Goal: Task Accomplishment & Management: Manage account settings

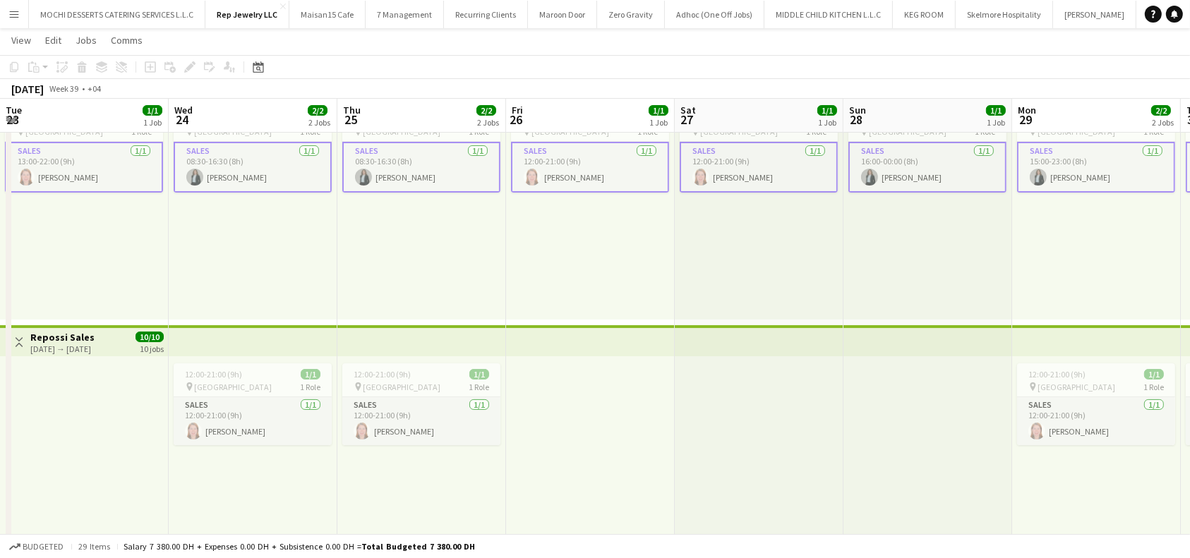
scroll to position [0, 446]
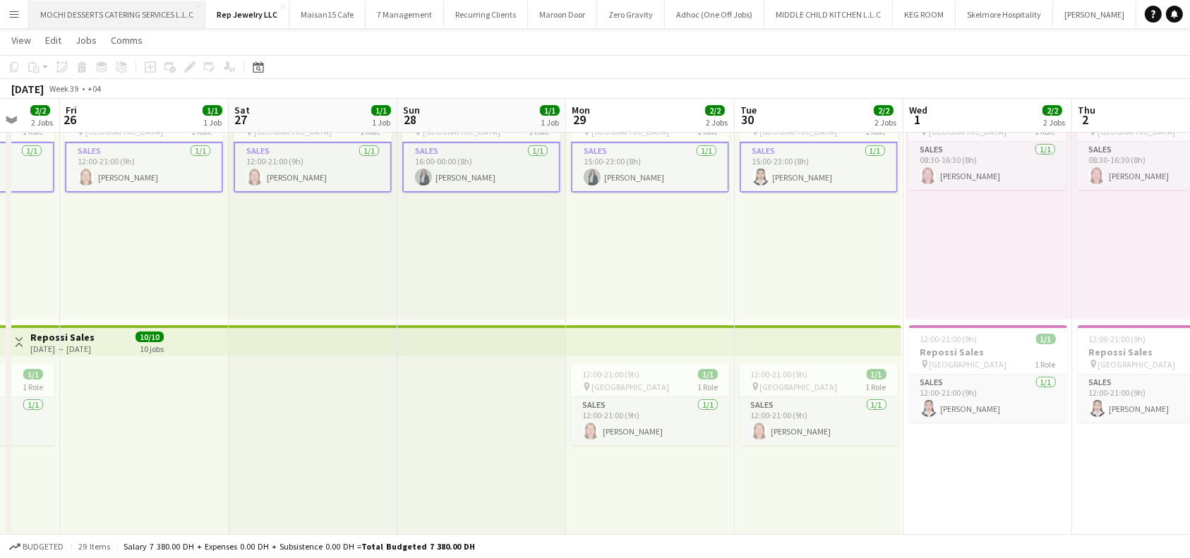
click at [133, 14] on button "MOCHI DESSERTS CATERING SERVICES L.L.C Close" at bounding box center [117, 15] width 176 height 28
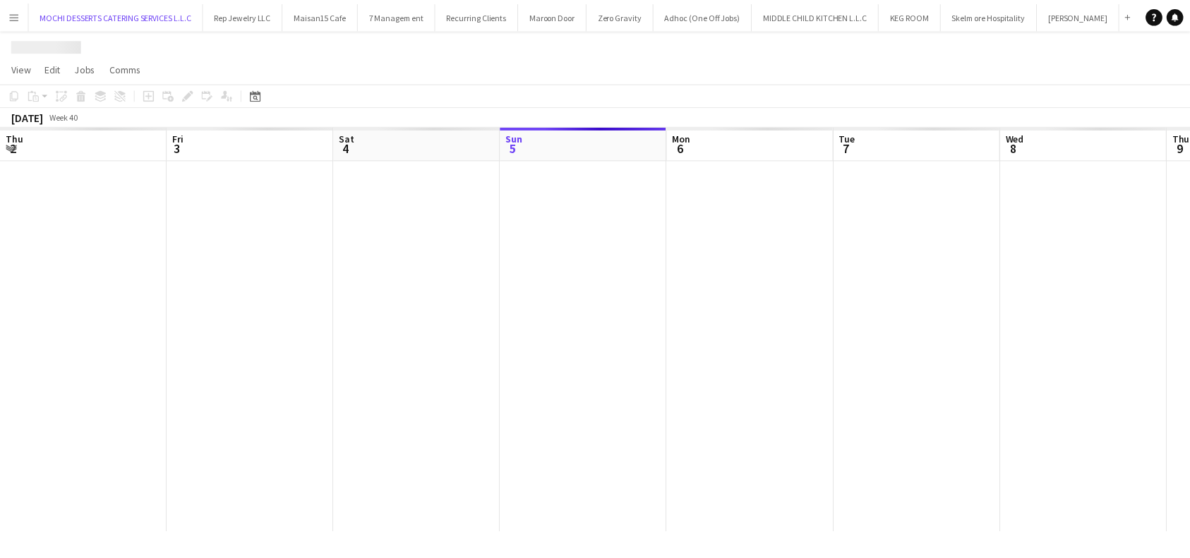
scroll to position [0, 337]
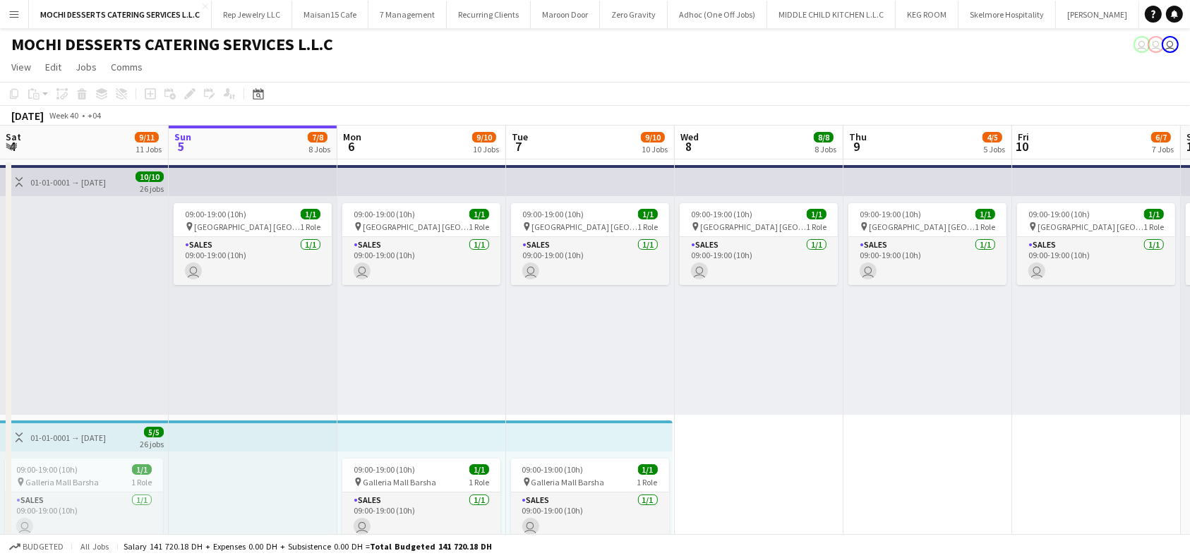
click at [80, 144] on app-board-header-date "Sat 4 9/11 11 Jobs" at bounding box center [84, 143] width 169 height 34
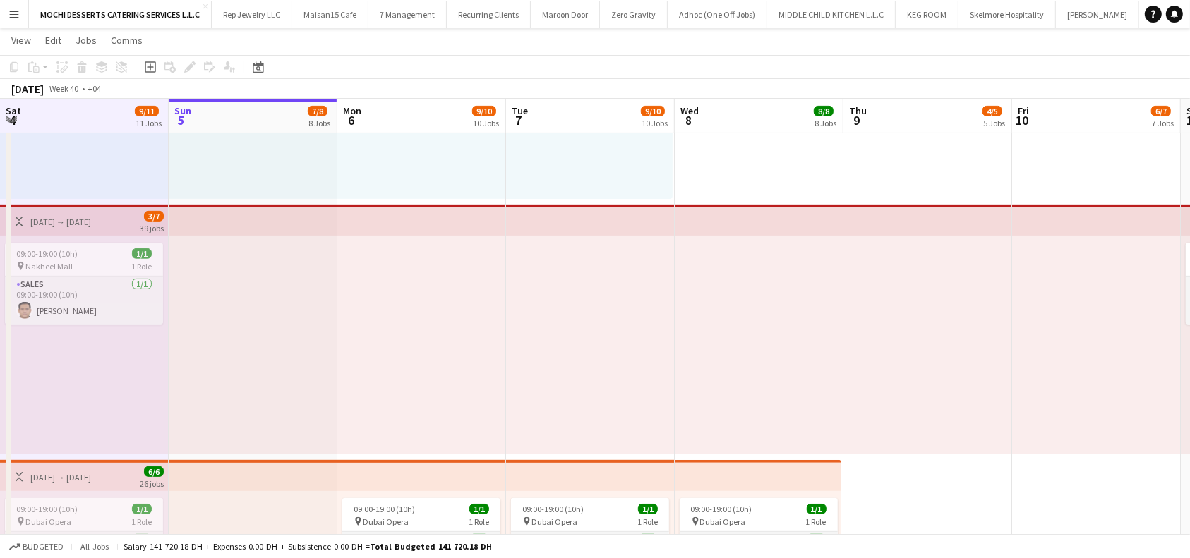
scroll to position [847, 0]
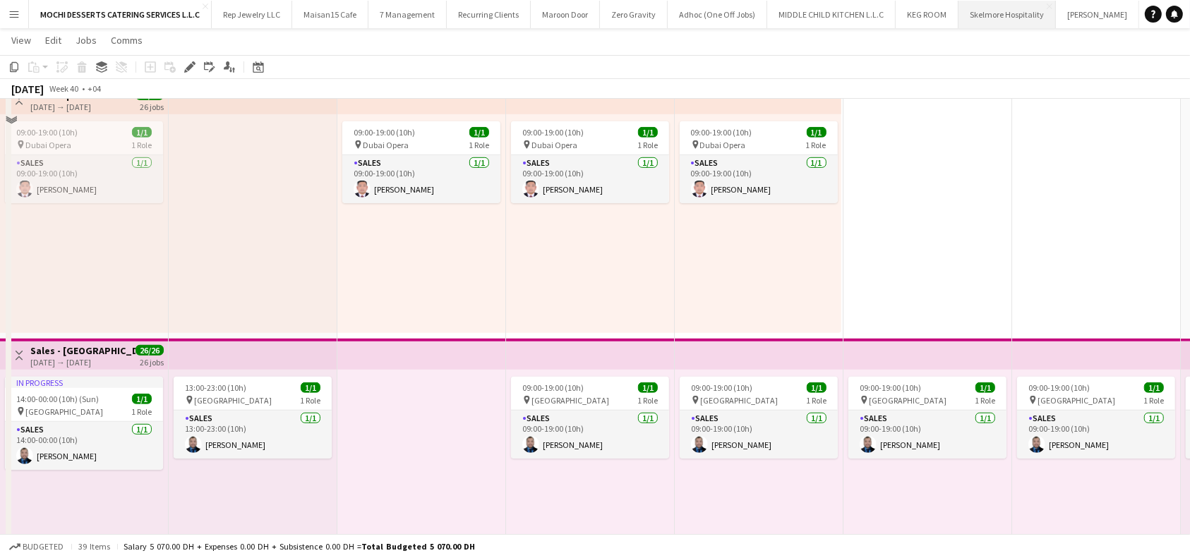
scroll to position [282, 0]
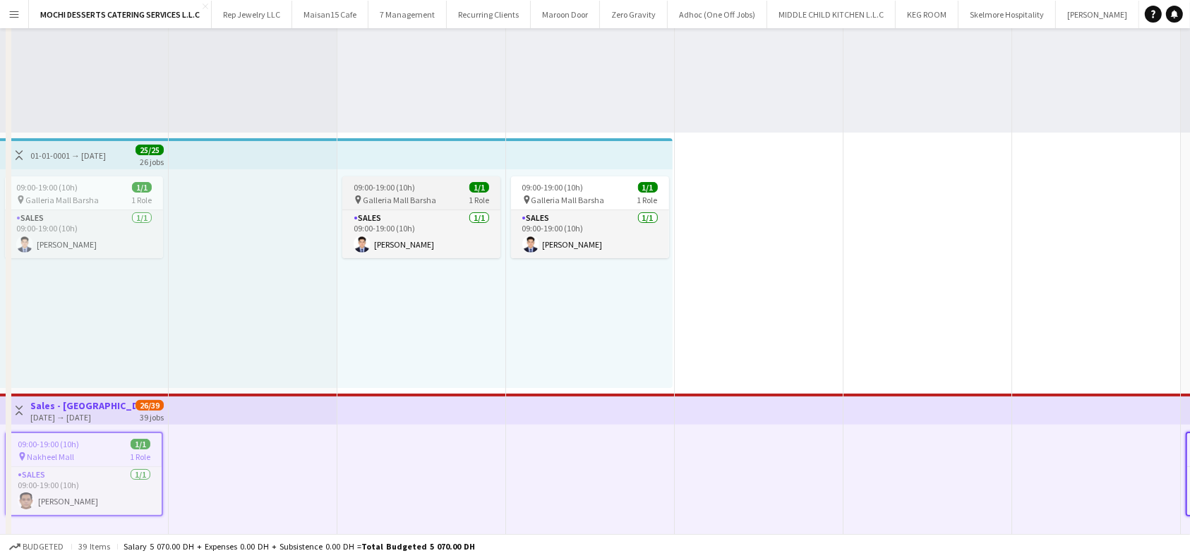
click at [256, 133] on div "09:00-19:00 (10h) 1/1 pin Yas Mall Abu Dhabi 1 Role Sales 1/1 09:00-19:00 (10h)…" at bounding box center [253, 23] width 169 height 219
click at [410, 205] on span "Galleria Mall Barsha" at bounding box center [399, 200] width 73 height 11
click at [428, 190] on div "09:00-19:00 (10h) 1/1" at bounding box center [421, 187] width 158 height 11
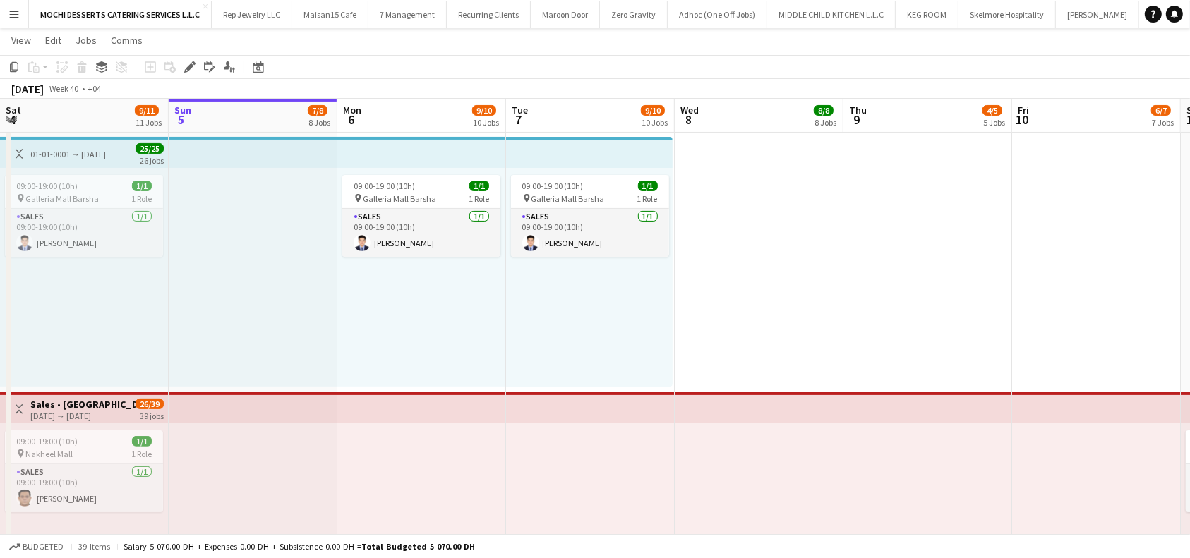
click at [377, 178] on app-job-card "09:00-19:00 (10h) 1/1 pin Galleria Mall Barsha 1 Role Sales 1/1 09:00-19:00 (10…" at bounding box center [421, 216] width 158 height 82
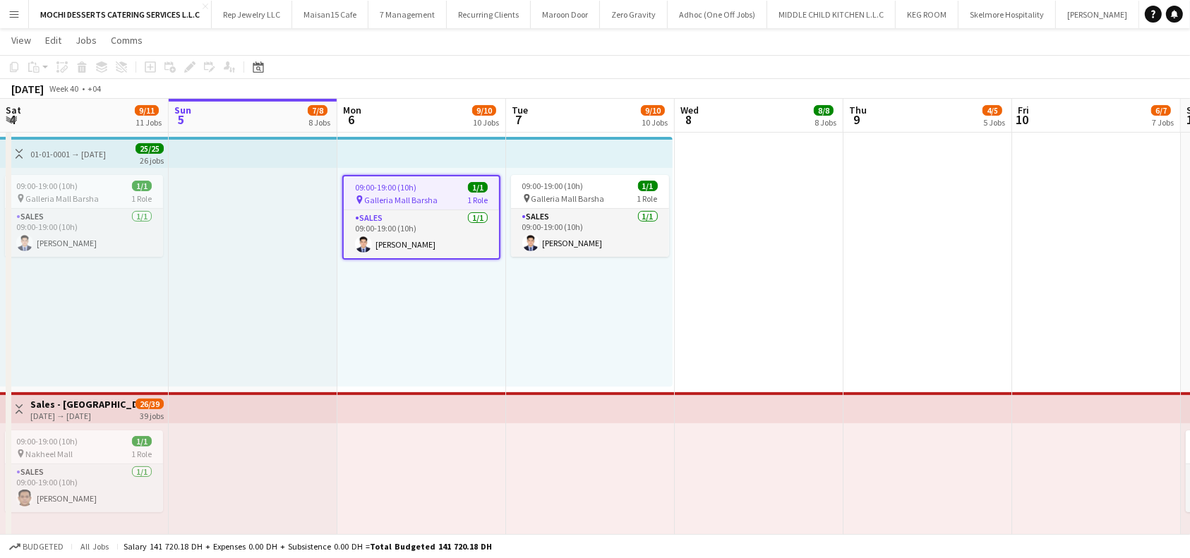
click at [92, 411] on div "[DATE] → [DATE]" at bounding box center [82, 416] width 105 height 11
click at [82, 392] on app-top-bar at bounding box center [84, 407] width 169 height 31
click at [78, 398] on h3 "Sales - [GEOGRAPHIC_DATA]" at bounding box center [82, 404] width 105 height 13
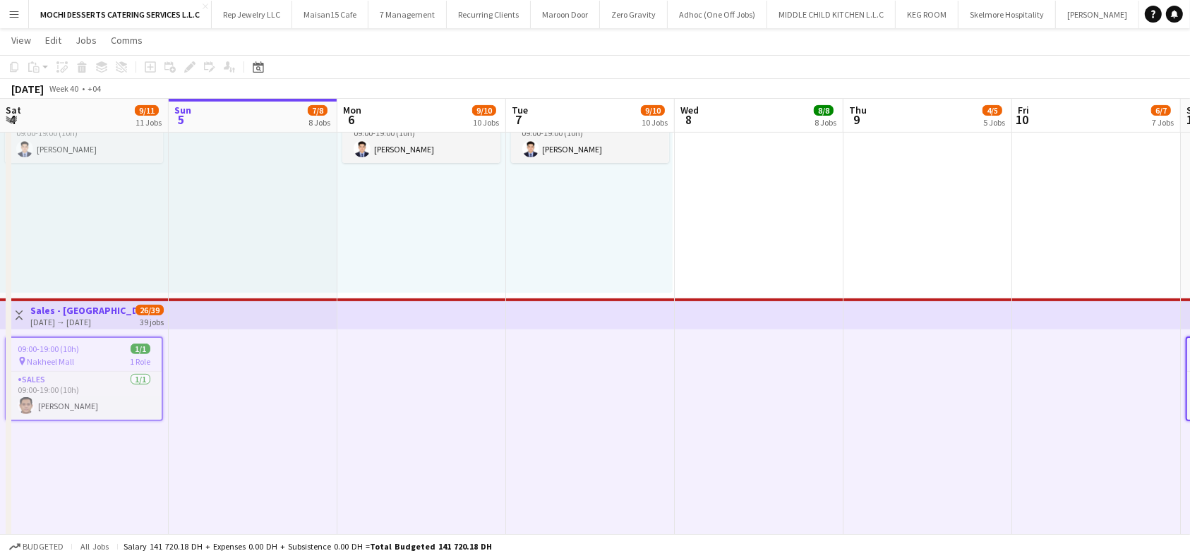
scroll to position [0, 337]
click at [113, 317] on div "[DATE] → [DATE]" at bounding box center [82, 322] width 105 height 11
click at [92, 314] on h3 "Sales - [GEOGRAPHIC_DATA]" at bounding box center [82, 310] width 105 height 13
click at [190, 66] on div "Add job Add linked Job Edit Edit linked Job Applicants" at bounding box center [184, 67] width 108 height 17
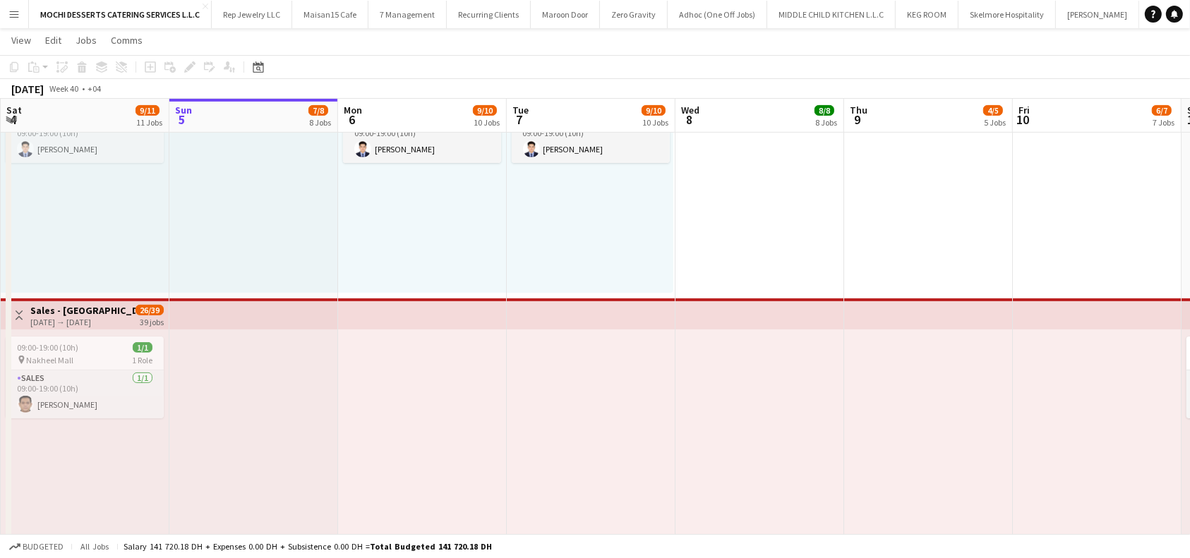
click at [104, 307] on h3 "Sales - [GEOGRAPHIC_DATA]" at bounding box center [82, 310] width 105 height 13
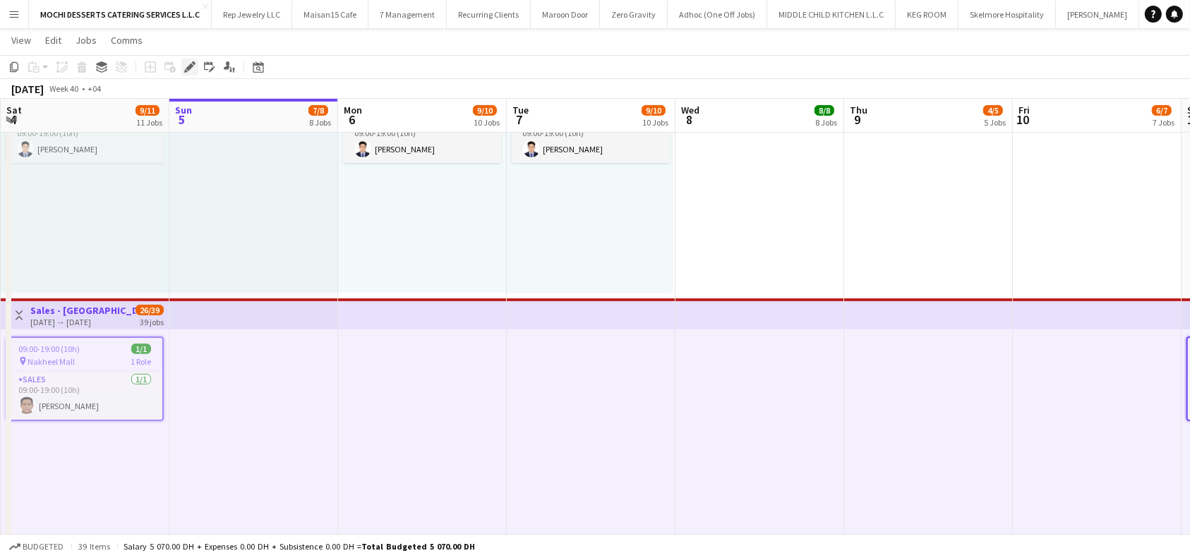
click at [188, 65] on icon "Edit" at bounding box center [189, 66] width 11 height 11
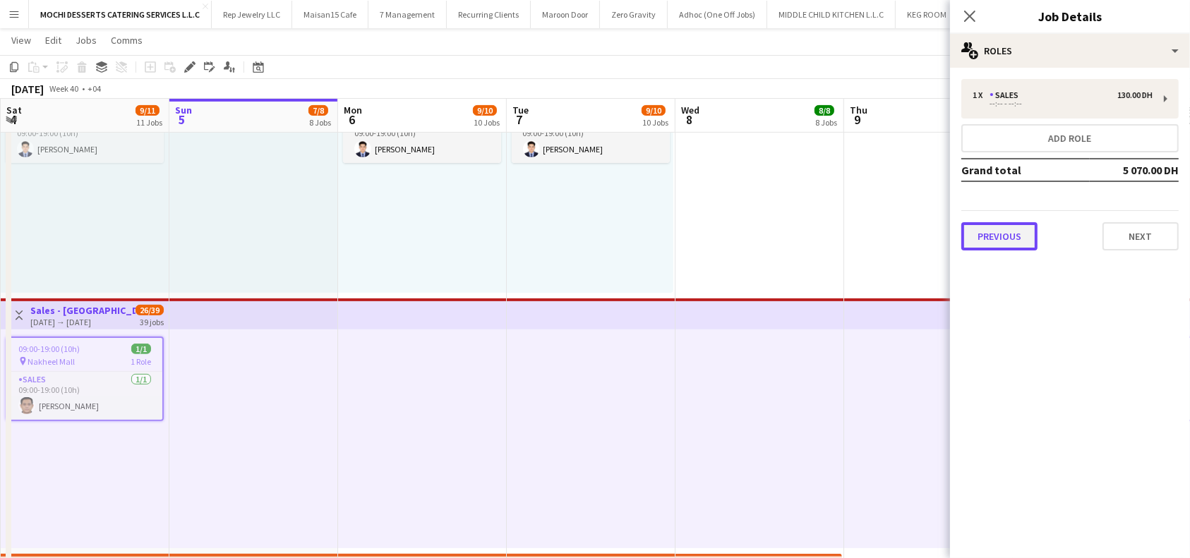
click at [1008, 230] on button "Previous" at bounding box center [999, 236] width 76 height 28
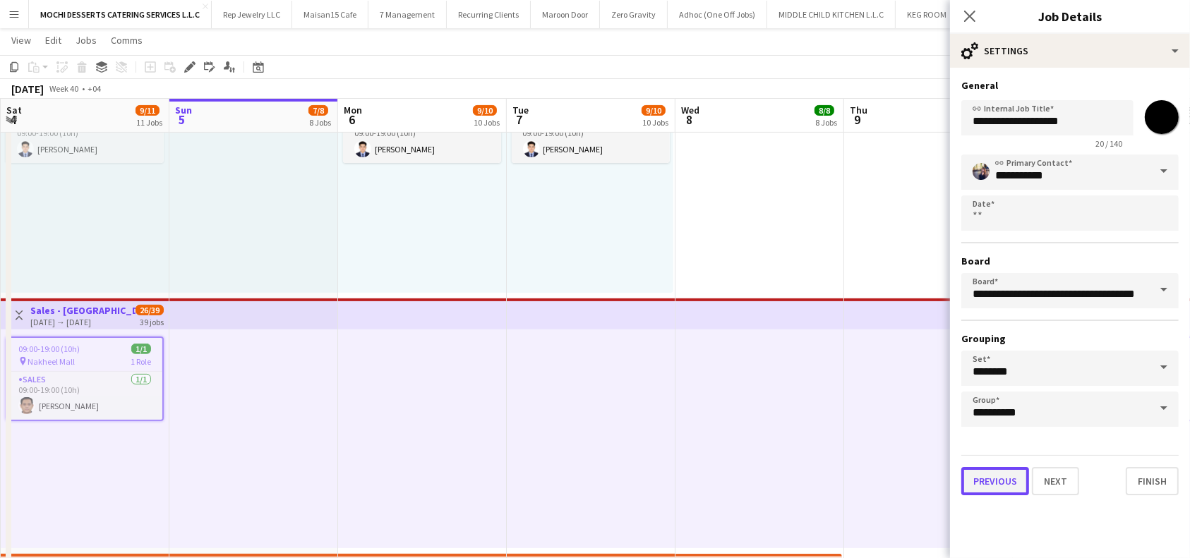
click at [994, 481] on button "Previous" at bounding box center [995, 481] width 68 height 28
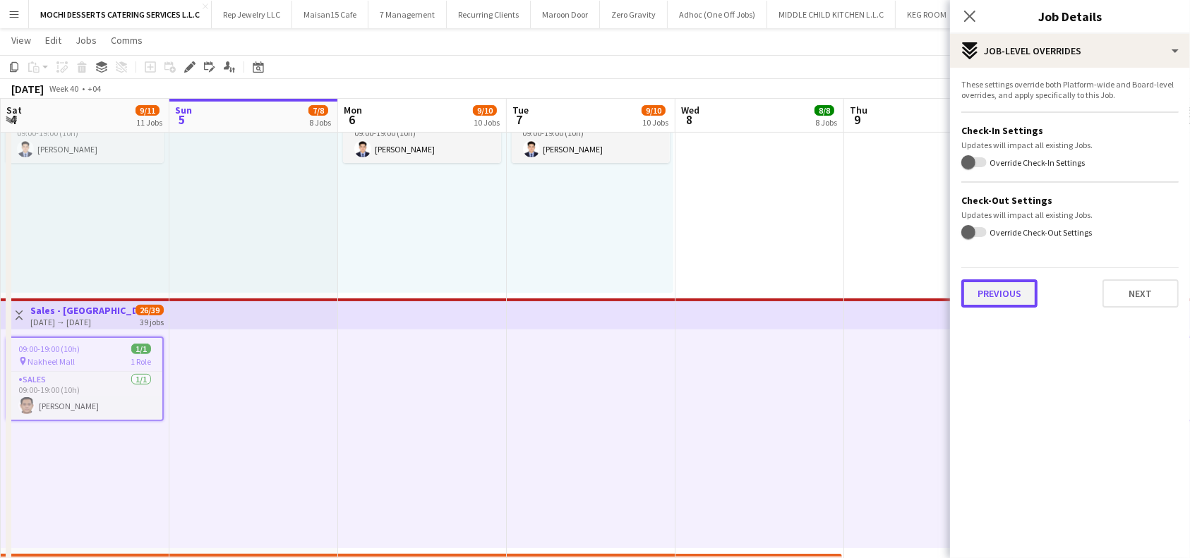
click at [1008, 285] on button "Previous" at bounding box center [999, 293] width 76 height 28
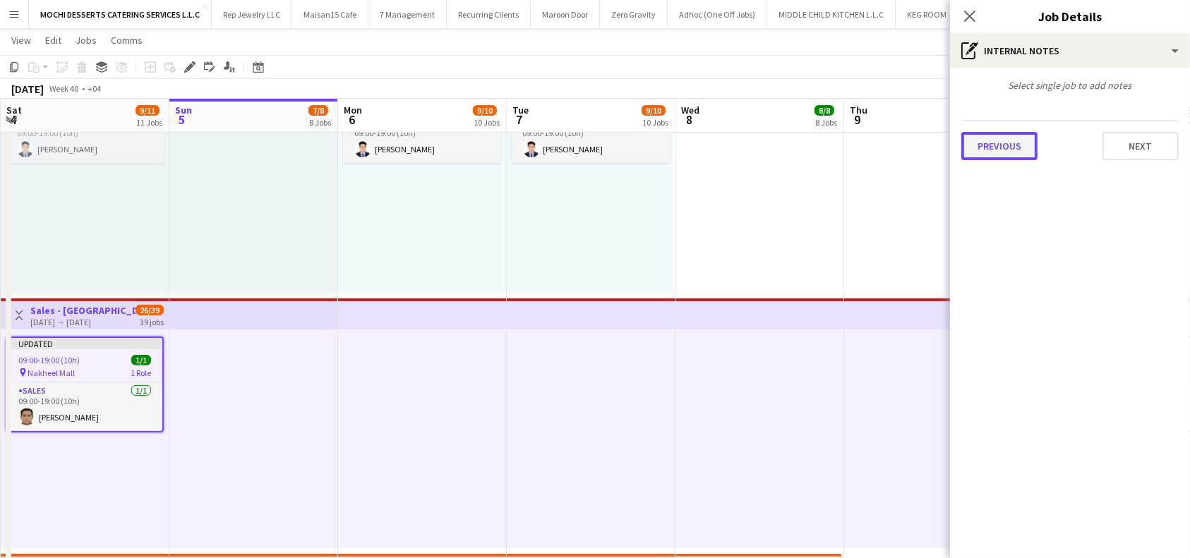
click at [1016, 154] on button "Previous" at bounding box center [999, 146] width 76 height 28
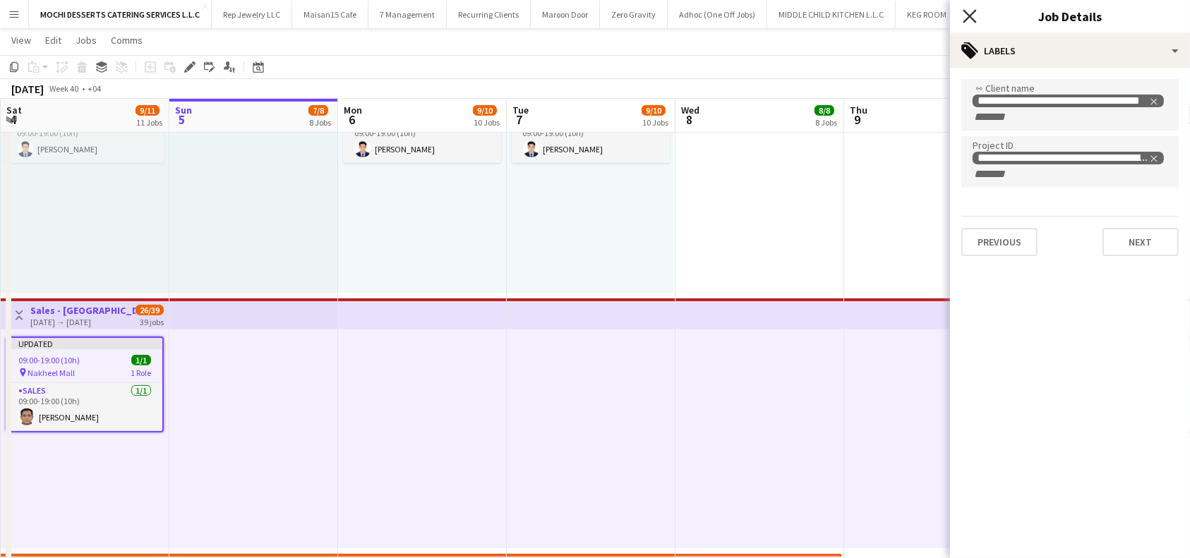
click at [969, 18] on icon at bounding box center [968, 15] width 13 height 13
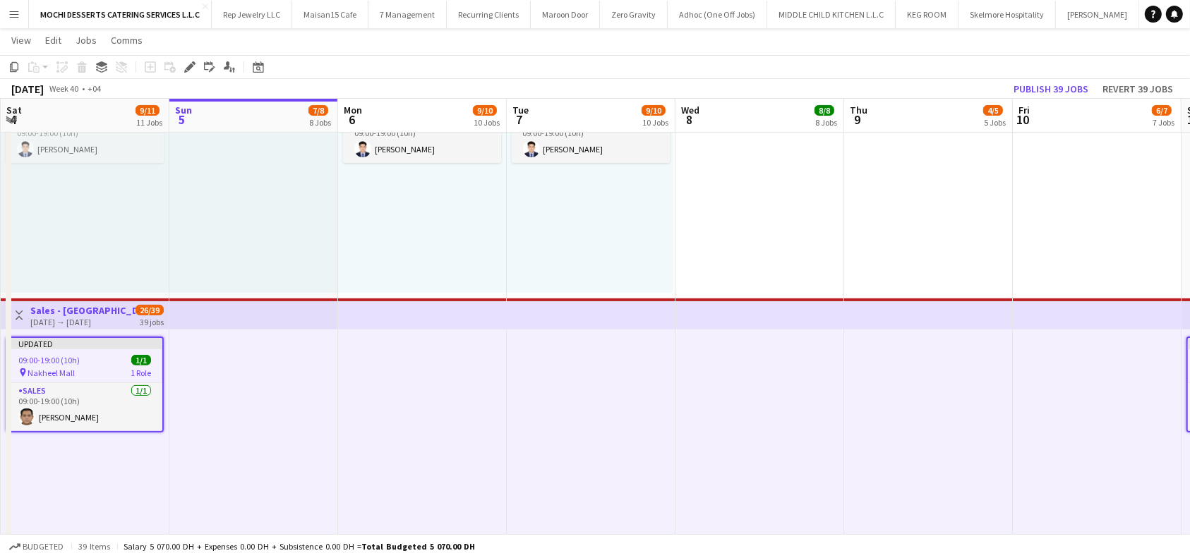
click at [93, 319] on div "[DATE] → [DATE]" at bounding box center [82, 322] width 105 height 11
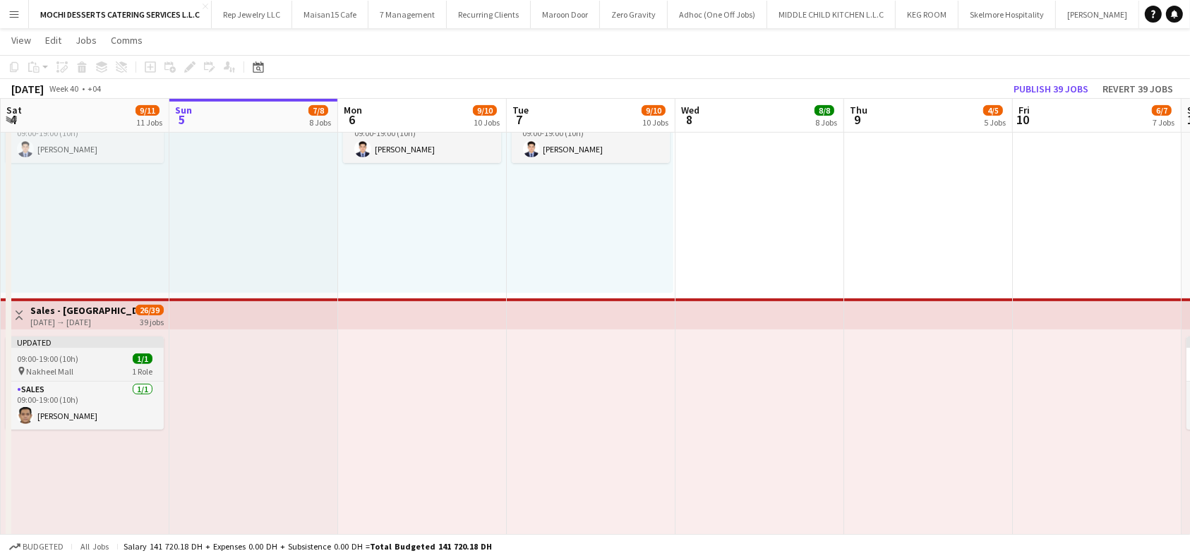
click at [78, 366] on div "pin Nakheel Mall 1 Role" at bounding box center [85, 371] width 158 height 11
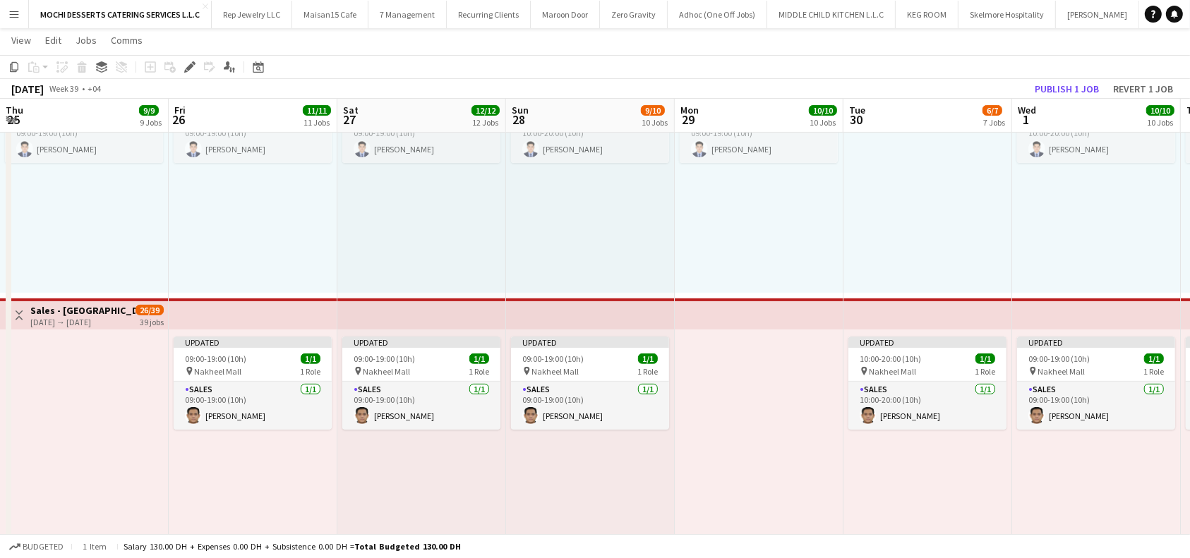
scroll to position [0, 337]
click at [947, 366] on div "pin Nakheel Mall 1 Role" at bounding box center [927, 371] width 158 height 11
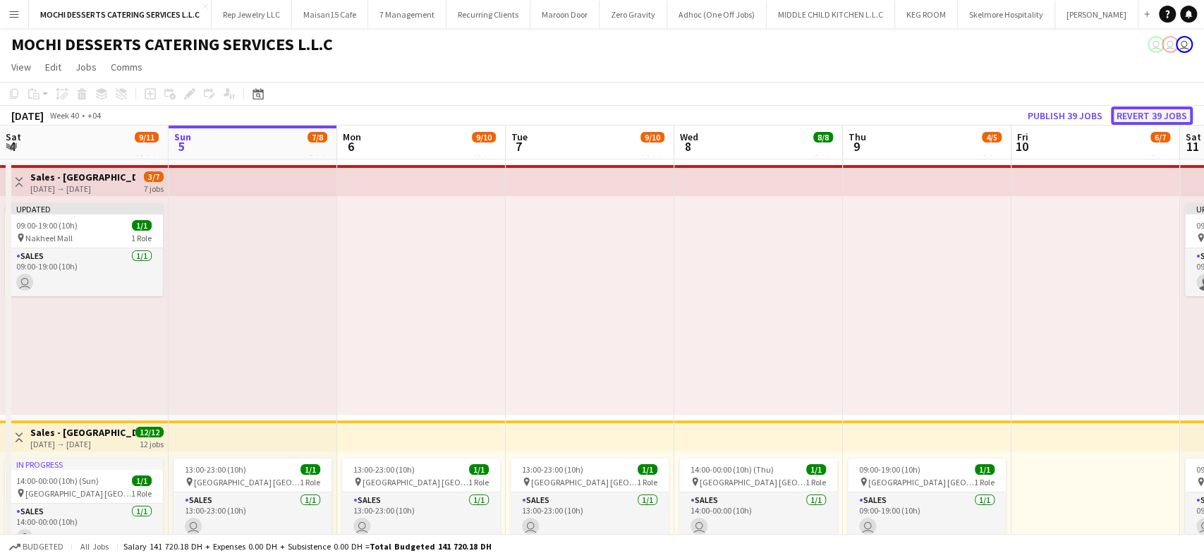
click at [1145, 121] on button "Revert 39 jobs" at bounding box center [1152, 116] width 82 height 18
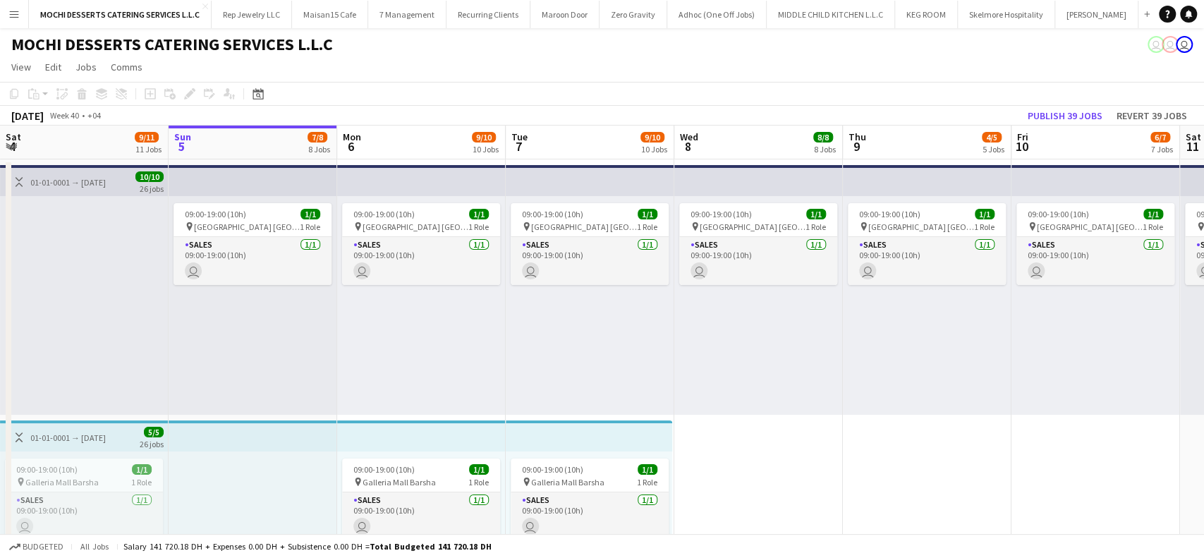
click at [702, 304] on button "Yes" at bounding box center [686, 300] width 32 height 23
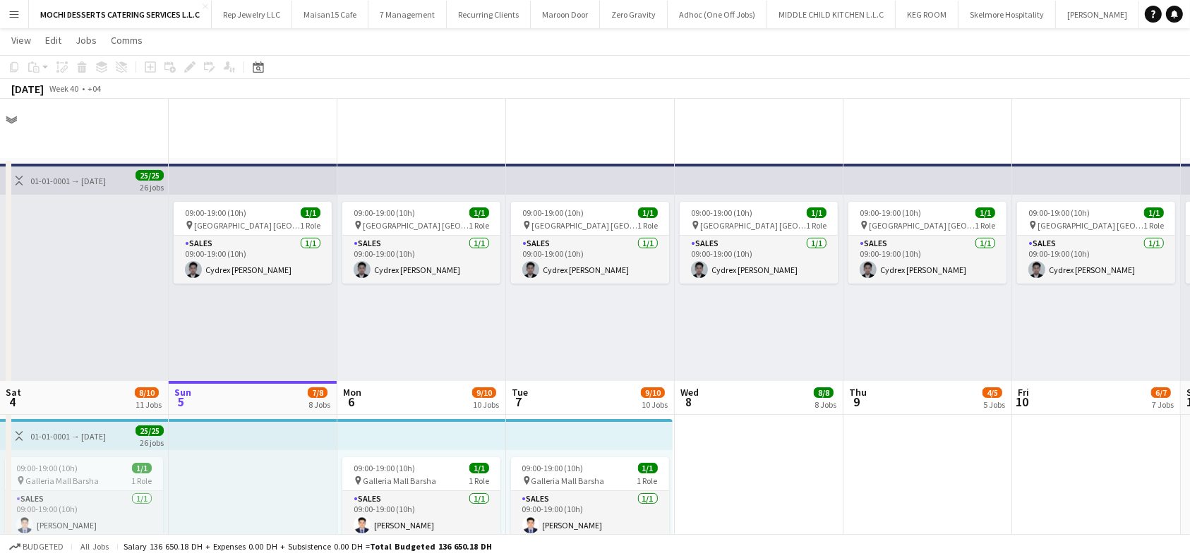
scroll to position [282, 0]
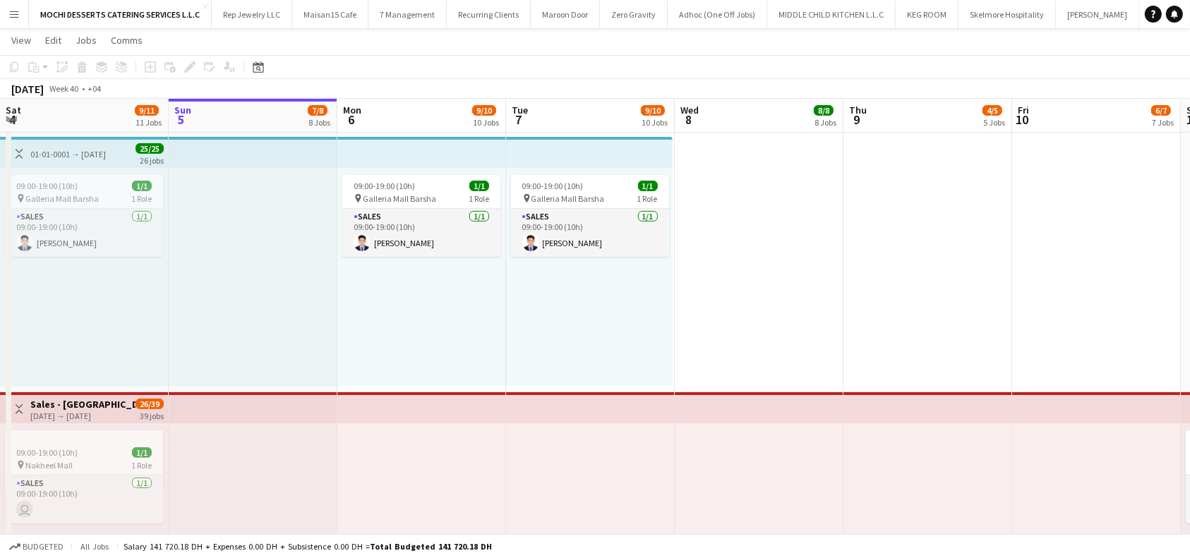
click at [111, 402] on h3 "Sales - [GEOGRAPHIC_DATA]" at bounding box center [82, 404] width 105 height 13
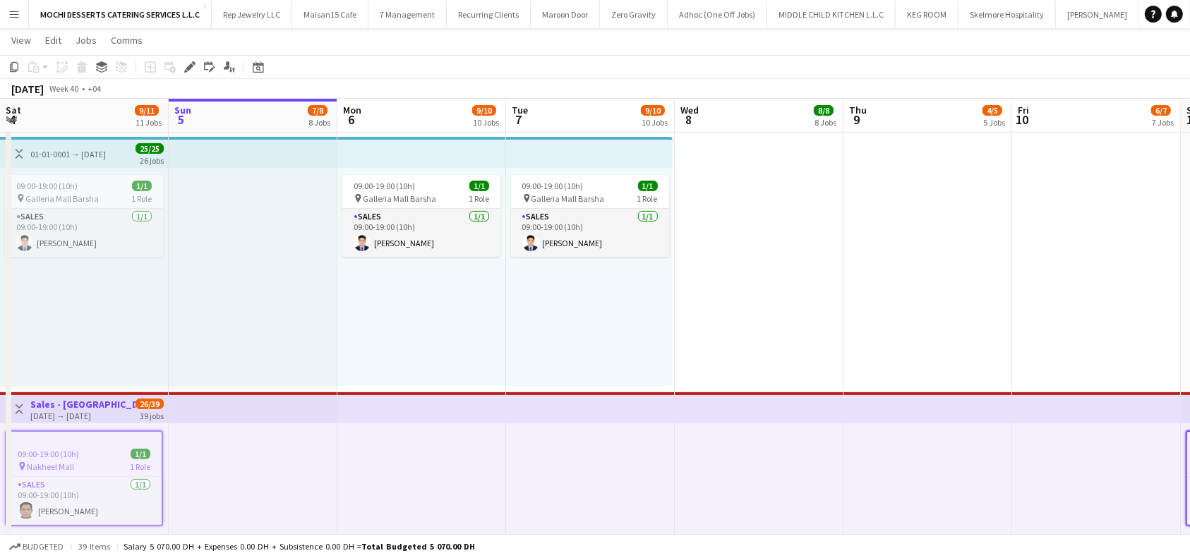
click at [115, 405] on h3 "Sales - [GEOGRAPHIC_DATA]" at bounding box center [82, 404] width 105 height 13
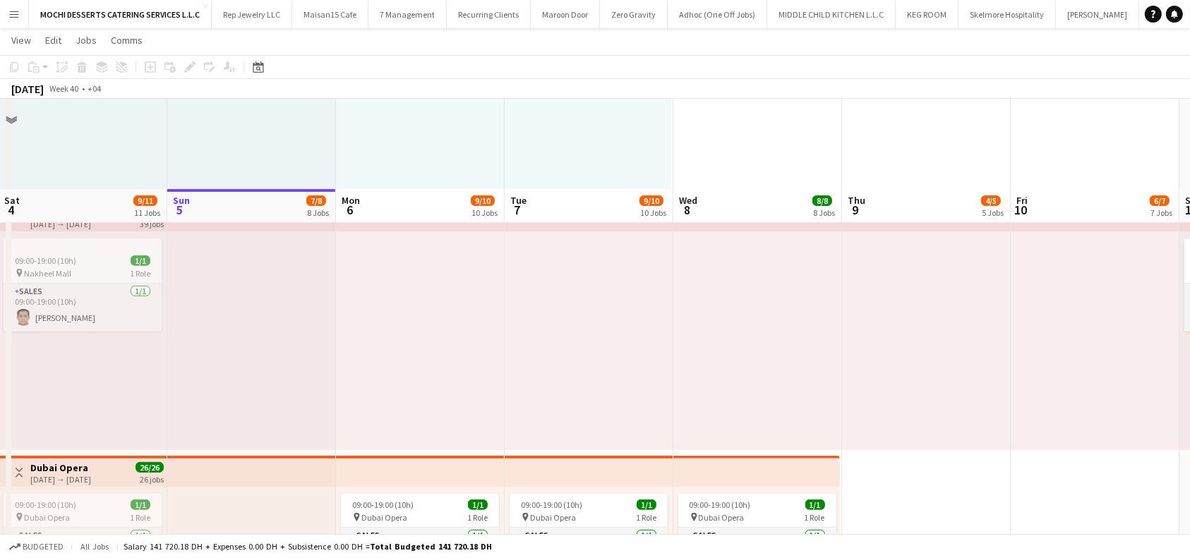
scroll to position [470, 0]
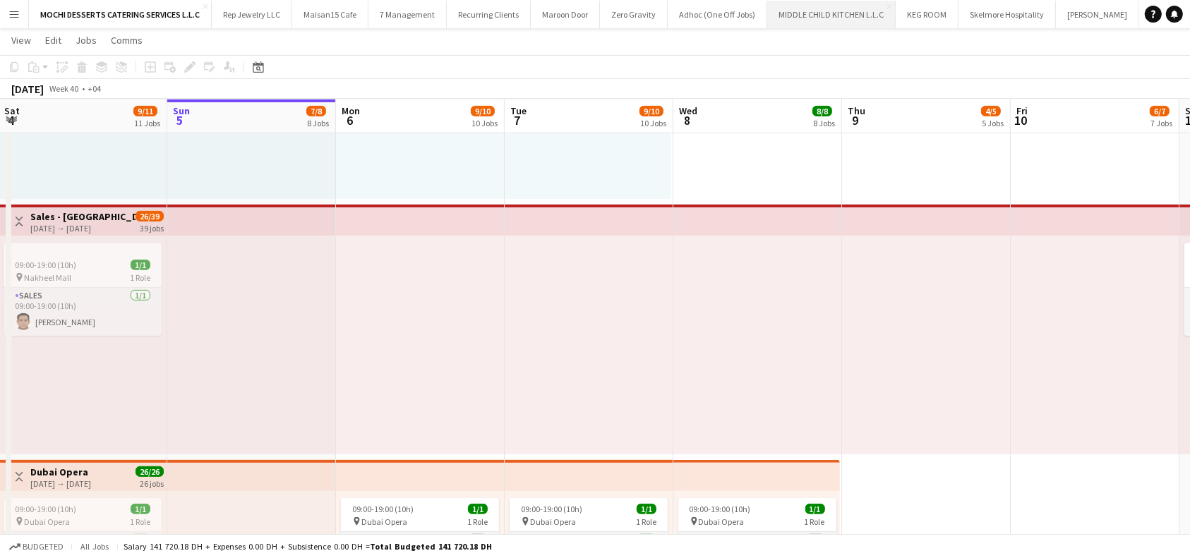
click at [826, 13] on button "MIDDLE CHILD KITCHEN L.L.C Close" at bounding box center [831, 15] width 128 height 28
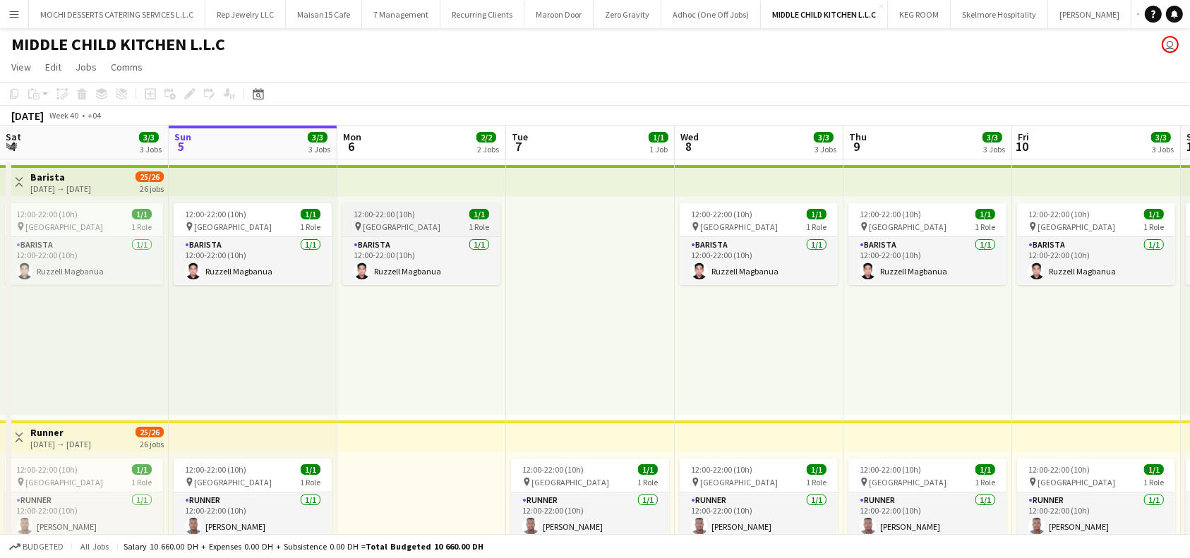
scroll to position [0, 337]
click at [412, 213] on span "12:00-22:00 (10h)" at bounding box center [384, 214] width 61 height 11
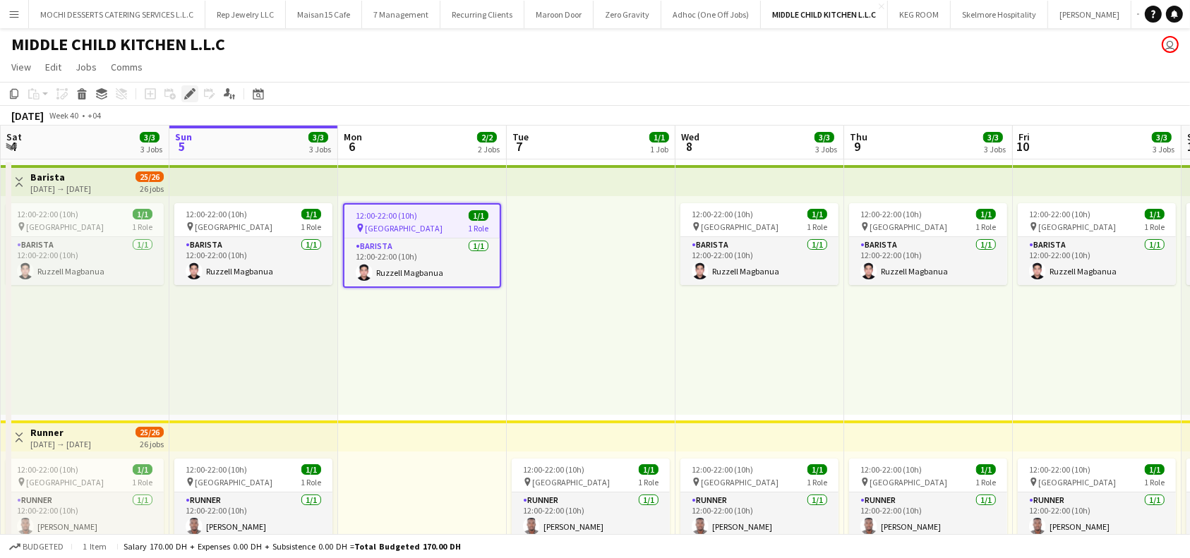
click at [188, 96] on icon at bounding box center [190, 94] width 8 height 8
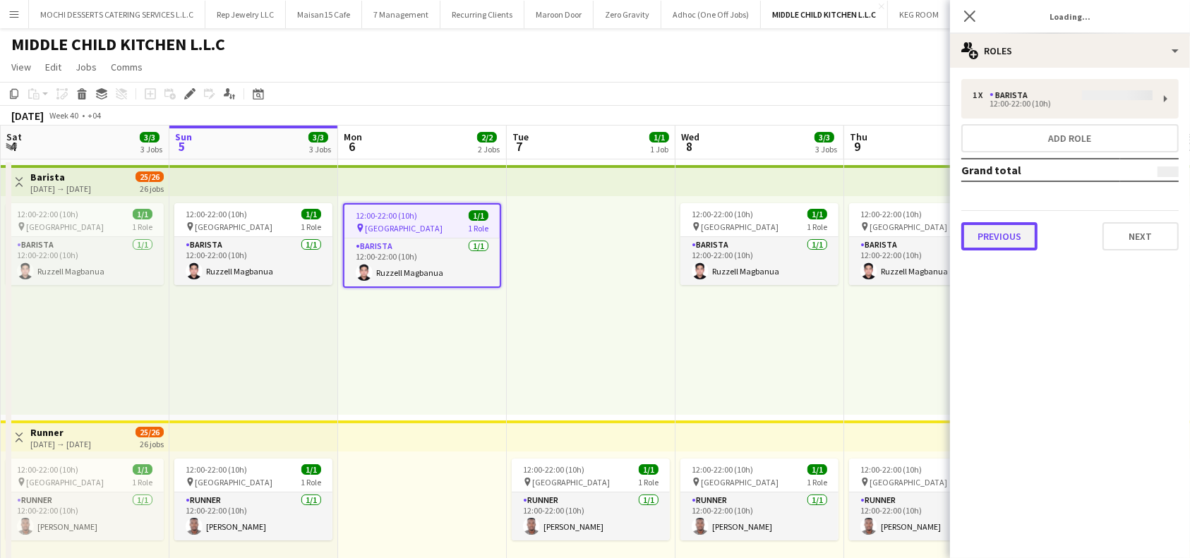
type input "*******"
click at [1000, 246] on button "Previous" at bounding box center [999, 236] width 76 height 28
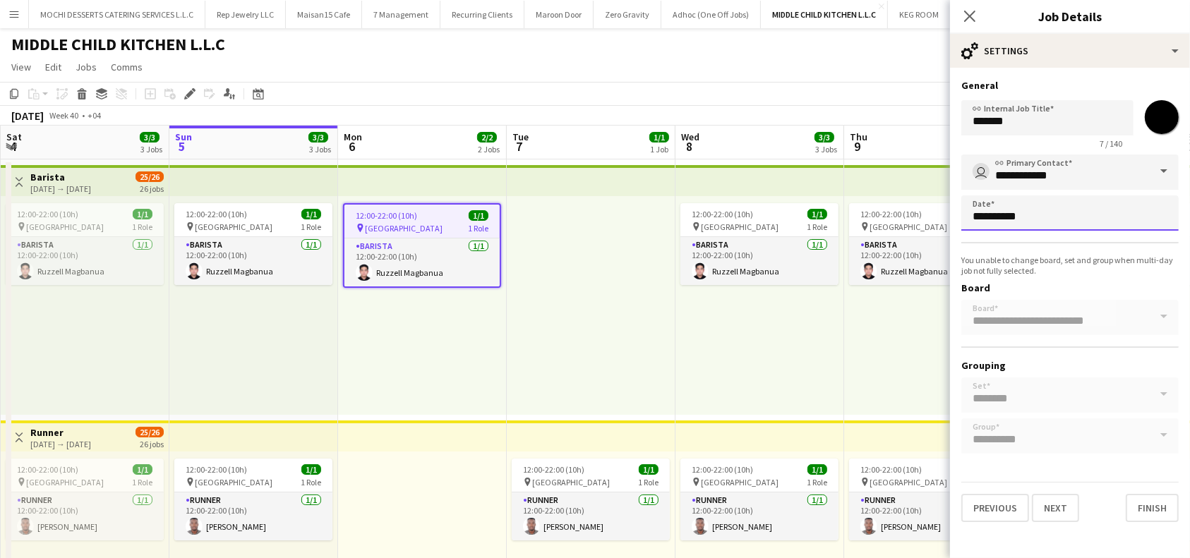
click at [1092, 215] on body "Menu Boards Boards Boards All jobs Status Workforce Workforce My Workforce Recr…" at bounding box center [595, 477] width 1190 height 955
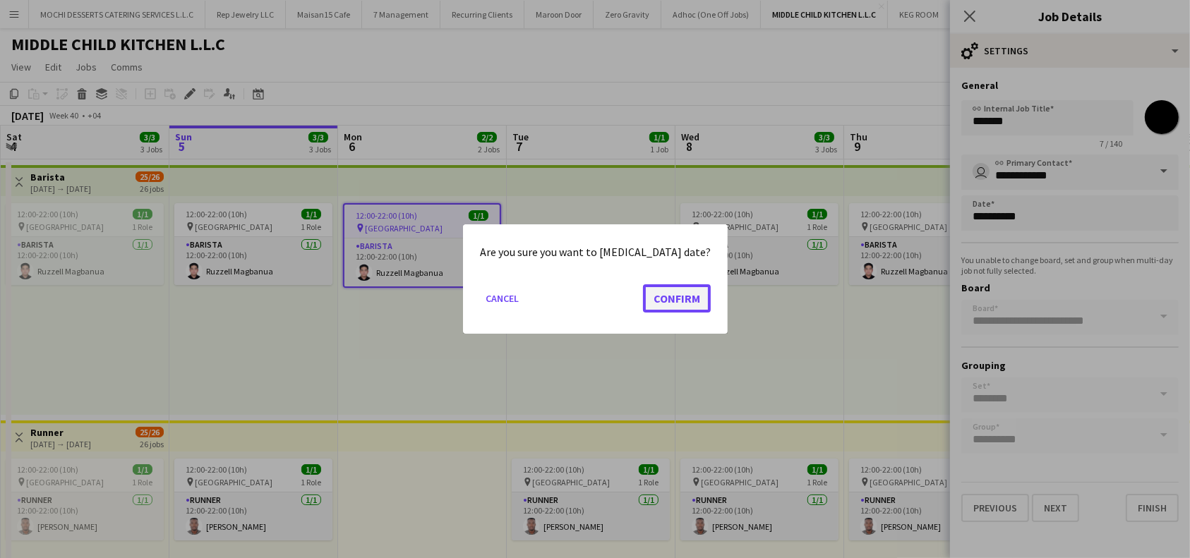
click at [648, 298] on button "Confirm" at bounding box center [677, 298] width 68 height 28
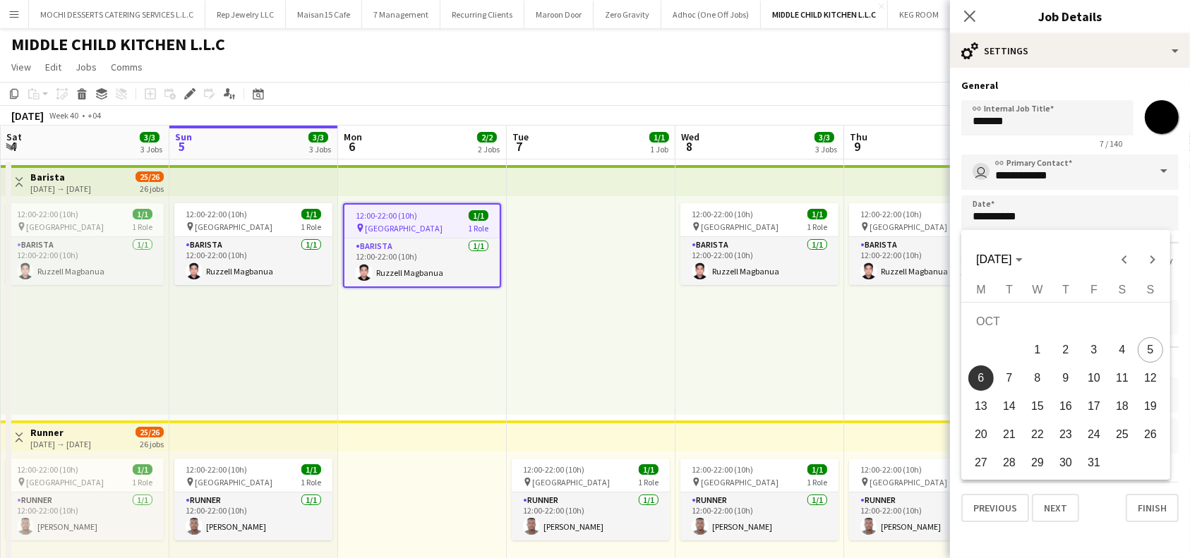
click at [1018, 378] on span "7" at bounding box center [1008, 378] width 25 height 25
type input "**********"
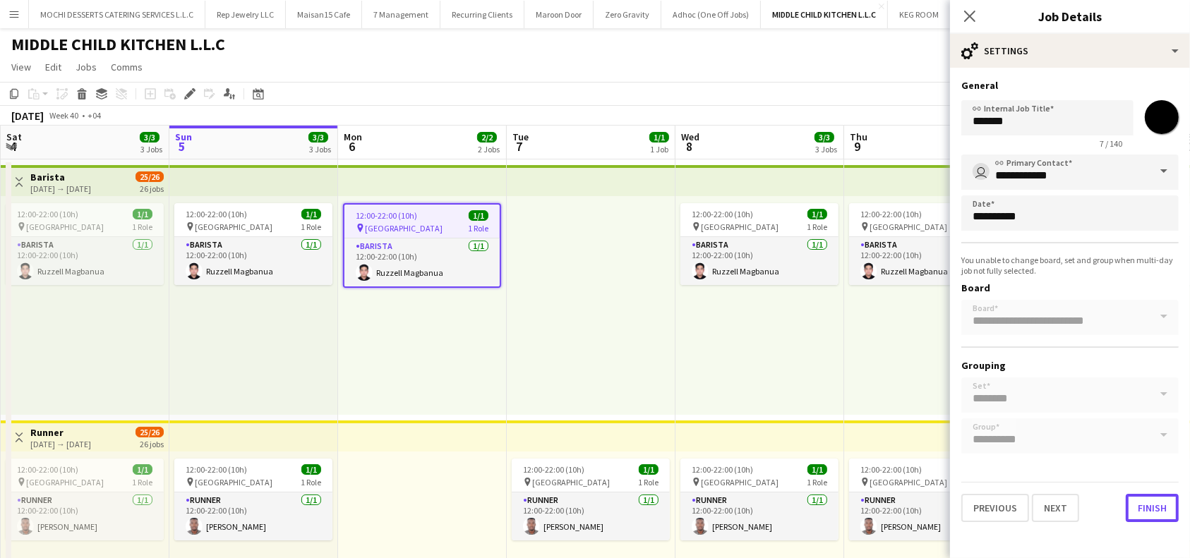
drag, startPoint x: 1157, startPoint y: 503, endPoint x: 1149, endPoint y: 450, distance: 53.4
click at [1157, 504] on button "Finish" at bounding box center [1151, 508] width 53 height 28
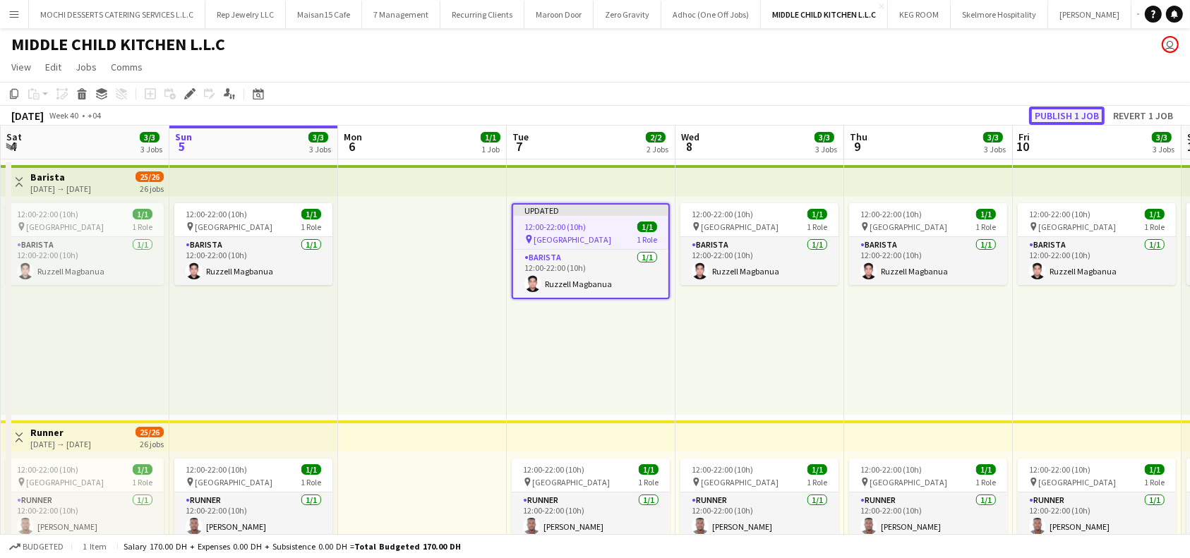
click at [1072, 113] on button "Publish 1 job" at bounding box center [1067, 116] width 76 height 18
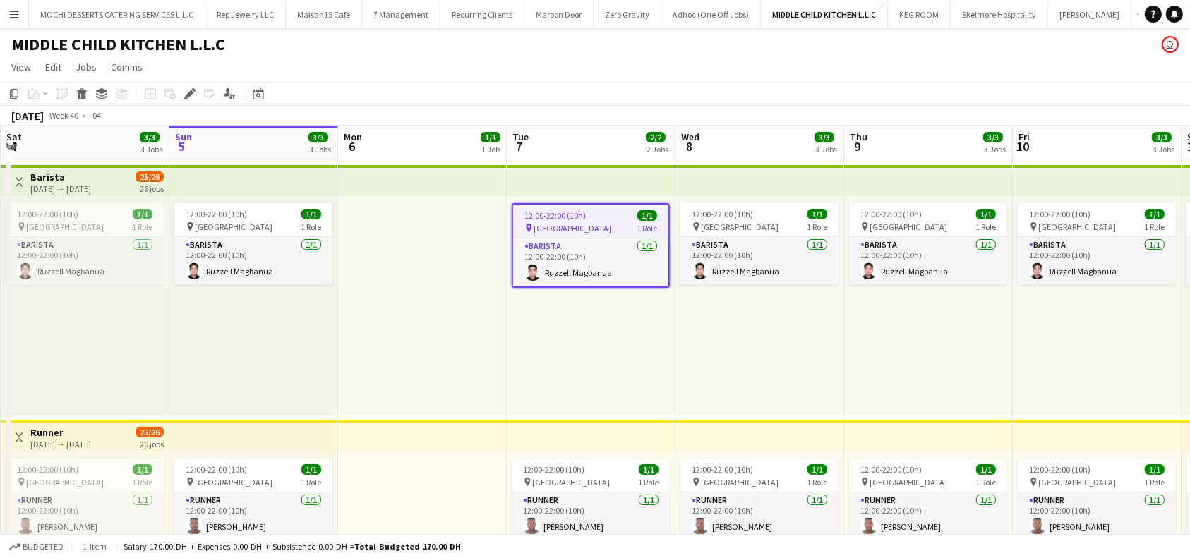
click at [530, 174] on app-top-bar at bounding box center [591, 180] width 169 height 31
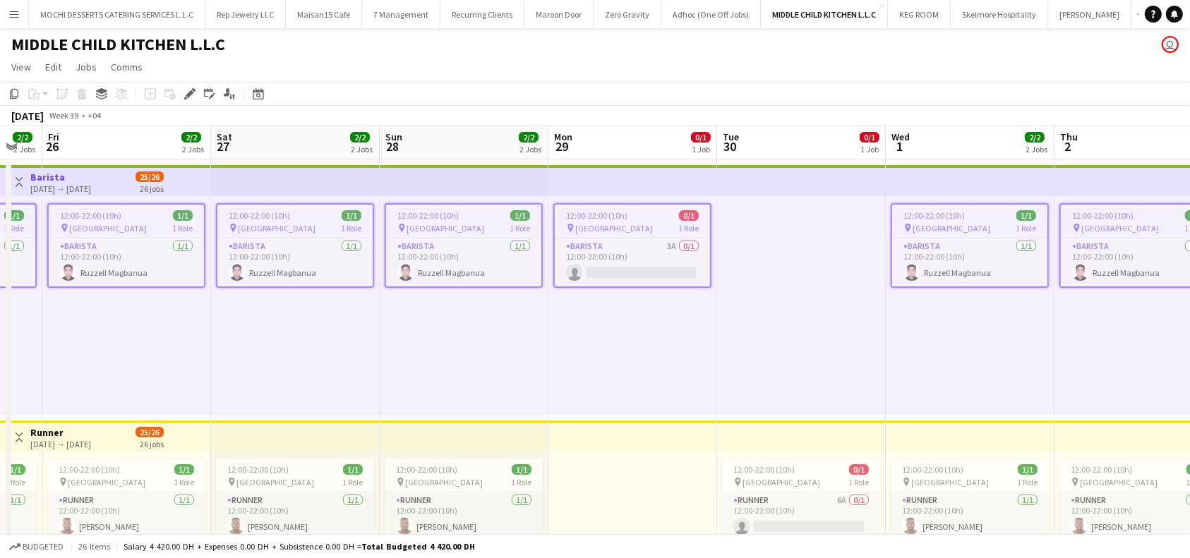
scroll to position [0, 292]
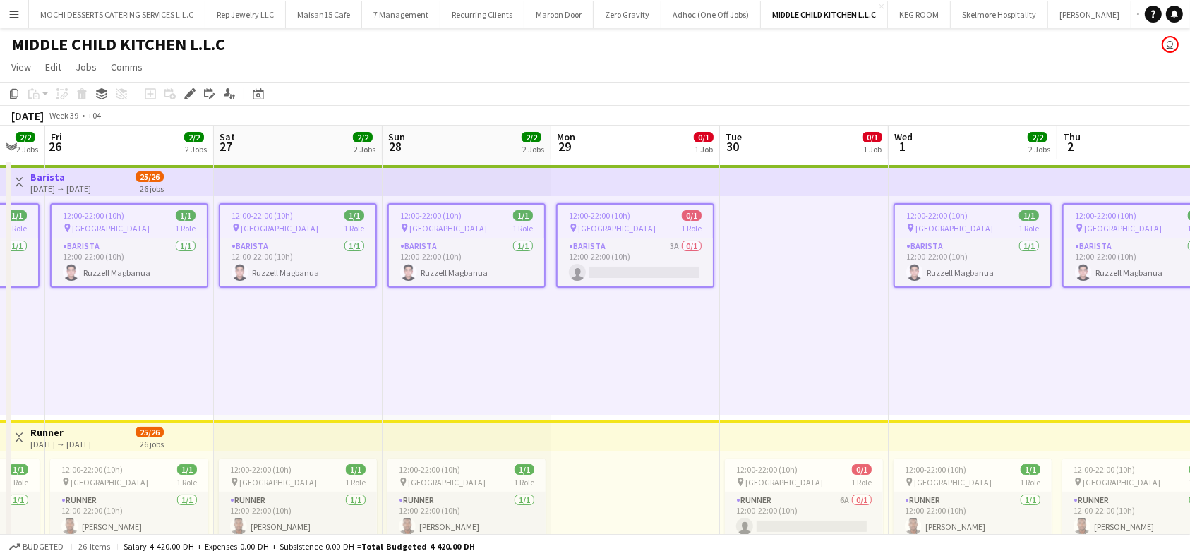
click at [644, 221] on app-job-card "12:00-22:00 (10h) 0/1 pin Al Serkal Avenue 1 Role Barista 3A 0/1 12:00-22:00 (1…" at bounding box center [635, 245] width 158 height 85
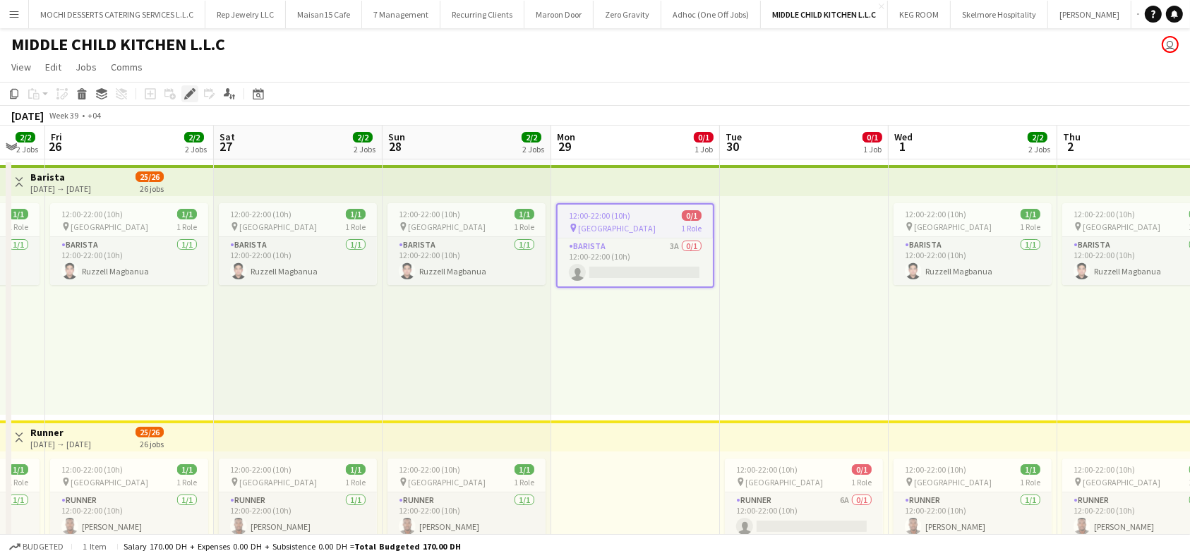
click at [189, 95] on icon at bounding box center [190, 94] width 8 height 8
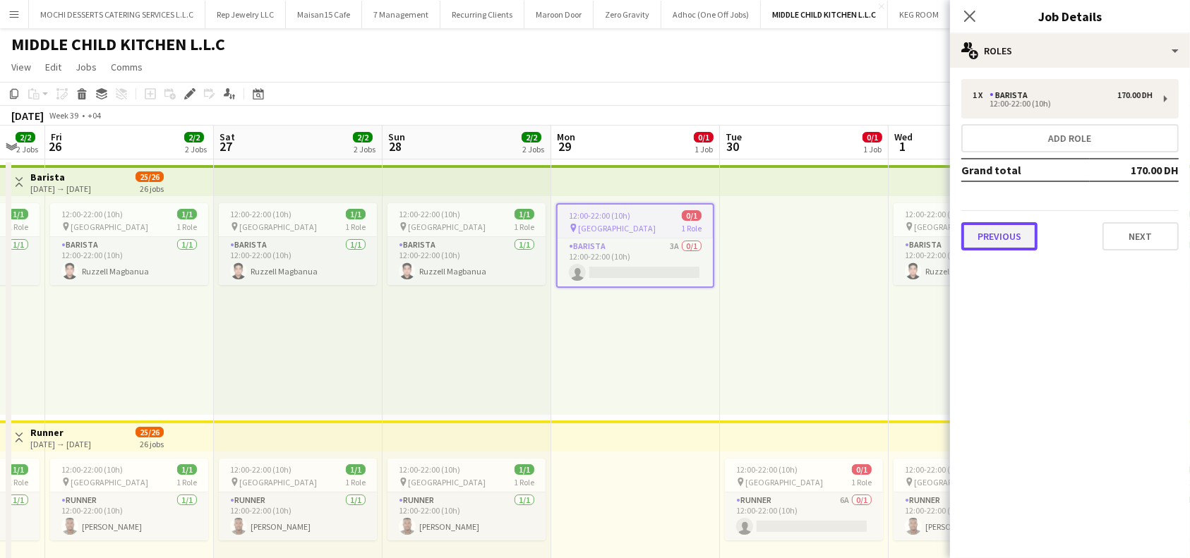
click at [1006, 240] on button "Previous" at bounding box center [999, 236] width 76 height 28
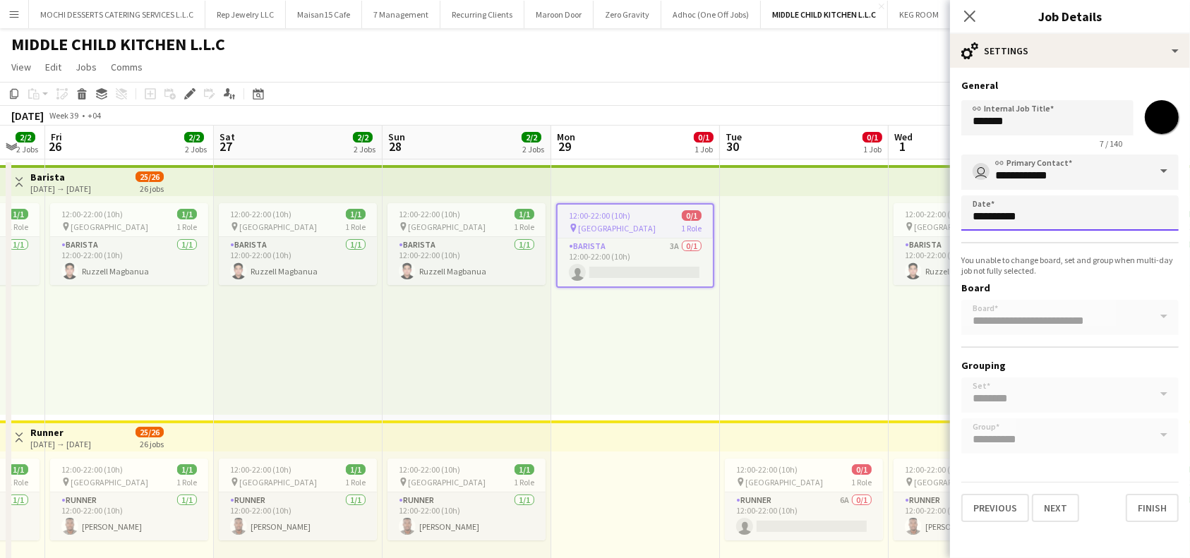
click at [1097, 228] on body "Menu Boards Boards Boards All jobs Status Workforce Workforce My Workforce Recr…" at bounding box center [595, 477] width 1190 height 955
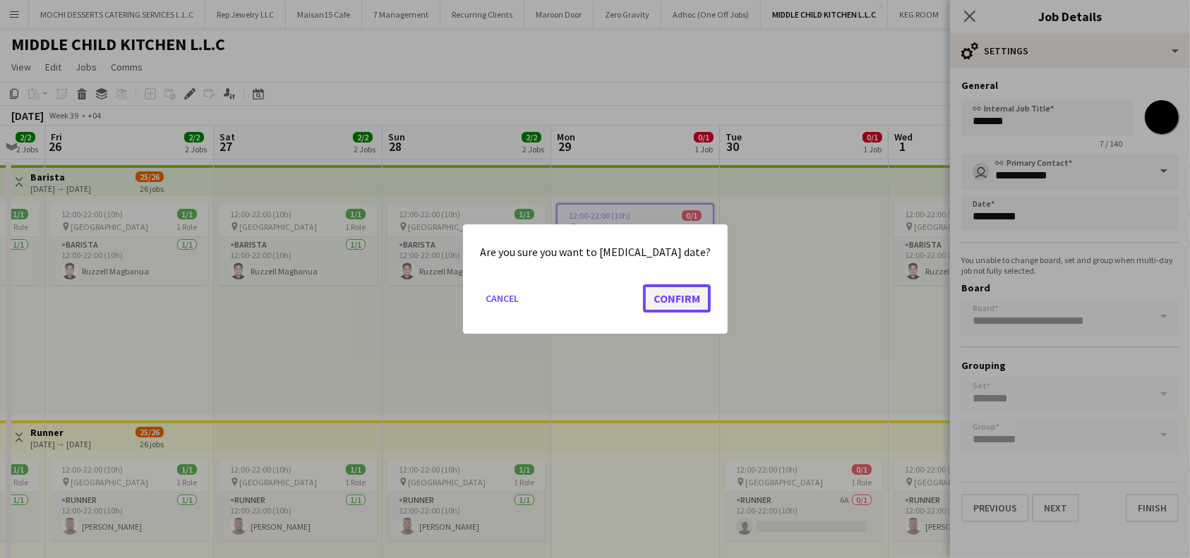
click at [675, 296] on button "Confirm" at bounding box center [677, 298] width 68 height 28
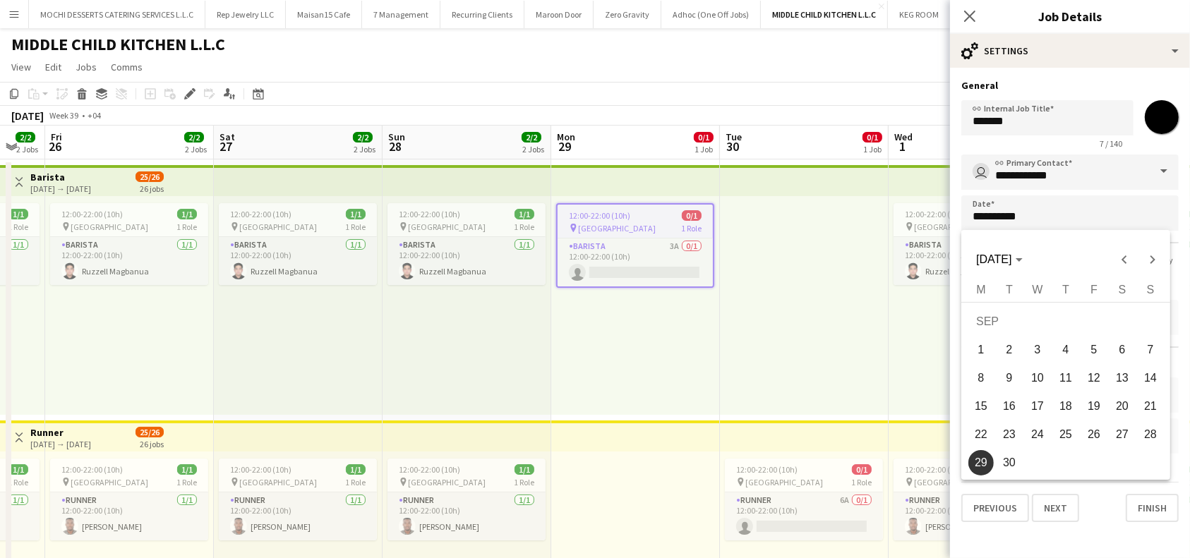
drag, startPoint x: 1010, startPoint y: 454, endPoint x: 1073, endPoint y: 460, distance: 62.4
click at [1015, 454] on span "30" at bounding box center [1008, 462] width 25 height 25
type input "**********"
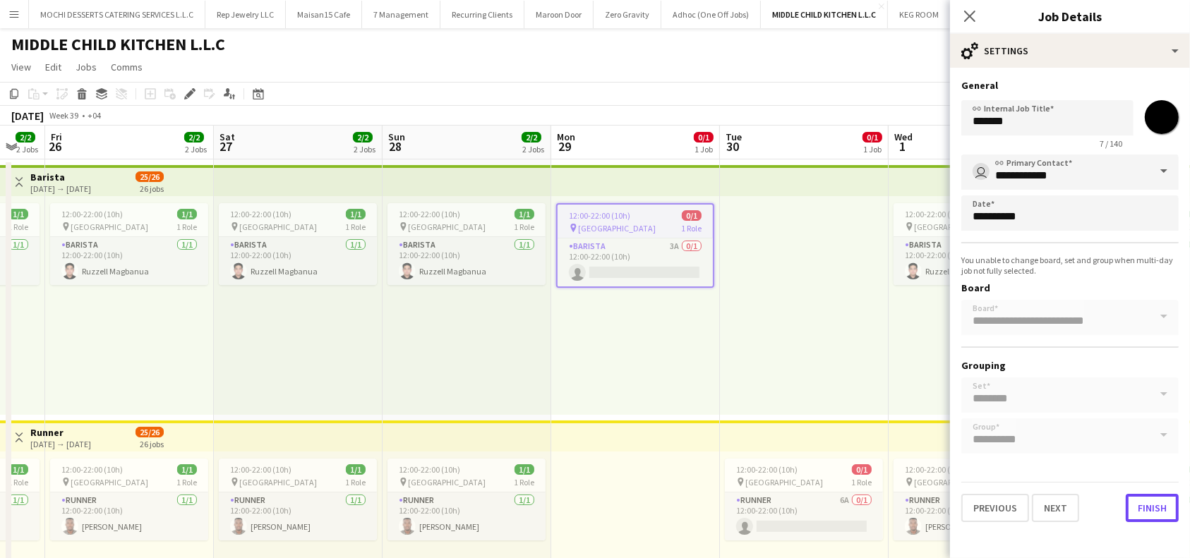
drag, startPoint x: 1152, startPoint y: 510, endPoint x: 1151, endPoint y: 487, distance: 23.3
click at [1152, 507] on button "Finish" at bounding box center [1151, 508] width 53 height 28
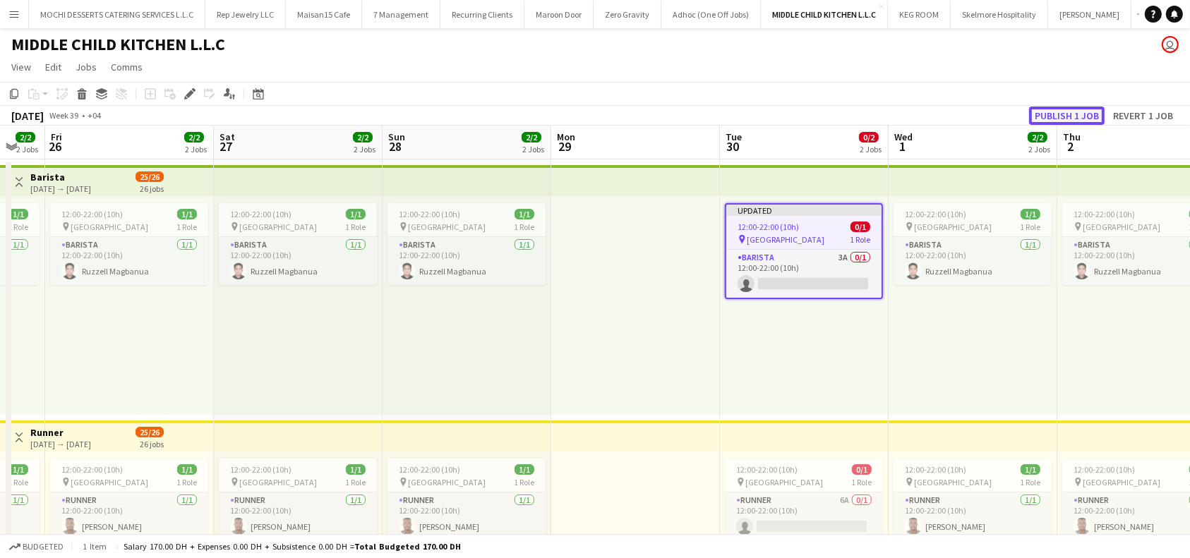
click at [1082, 110] on button "Publish 1 job" at bounding box center [1067, 116] width 76 height 18
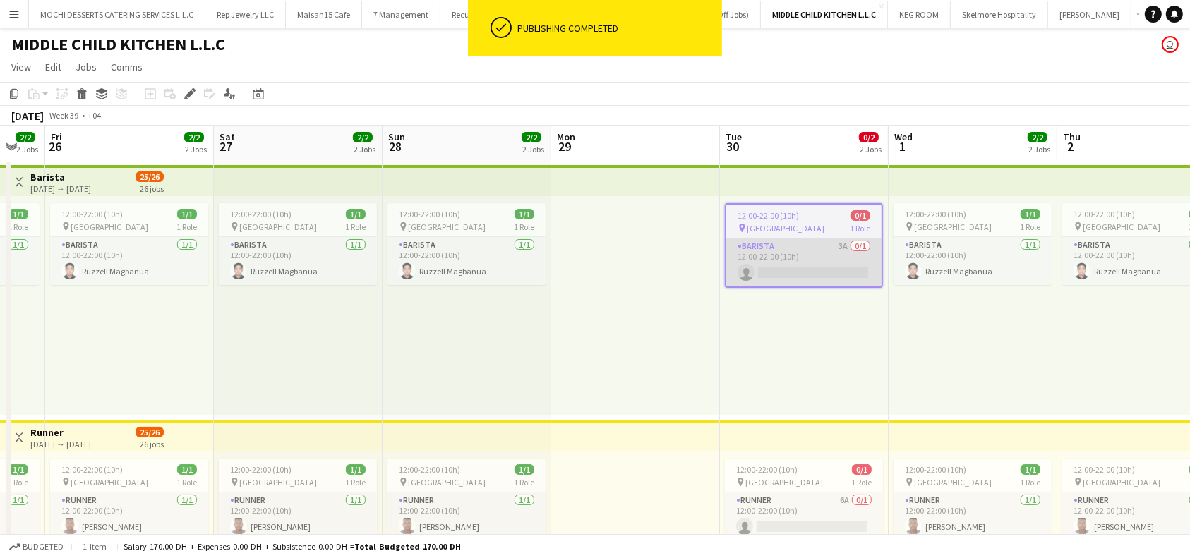
click at [818, 267] on app-card-role "Barista 3A 0/1 12:00-22:00 (10h) single-neutral-actions" at bounding box center [803, 263] width 155 height 48
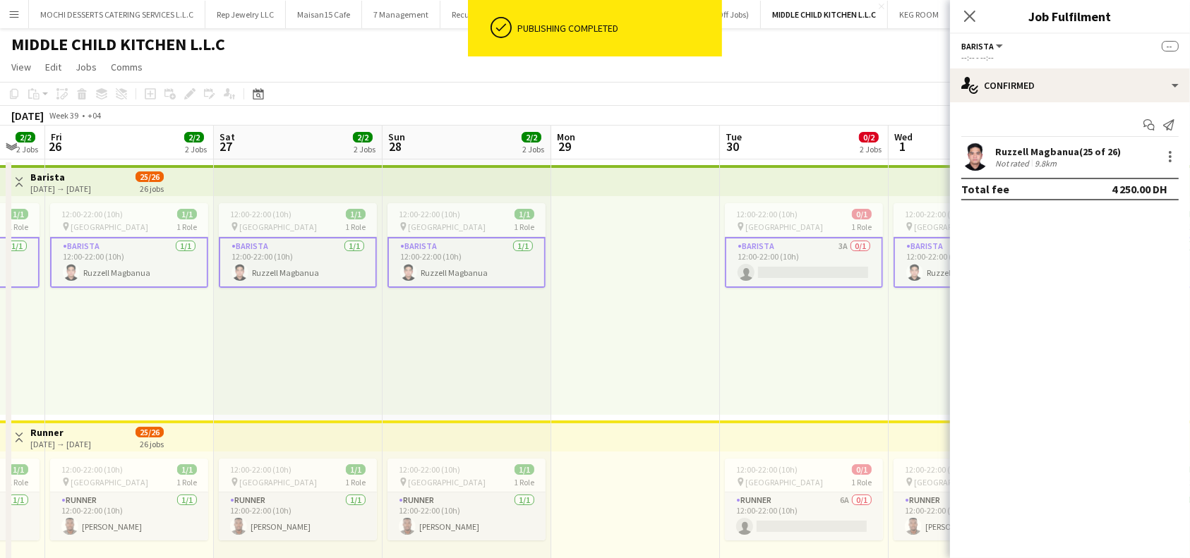
click at [820, 270] on app-card-role "Barista 3A 0/1 12:00-22:00 (10h) single-neutral-actions" at bounding box center [804, 262] width 158 height 51
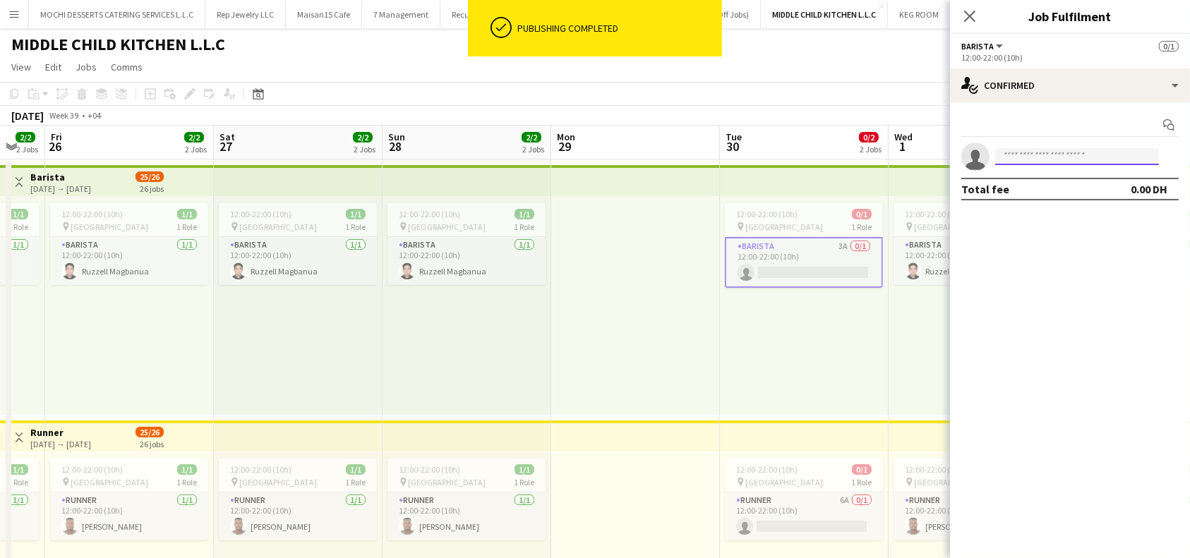
click at [1051, 160] on input at bounding box center [1077, 156] width 164 height 17
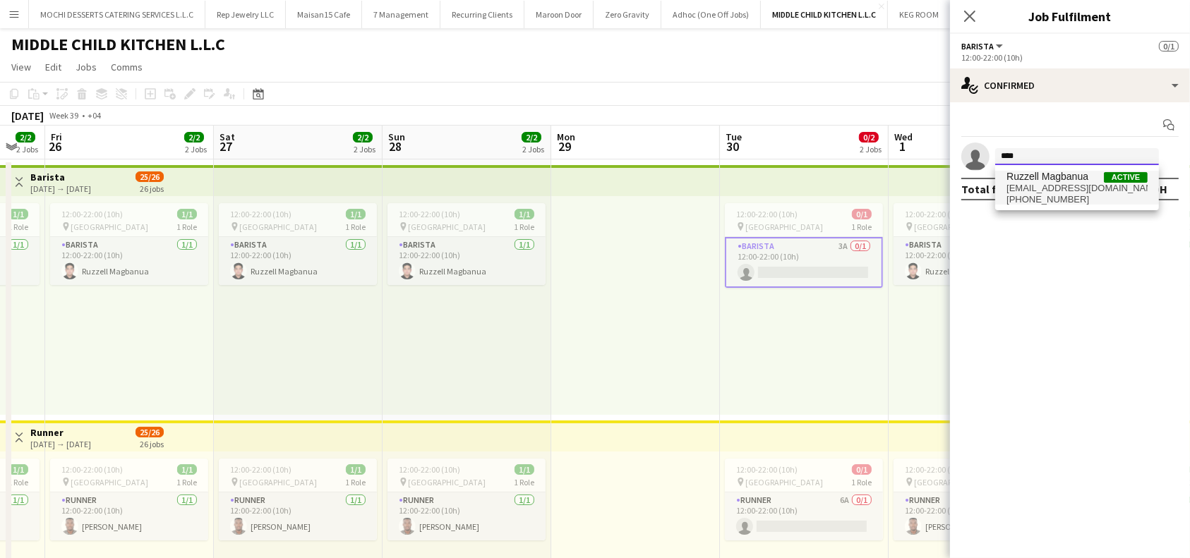
type input "****"
click at [1059, 179] on span "Ruzzell Magbanua" at bounding box center [1047, 177] width 82 height 12
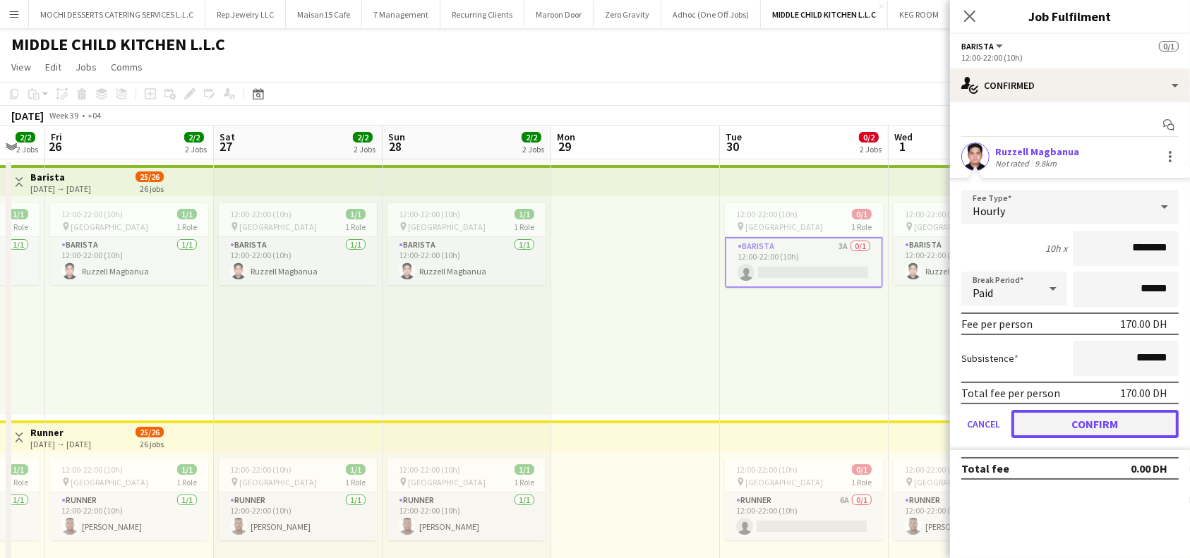
click at [1117, 421] on button "Confirm" at bounding box center [1094, 424] width 167 height 28
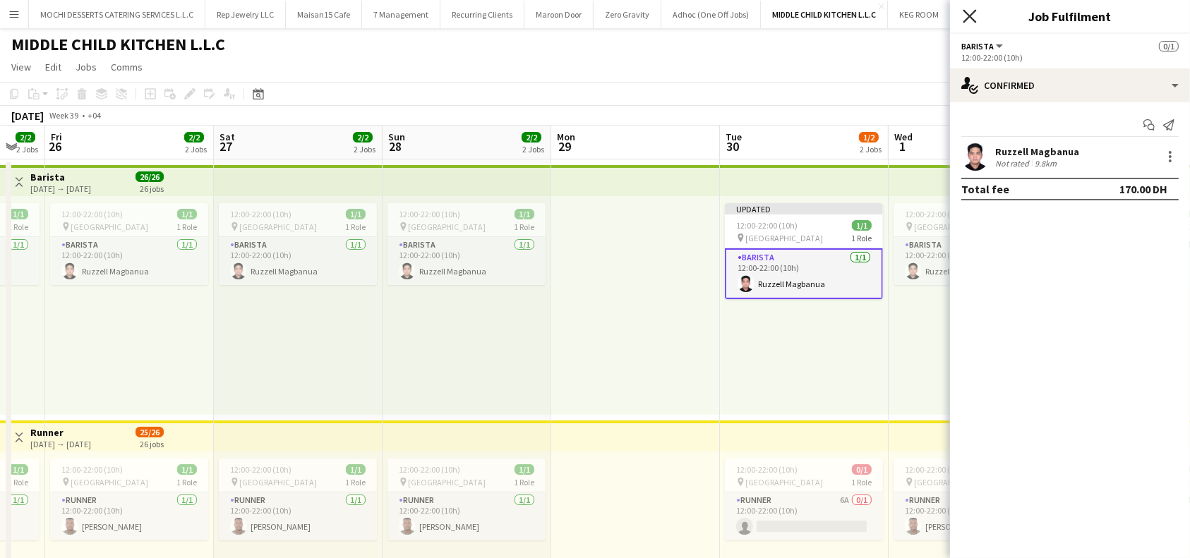
click at [970, 16] on icon at bounding box center [968, 15] width 13 height 13
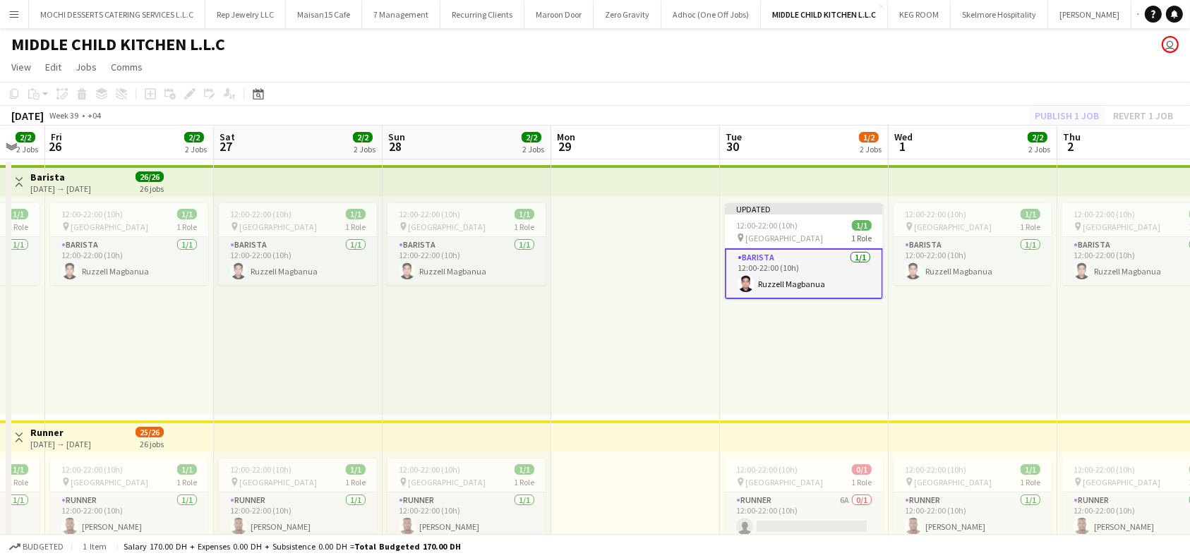
drag, startPoint x: 1064, startPoint y: 110, endPoint x: 1070, endPoint y: 114, distance: 7.6
click at [1065, 110] on div "Publish 1 job Revert 1 job" at bounding box center [1104, 116] width 172 height 18
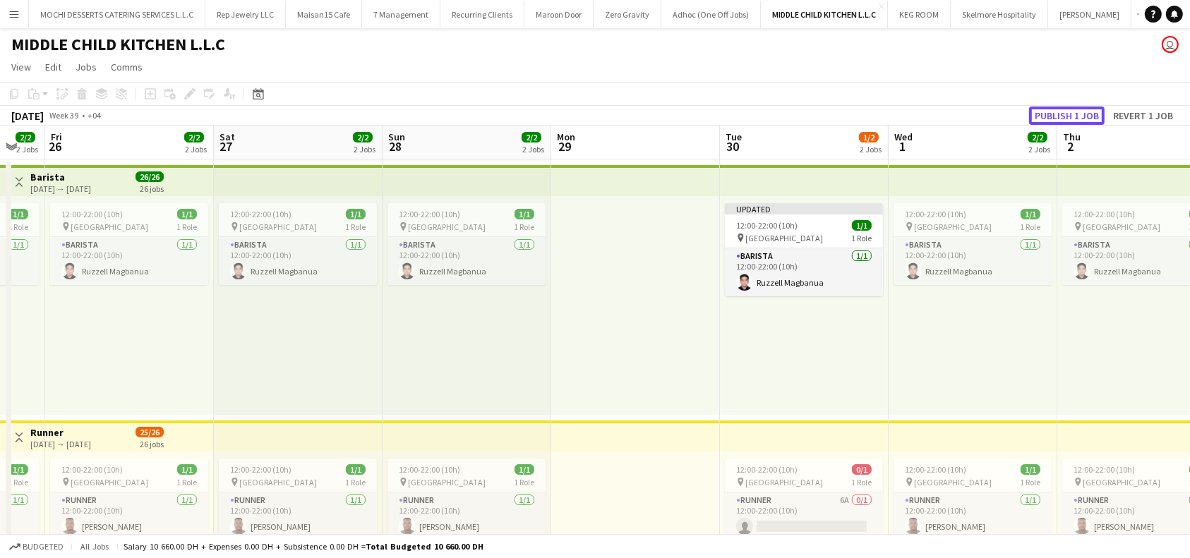
click at [1070, 114] on button "Publish 1 job" at bounding box center [1067, 116] width 76 height 18
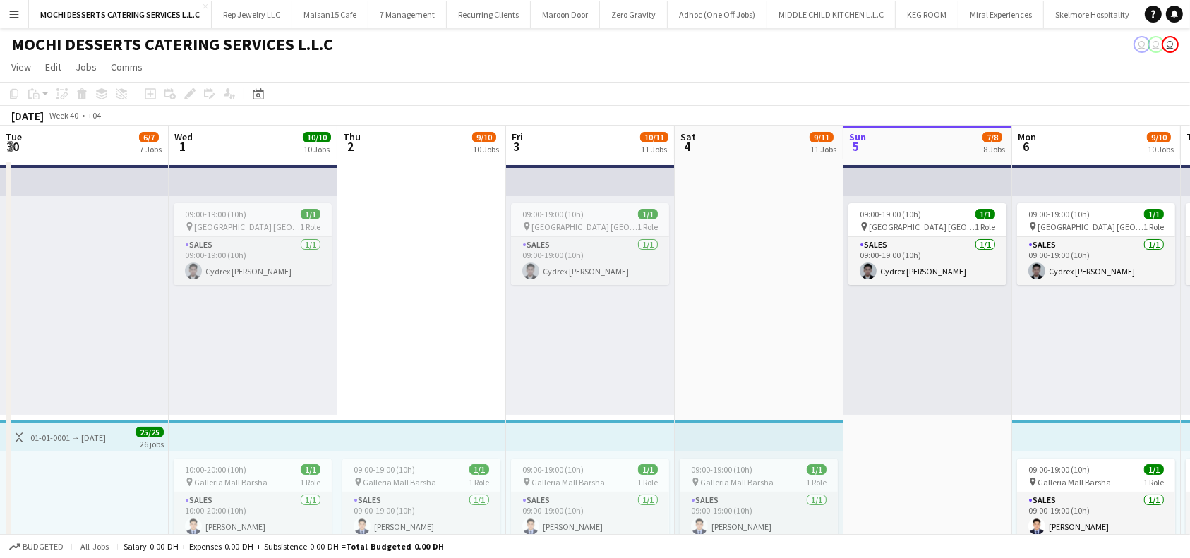
scroll to position [0, 485]
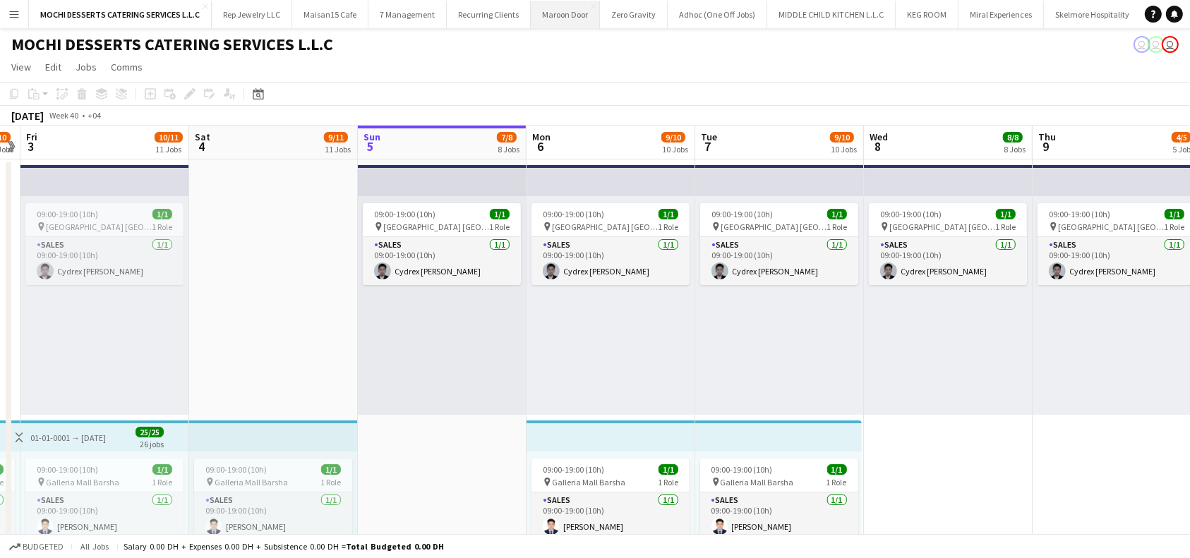
click at [560, 18] on button "Maroon Door Close" at bounding box center [565, 15] width 69 height 28
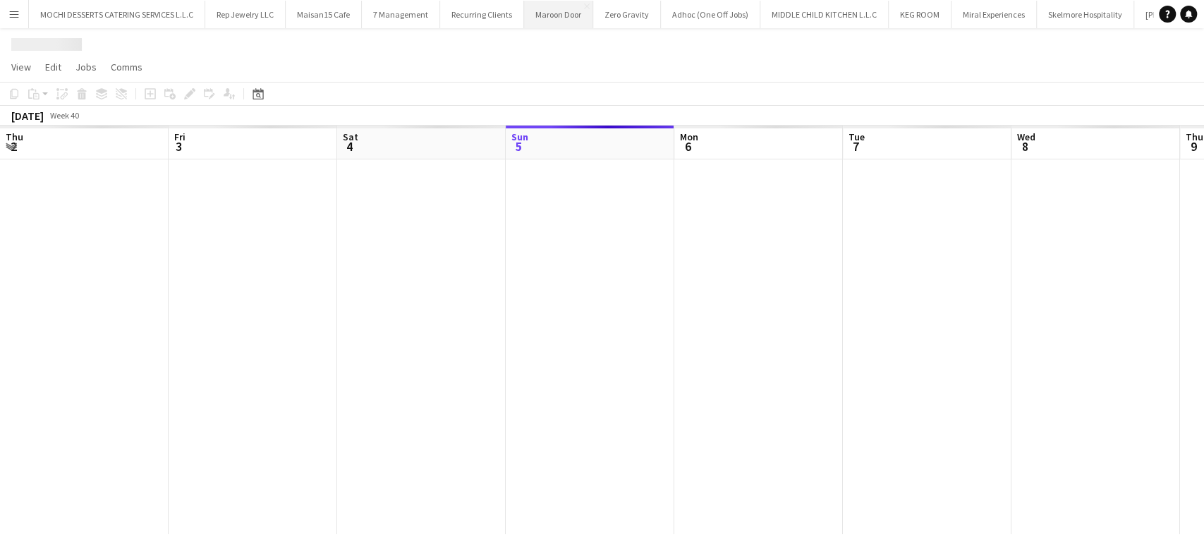
scroll to position [0, 337]
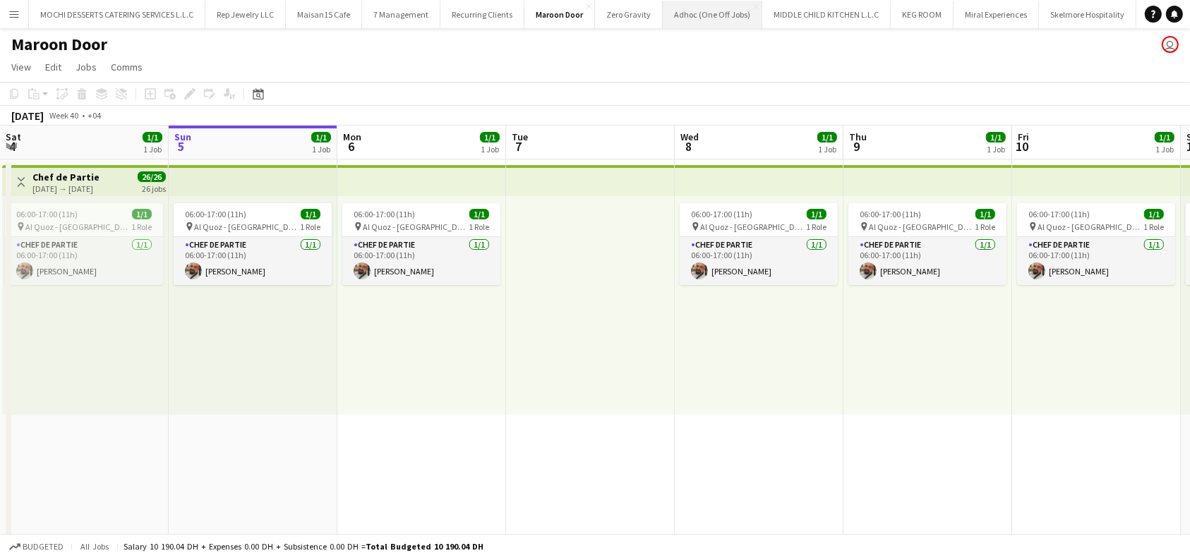
click at [715, 18] on button "Adhoc (One Off Jobs) Close" at bounding box center [712, 15] width 99 height 28
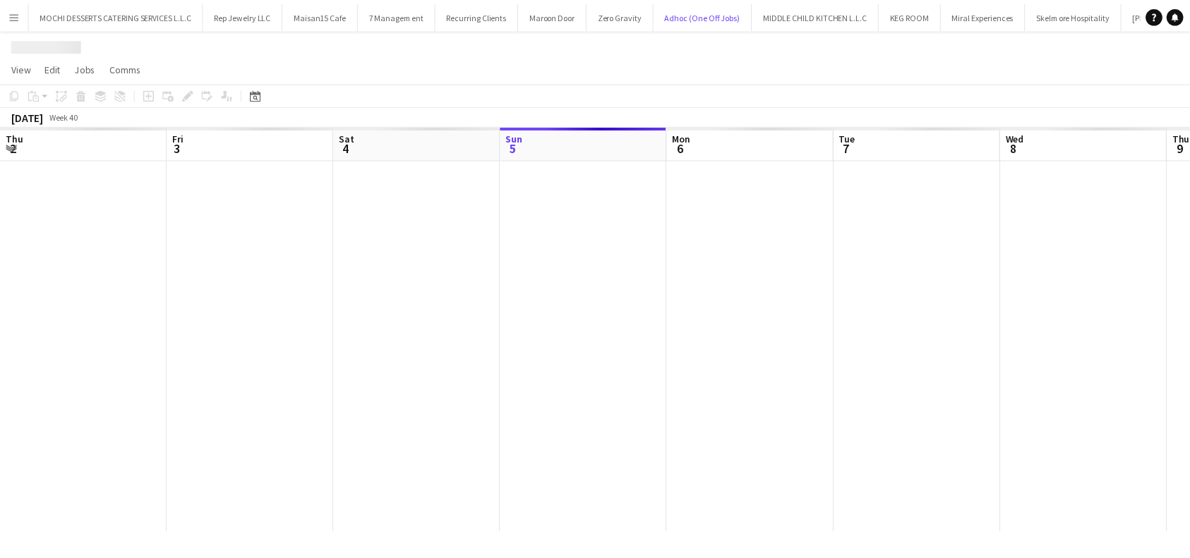
scroll to position [0, 337]
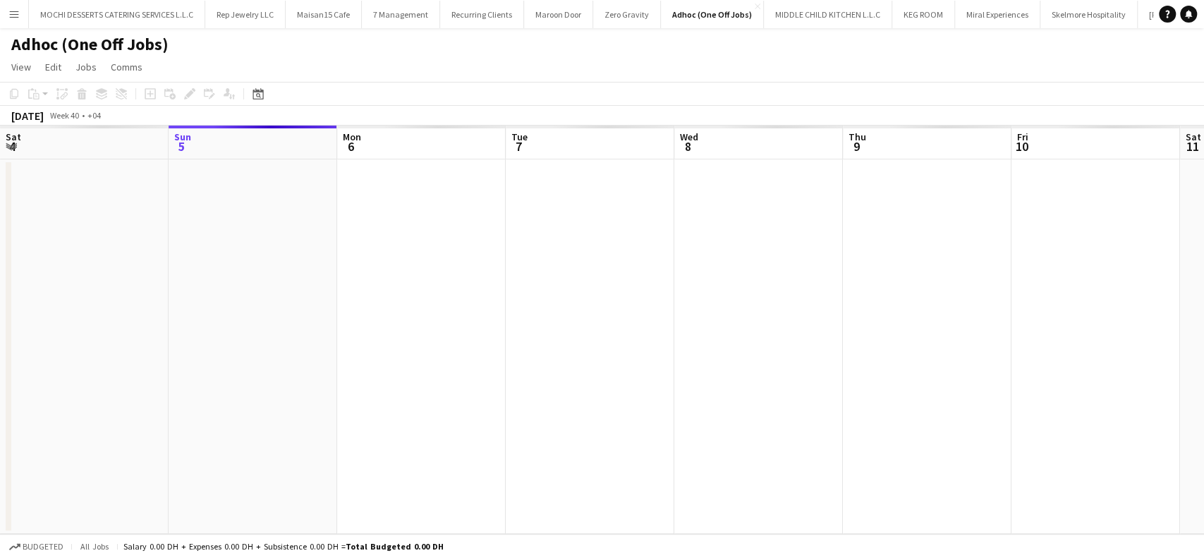
click at [92, 140] on app-board-header-date "Sat 4" at bounding box center [84, 143] width 169 height 34
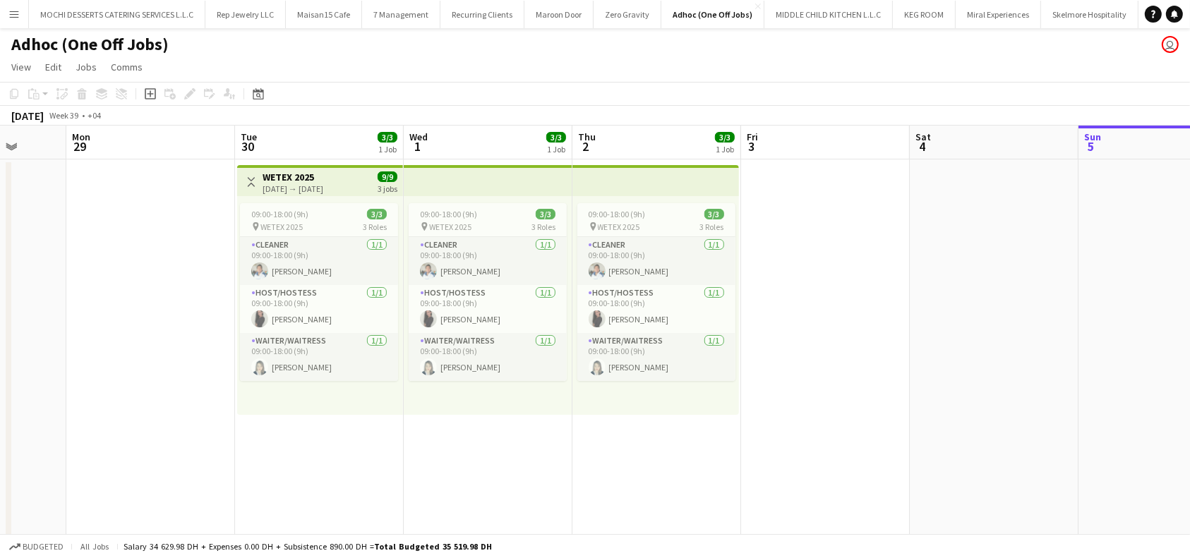
scroll to position [0, 446]
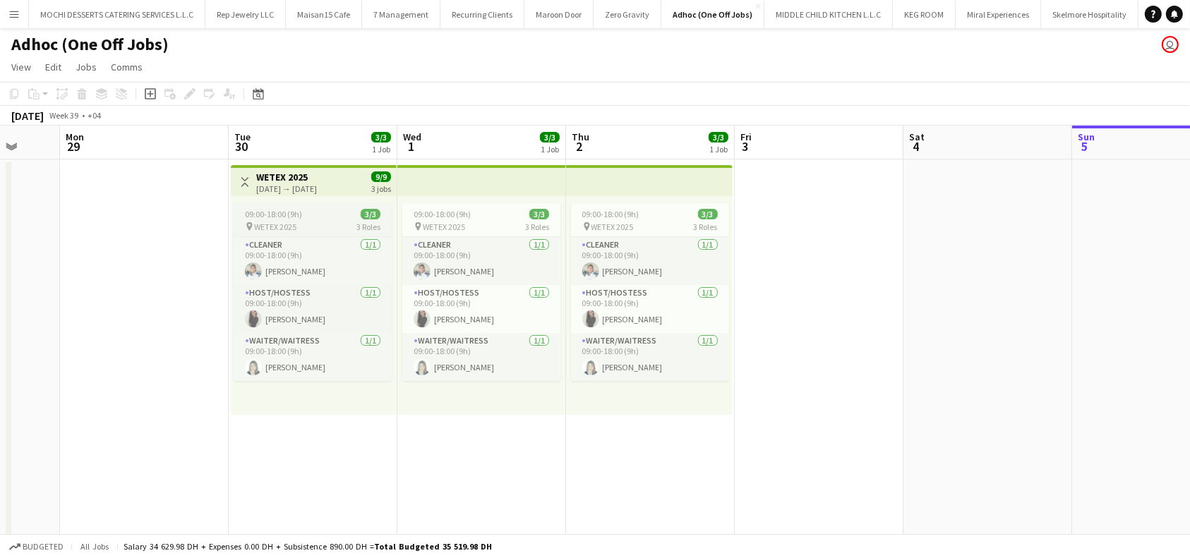
click at [296, 218] on span "09:00-18:00 (9h)" at bounding box center [273, 214] width 57 height 11
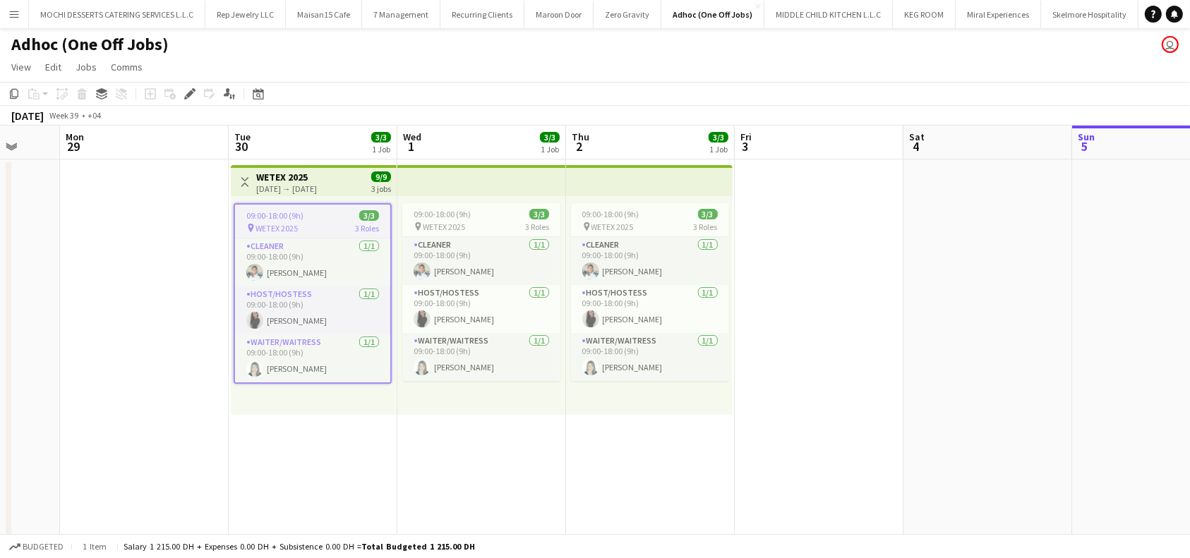
click at [317, 183] on div "[DATE] → [DATE]" at bounding box center [286, 188] width 61 height 11
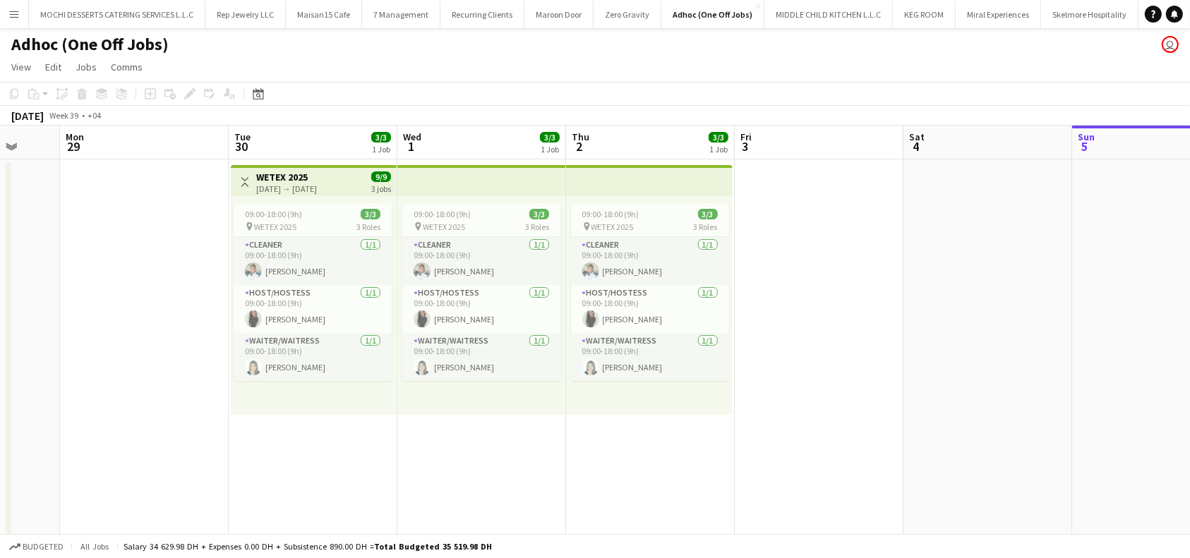
click at [297, 171] on h3 "WETEX 2025" at bounding box center [286, 177] width 61 height 13
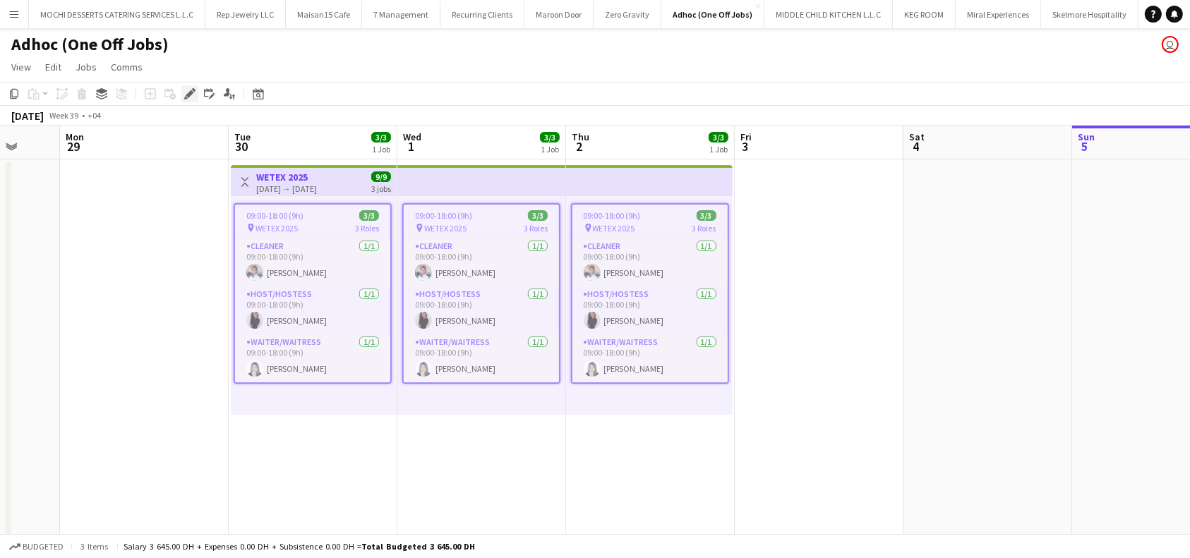
click at [188, 93] on icon at bounding box center [190, 94] width 8 height 8
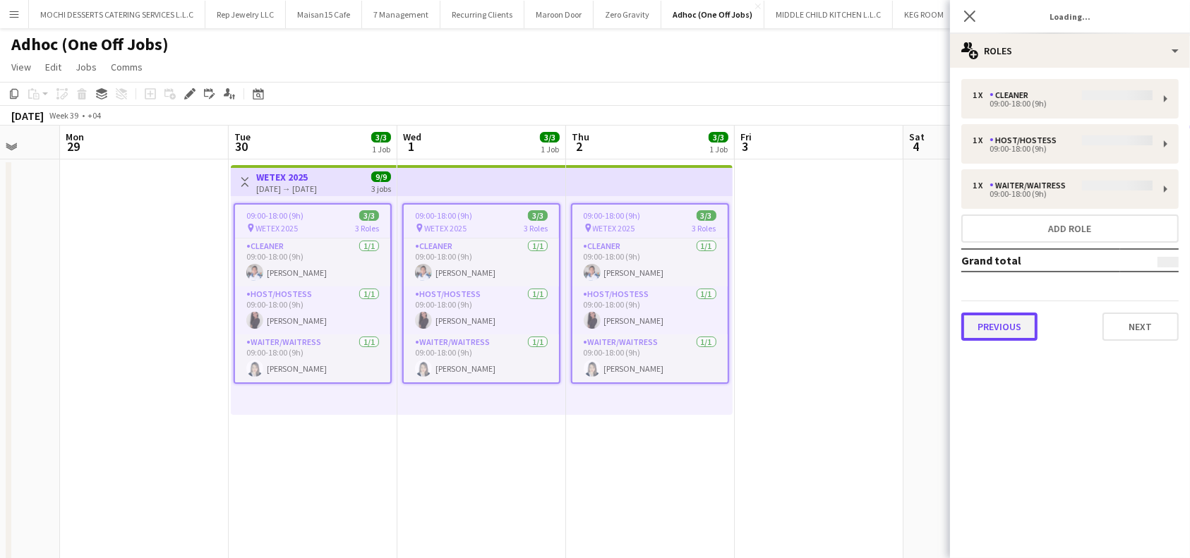
click at [1015, 323] on button "Previous" at bounding box center [999, 327] width 76 height 28
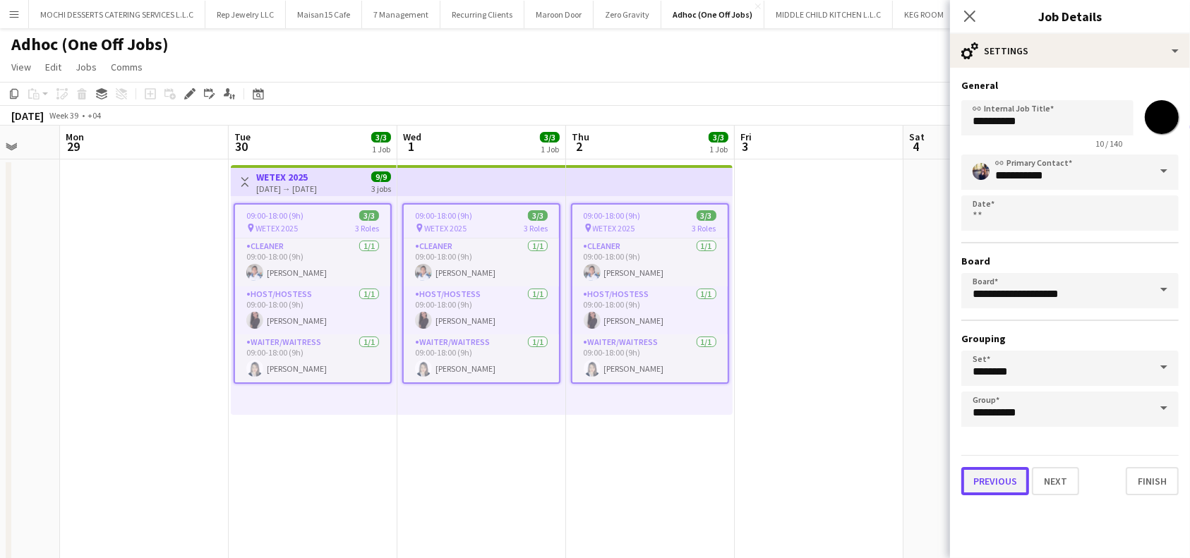
click at [990, 473] on button "Previous" at bounding box center [995, 481] width 68 height 28
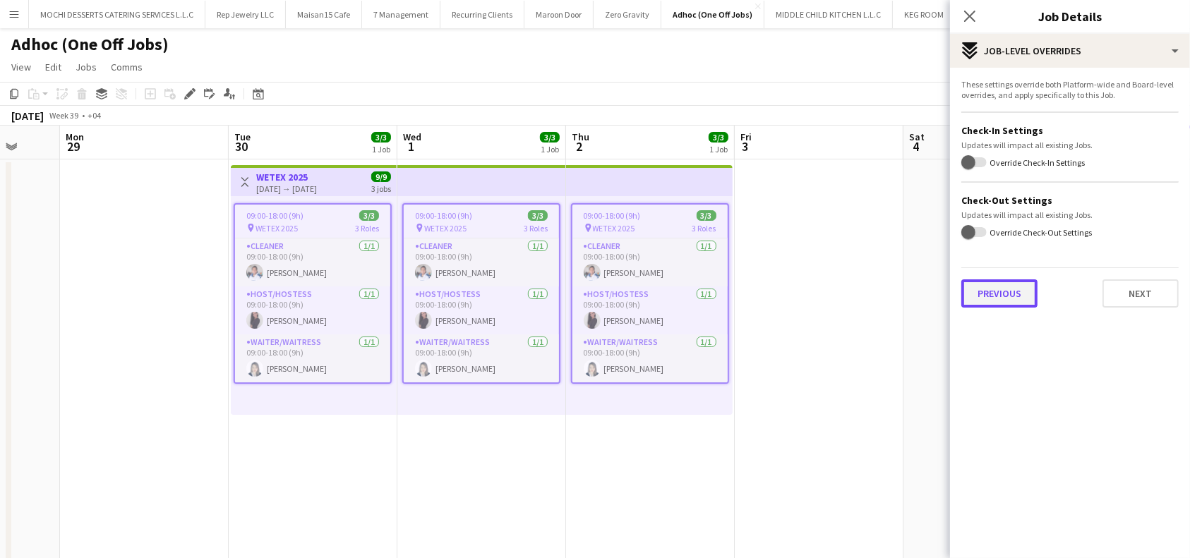
click at [993, 280] on button "Previous" at bounding box center [999, 293] width 76 height 28
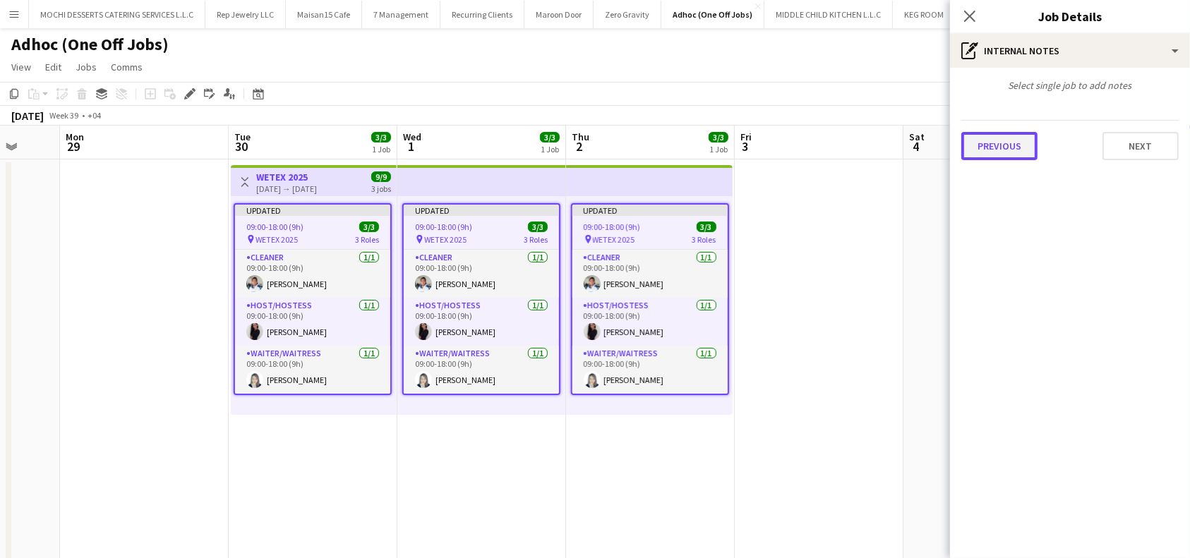
click at [985, 133] on button "Previous" at bounding box center [999, 146] width 76 height 28
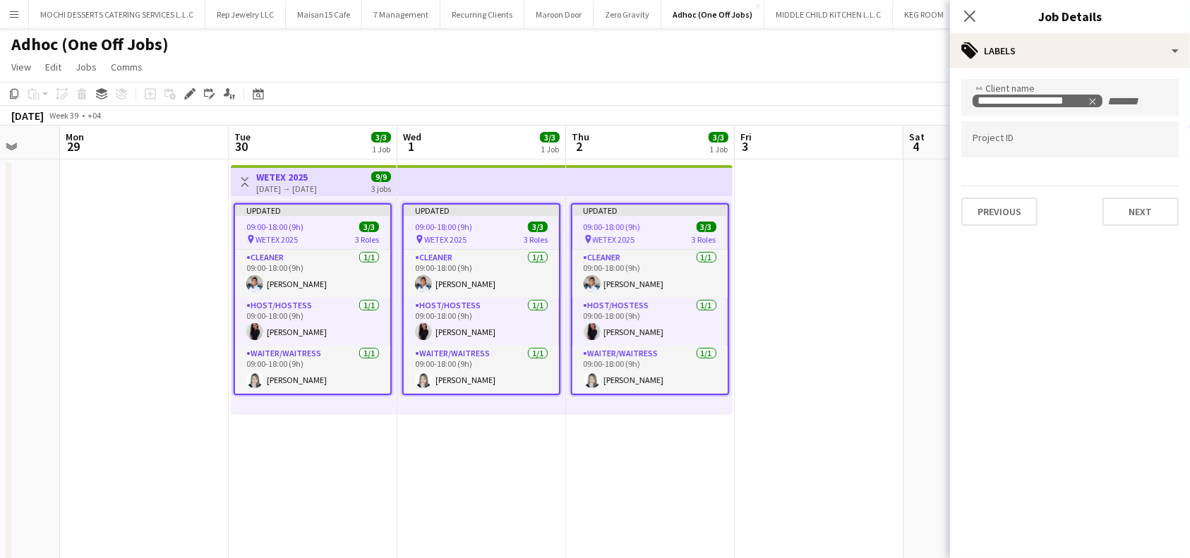
click at [1015, 155] on tag-input at bounding box center [1069, 139] width 217 height 36
click at [280, 263] on app-card-role "Cleaner [DATE] 09:00-18:00 (9h) [PERSON_NAME]" at bounding box center [312, 274] width 155 height 48
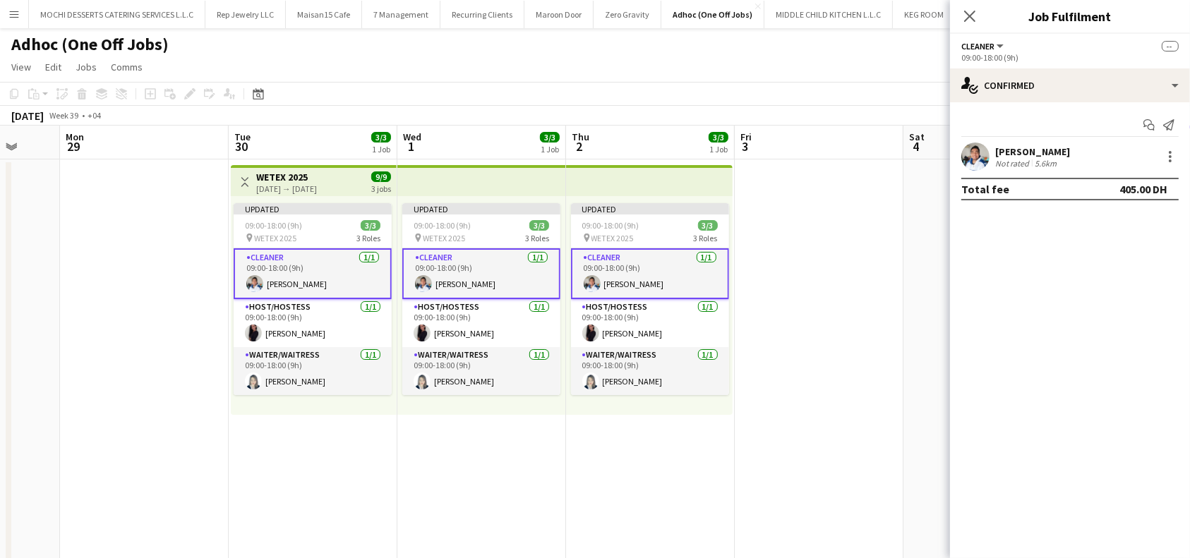
click at [1035, 151] on div "[PERSON_NAME]" at bounding box center [1032, 151] width 75 height 13
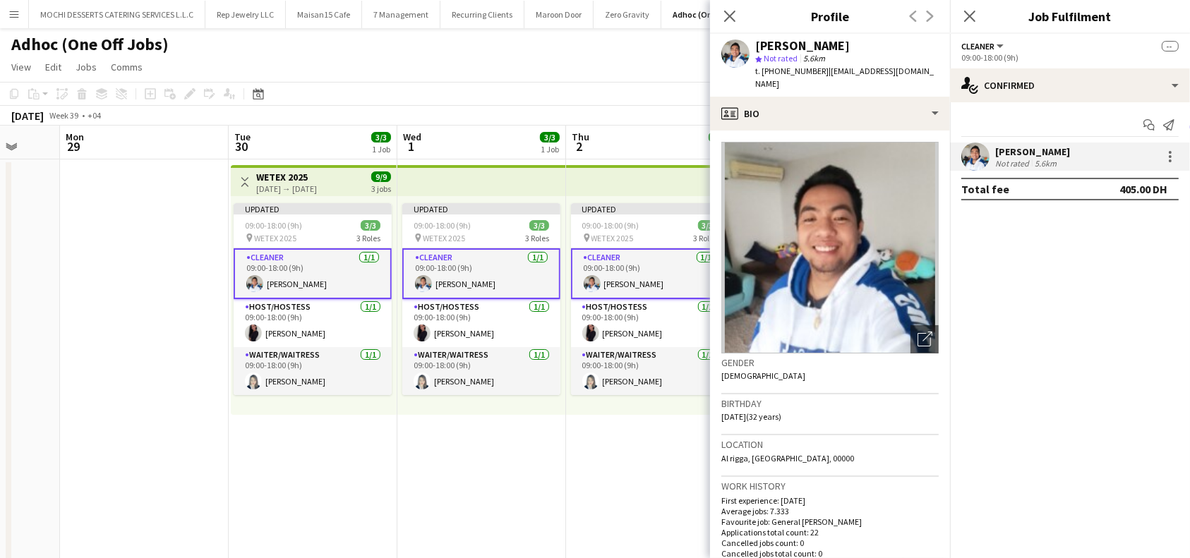
drag, startPoint x: 859, startPoint y: 51, endPoint x: 758, endPoint y: 46, distance: 101.0
click at [758, 46] on div "[PERSON_NAME]" at bounding box center [846, 46] width 183 height 13
copy div "[PERSON_NAME]"
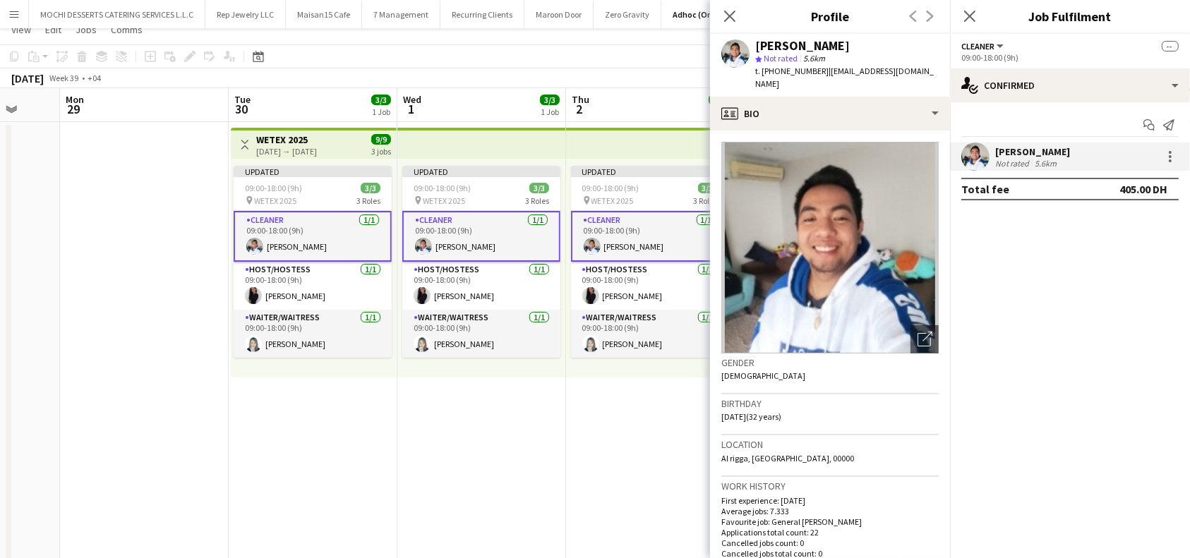
scroll to position [140, 0]
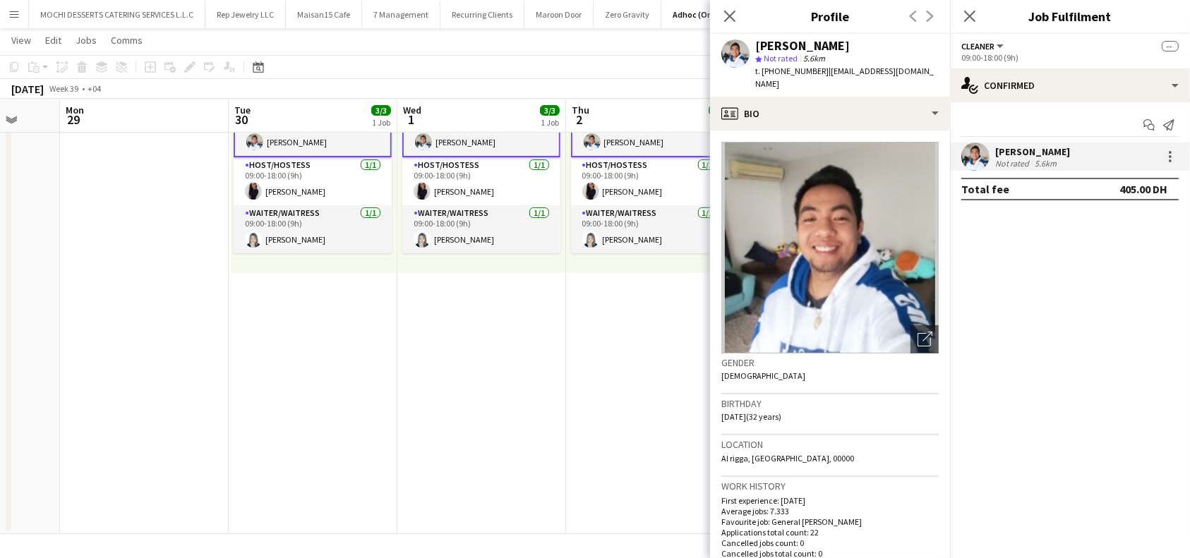
drag, startPoint x: 921, startPoint y: 71, endPoint x: 823, endPoint y: 82, distance: 98.7
click at [823, 82] on div "[PERSON_NAME] Not rated 5.6km t. [PHONE_NUMBER] | [EMAIL_ADDRESS][DOMAIN_NAME]" at bounding box center [830, 65] width 240 height 63
copy span "[EMAIL_ADDRESS][DOMAIN_NAME]"
drag, startPoint x: 814, startPoint y: 69, endPoint x: 763, endPoint y: 78, distance: 51.6
click at [763, 78] on div "[PERSON_NAME] Not rated 5.6km t. [PHONE_NUMBER] | [EMAIL_ADDRESS][DOMAIN_NAME]" at bounding box center [830, 65] width 240 height 63
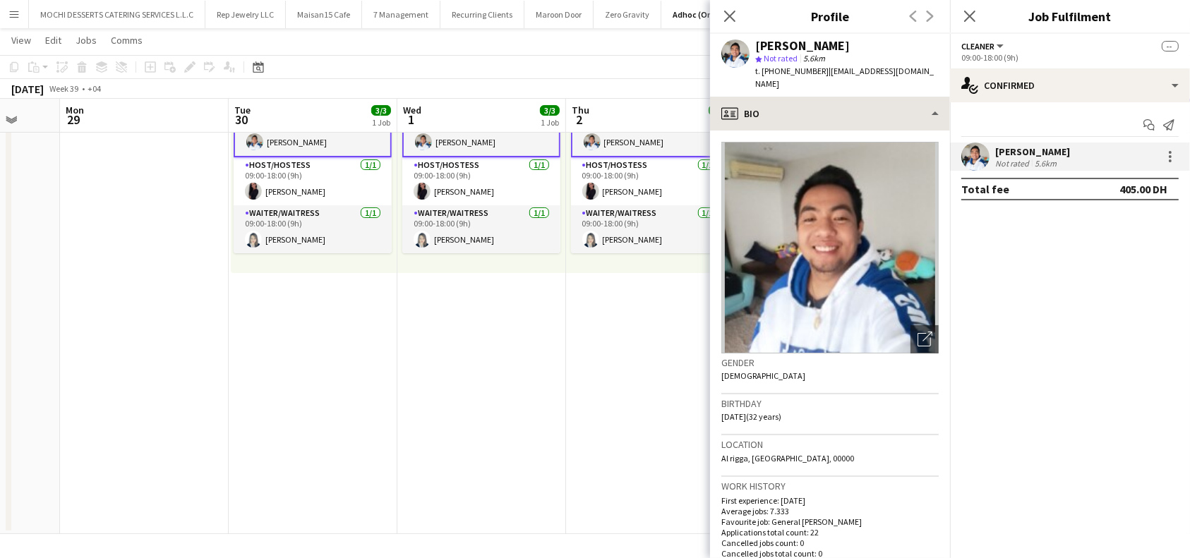
copy span "[PHONE_NUMBER]"
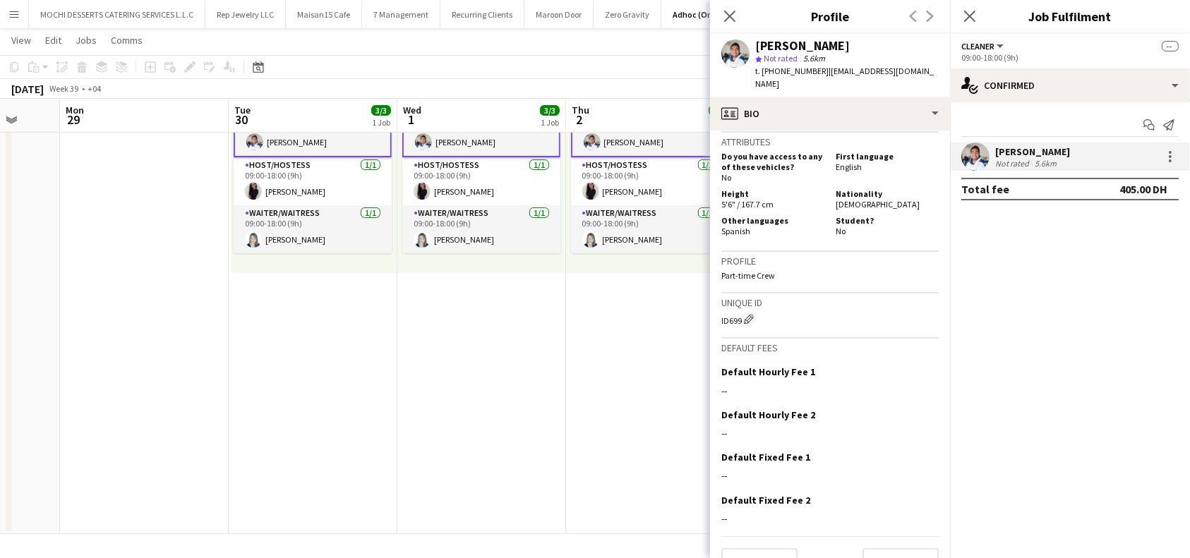
scroll to position [677, 0]
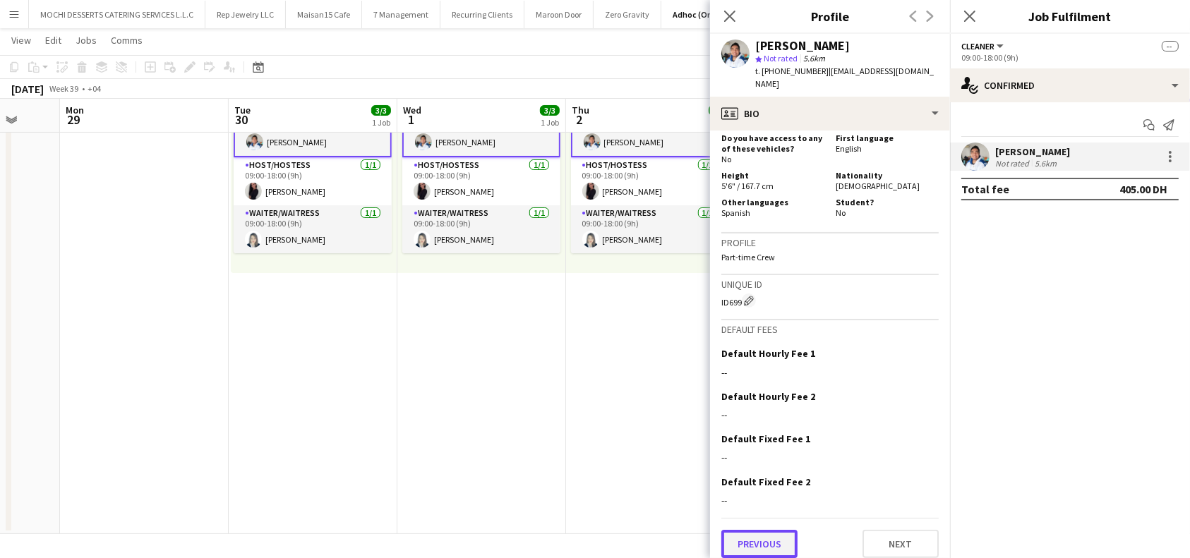
click at [761, 531] on button "Previous" at bounding box center [759, 544] width 76 height 28
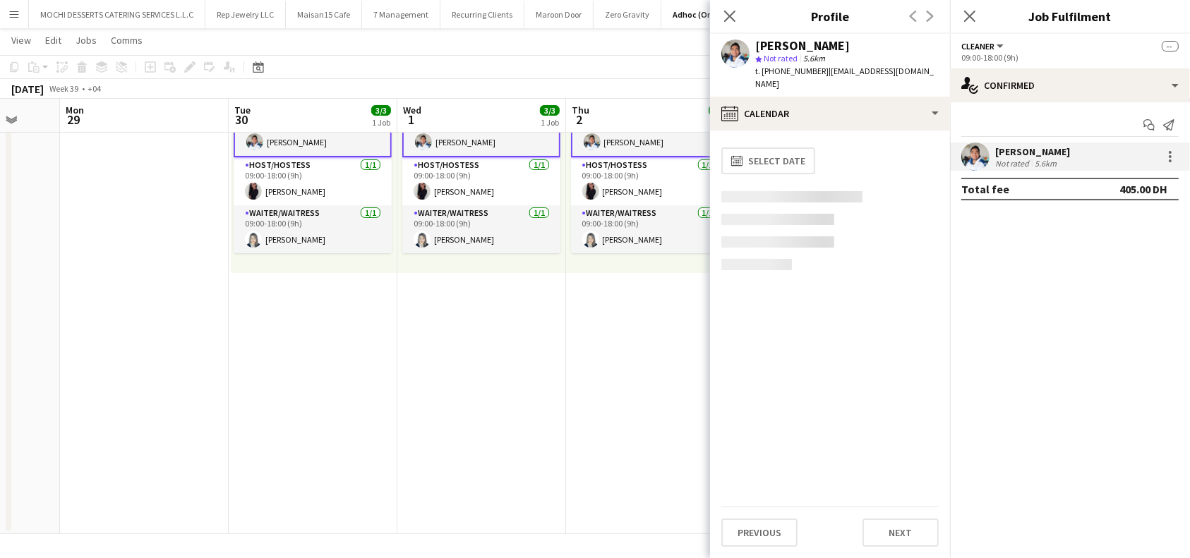
click at [747, 512] on div "Previous Next" at bounding box center [829, 527] width 217 height 40
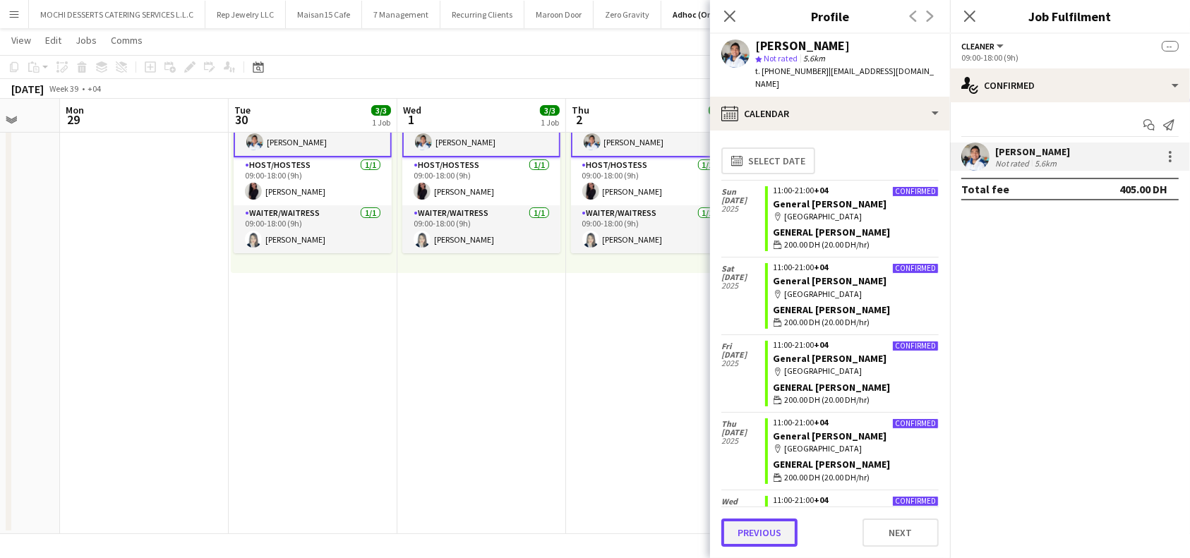
click at [753, 526] on button "Previous" at bounding box center [759, 533] width 76 height 28
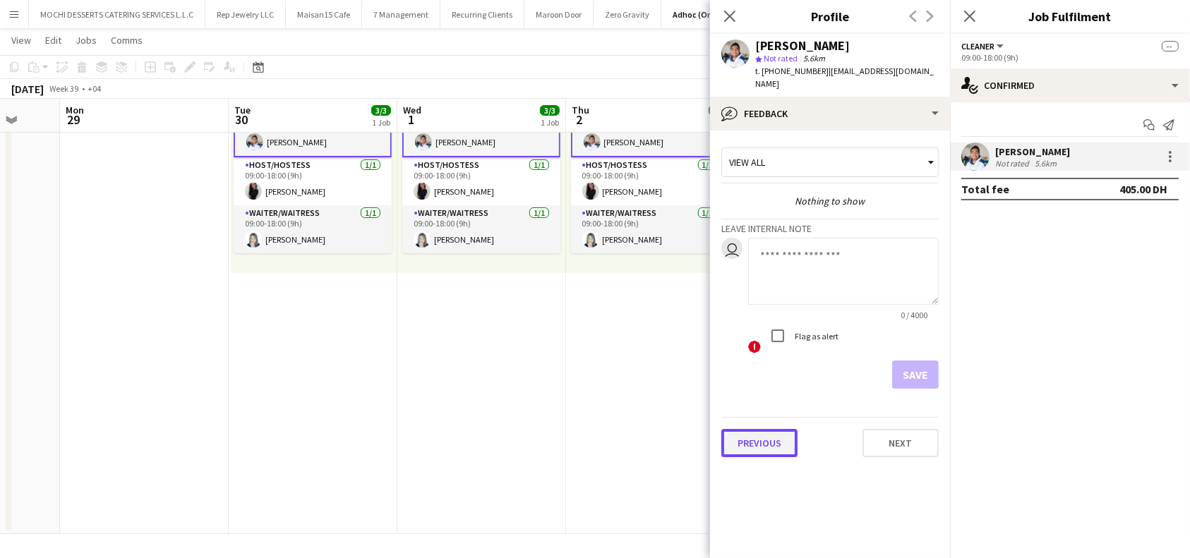
click at [770, 429] on button "Previous" at bounding box center [759, 443] width 76 height 28
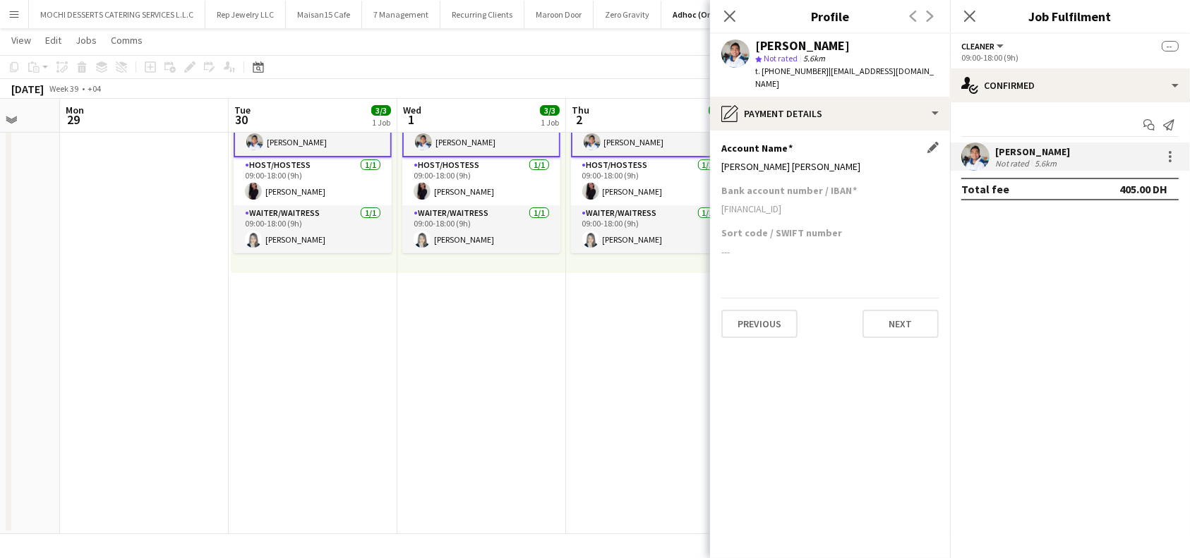
drag, startPoint x: 841, startPoint y: 156, endPoint x: 724, endPoint y: 152, distance: 117.2
click at [724, 160] on div "[PERSON_NAME] [PERSON_NAME]" at bounding box center [829, 166] width 217 height 13
copy div "[PERSON_NAME] [PERSON_NAME]"
drag, startPoint x: 847, startPoint y: 200, endPoint x: 718, endPoint y: 206, distance: 129.3
click at [718, 206] on app-section-data-types "Account Name Edit this field [PERSON_NAME] [PERSON_NAME] Bank account number / …" at bounding box center [830, 345] width 240 height 428
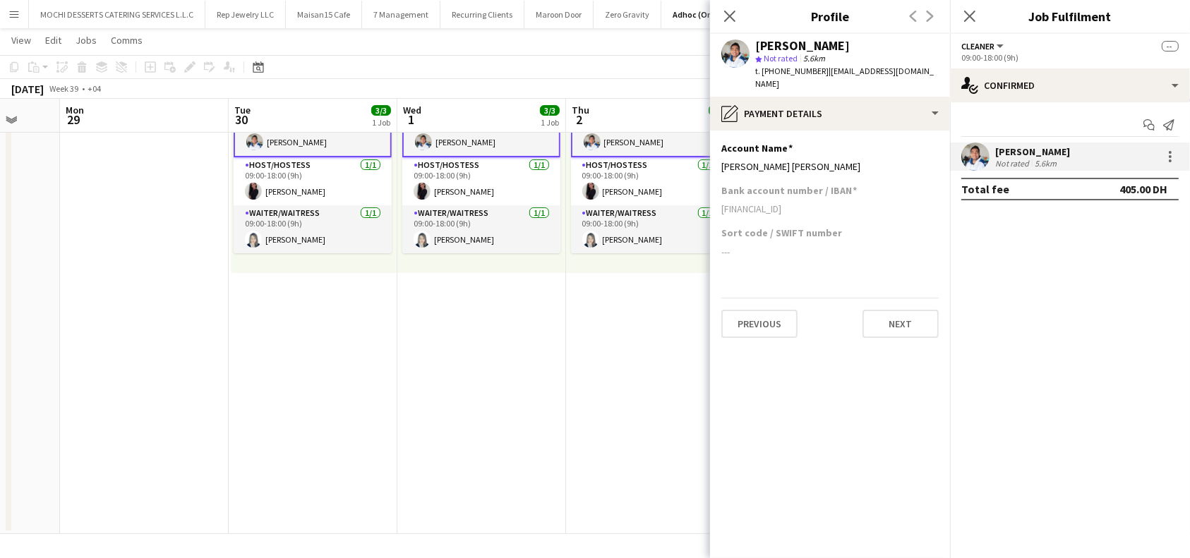
copy div "[FINANCIAL_ID]"
click at [730, 20] on icon "Close pop-in" at bounding box center [729, 15] width 13 height 13
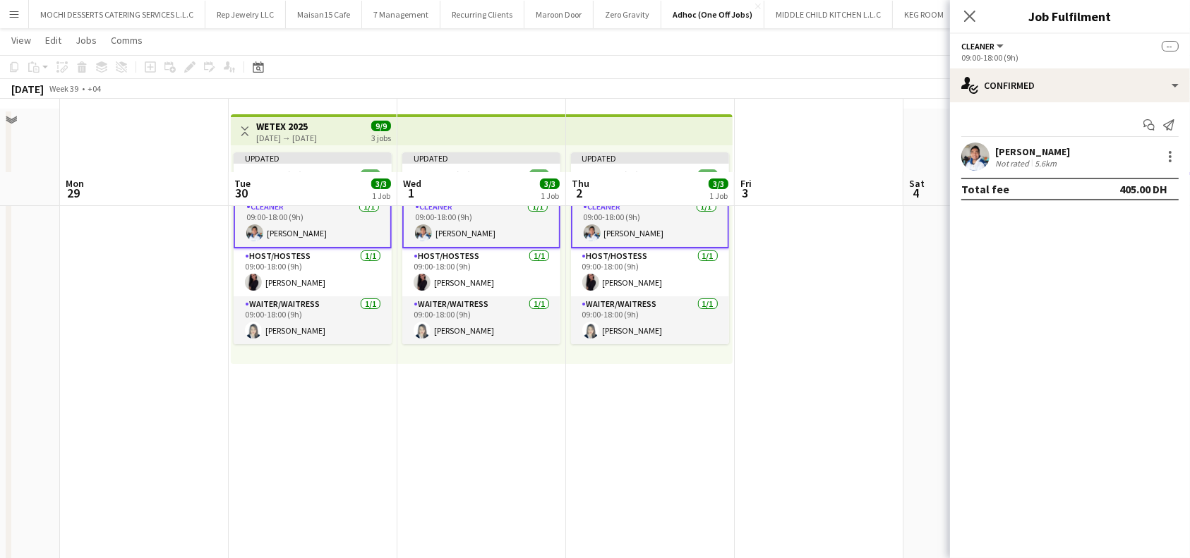
scroll to position [46, 0]
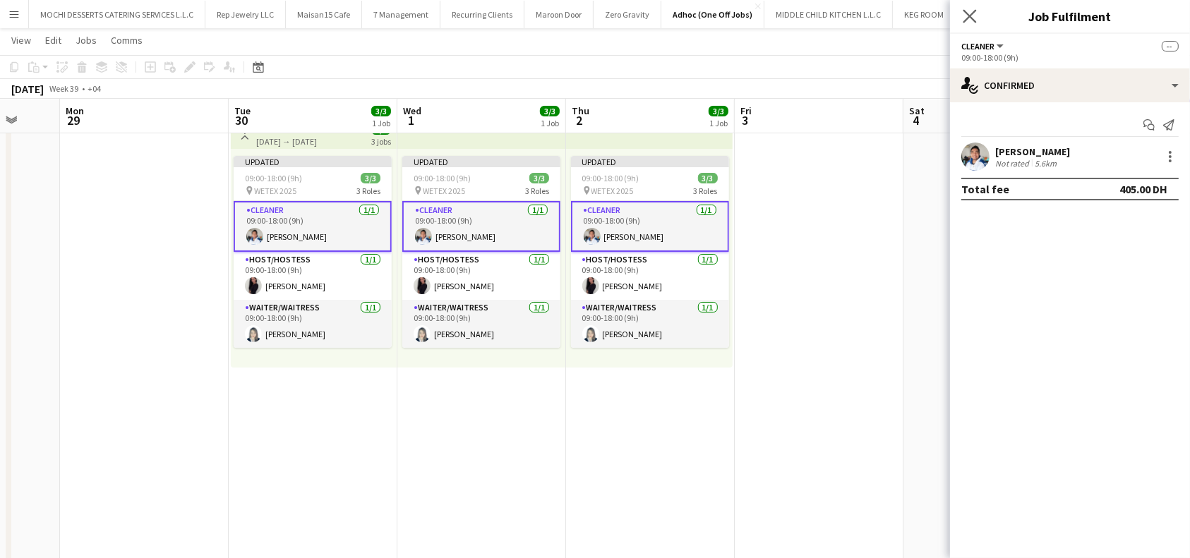
click at [977, 15] on app-icon "Close pop-in" at bounding box center [970, 16] width 20 height 20
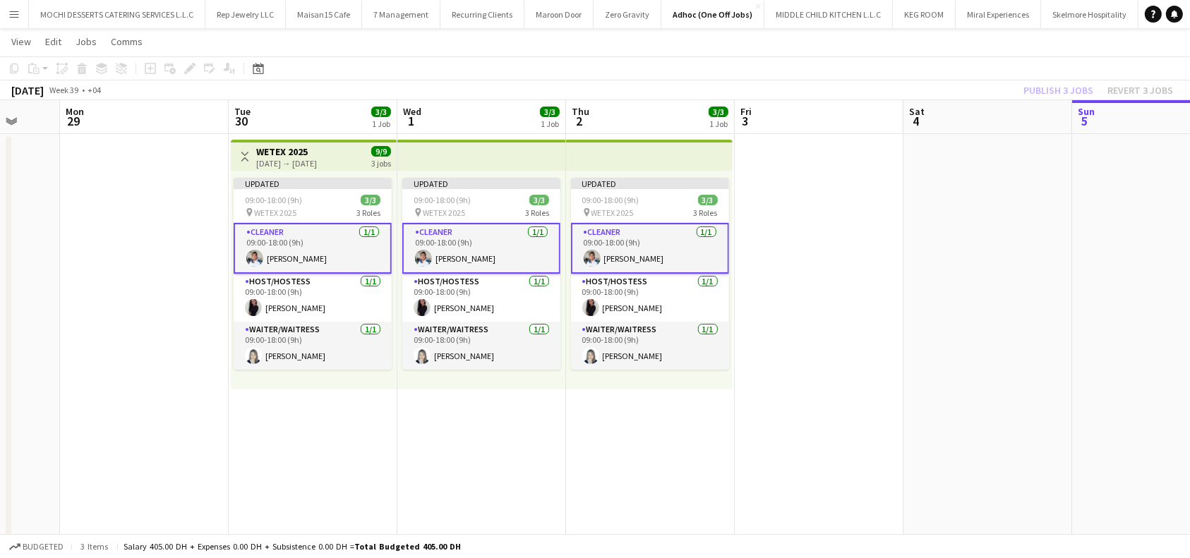
scroll to position [0, 0]
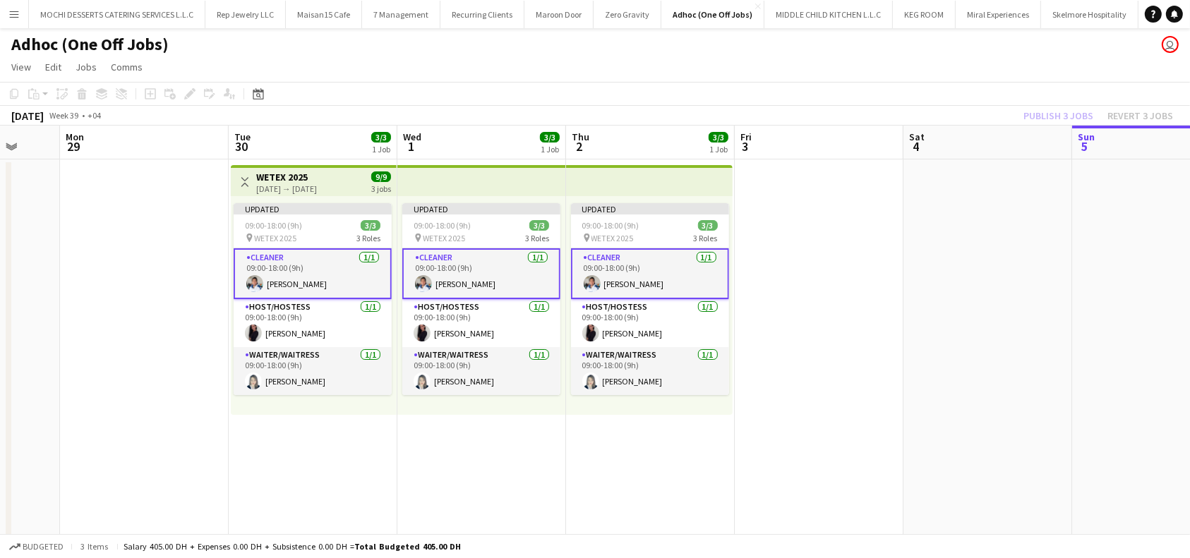
click at [293, 274] on app-card-role "Cleaner [DATE] 09:00-18:00 (9h) [PERSON_NAME]" at bounding box center [313, 273] width 158 height 51
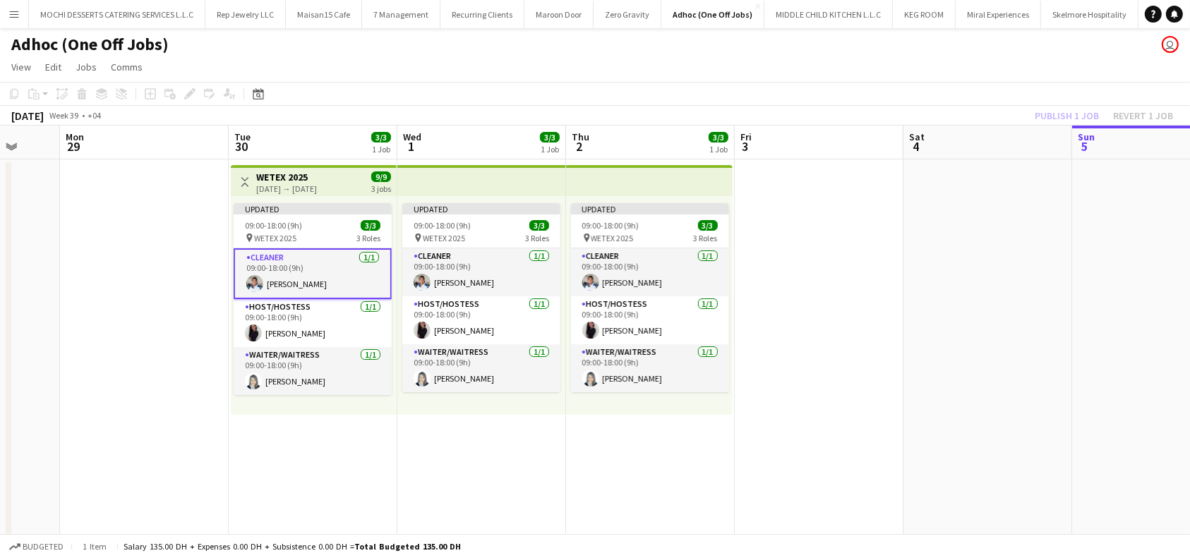
click at [191, 89] on div "Add job Add linked Job Edit Edit linked Job Applicants" at bounding box center [184, 93] width 108 height 17
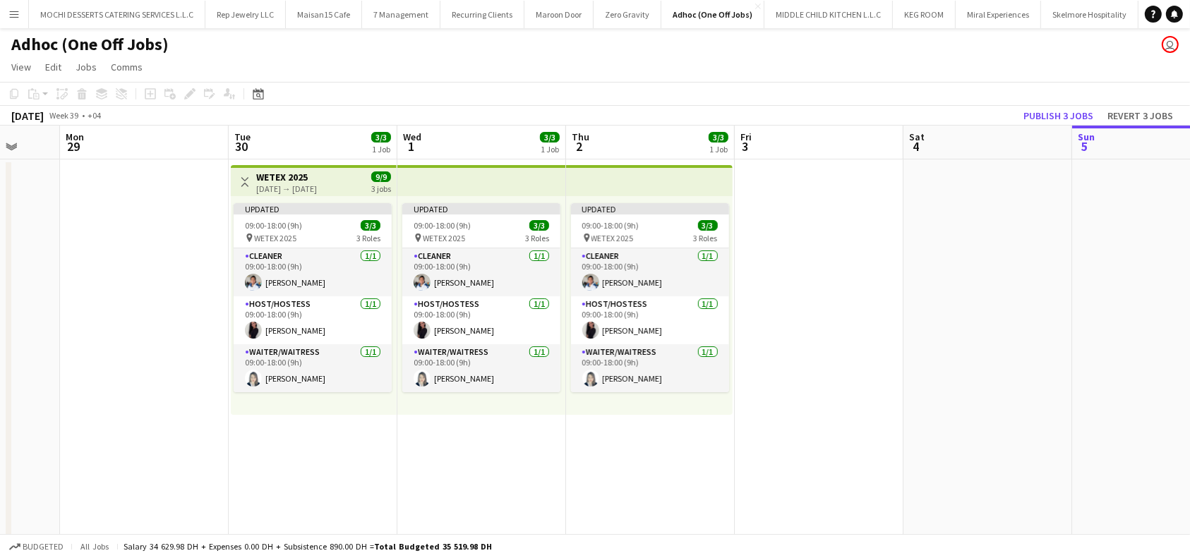
click at [912, 218] on app-date-cell at bounding box center [987, 417] width 169 height 517
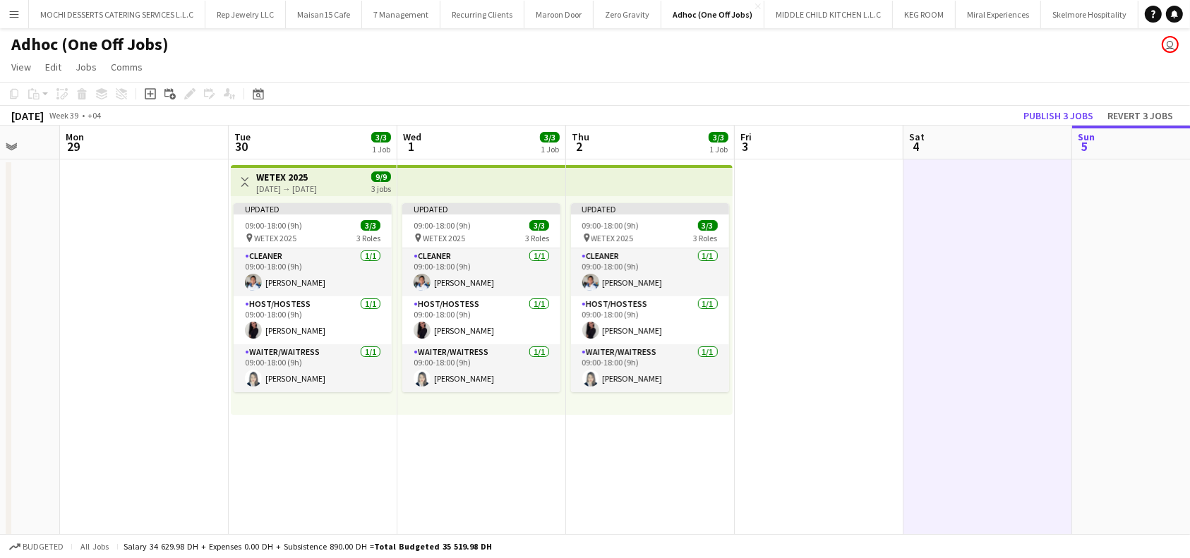
click at [317, 178] on h3 "WETEX 2025" at bounding box center [286, 177] width 61 height 13
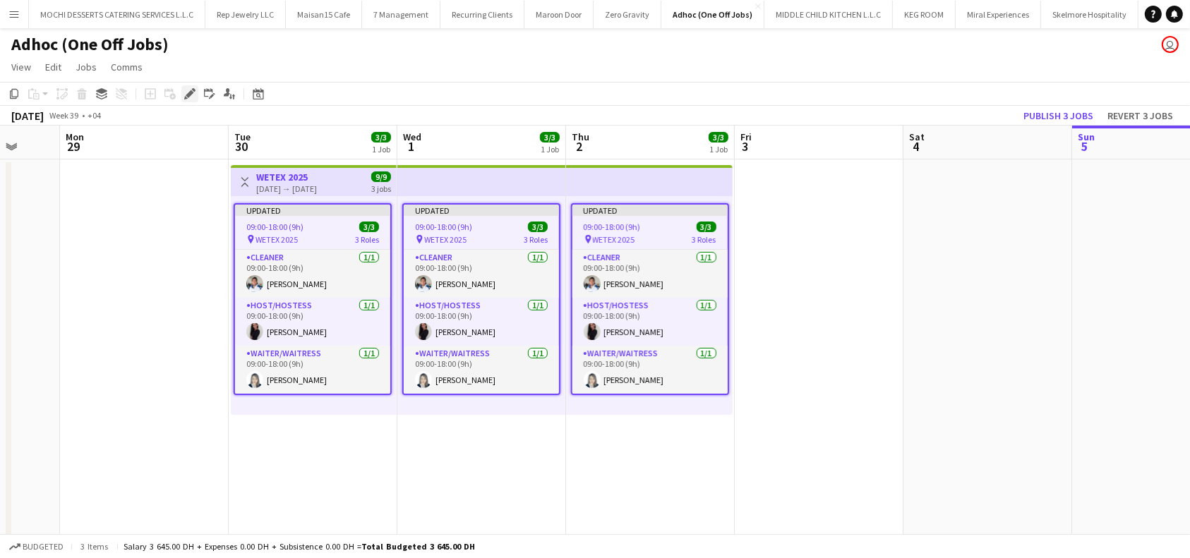
click at [193, 97] on icon "Edit" at bounding box center [189, 93] width 11 height 11
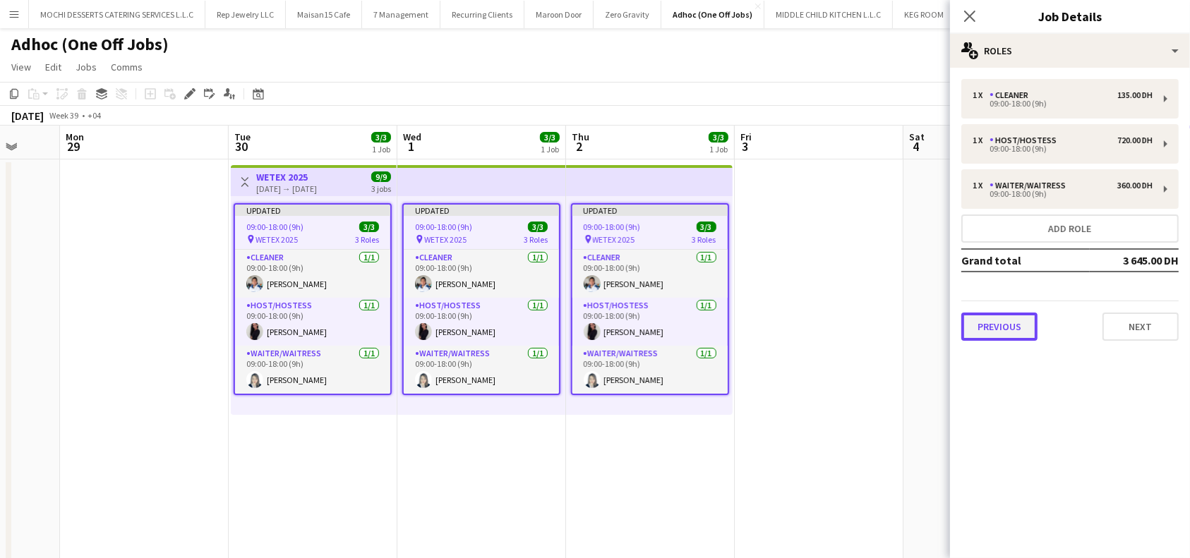
click at [992, 324] on button "Previous" at bounding box center [999, 327] width 76 height 28
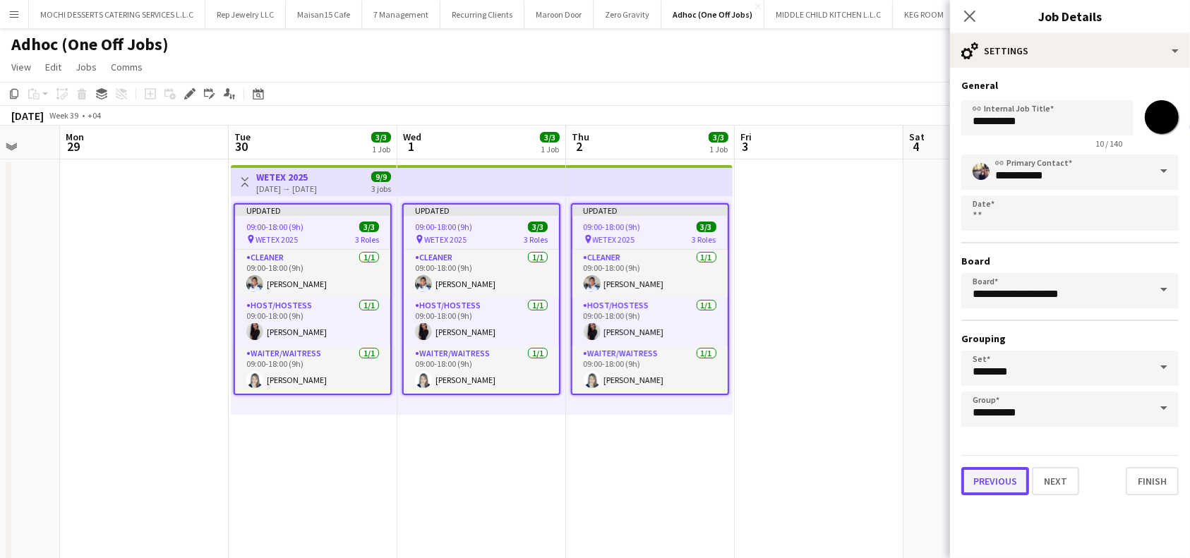
click at [988, 481] on button "Previous" at bounding box center [995, 481] width 68 height 28
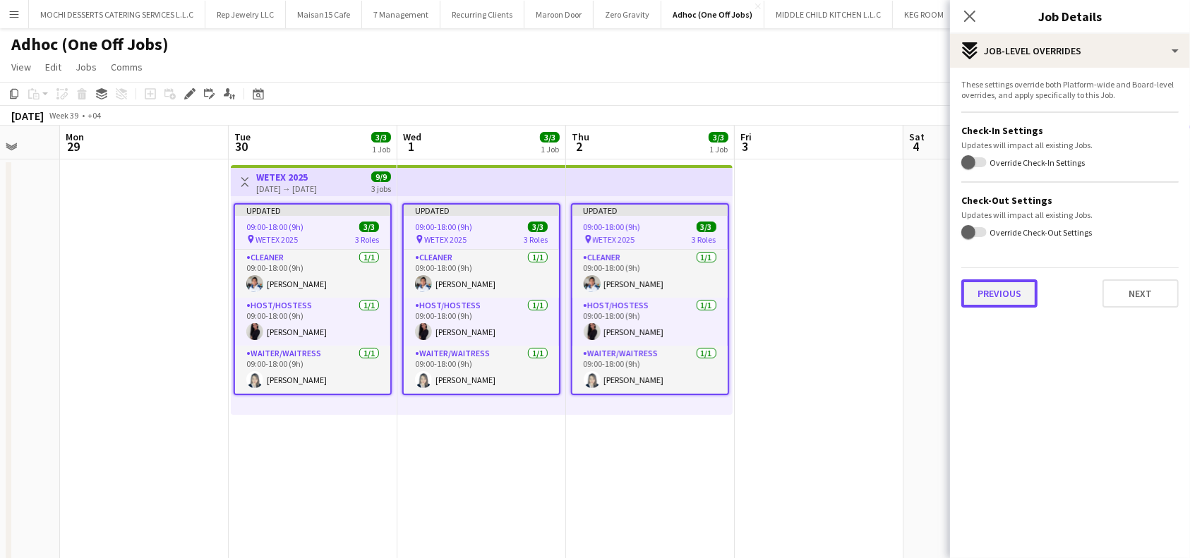
click at [1000, 296] on button "Previous" at bounding box center [999, 293] width 76 height 28
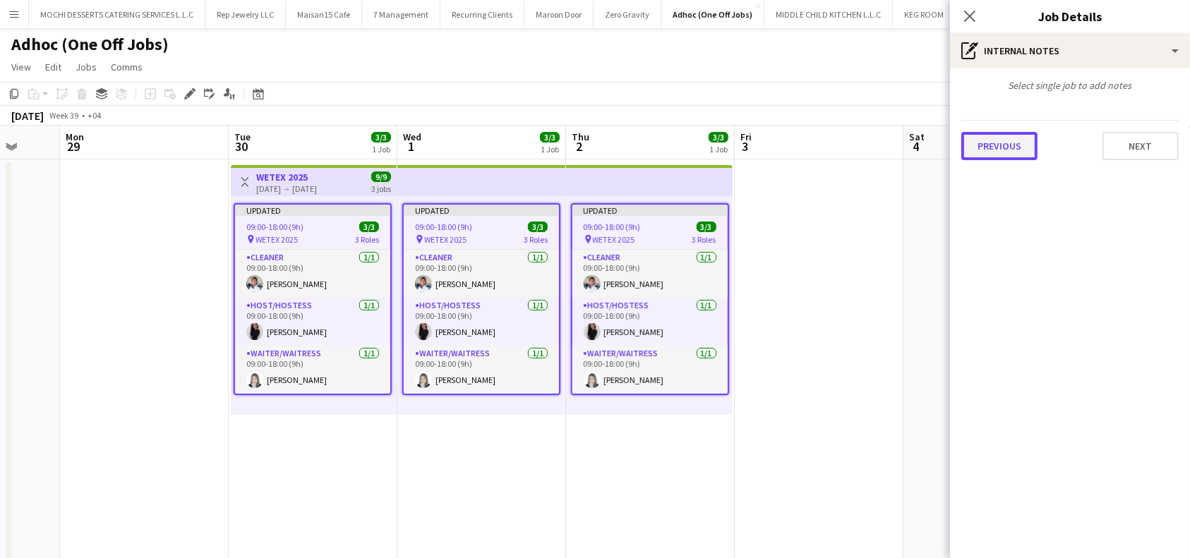
click at [1003, 155] on button "Previous" at bounding box center [999, 146] width 76 height 28
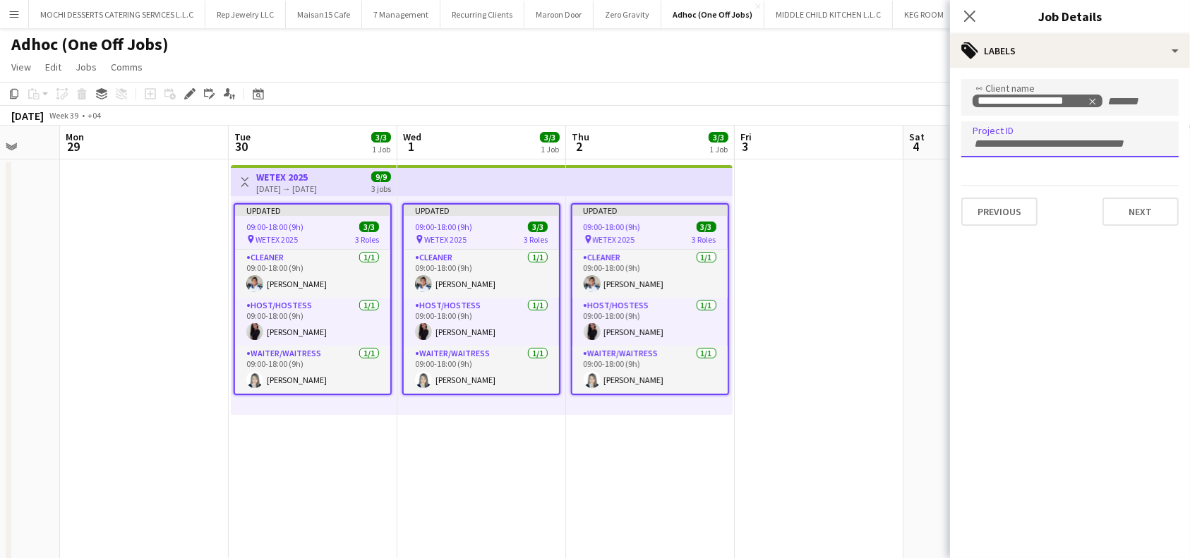
click at [998, 152] on div at bounding box center [1069, 139] width 217 height 36
paste input "**********"
type input "**********"
click at [1133, 274] on mat-expansion-panel "**********" at bounding box center [1070, 313] width 240 height 490
click at [1146, 214] on button "Next" at bounding box center [1140, 212] width 76 height 28
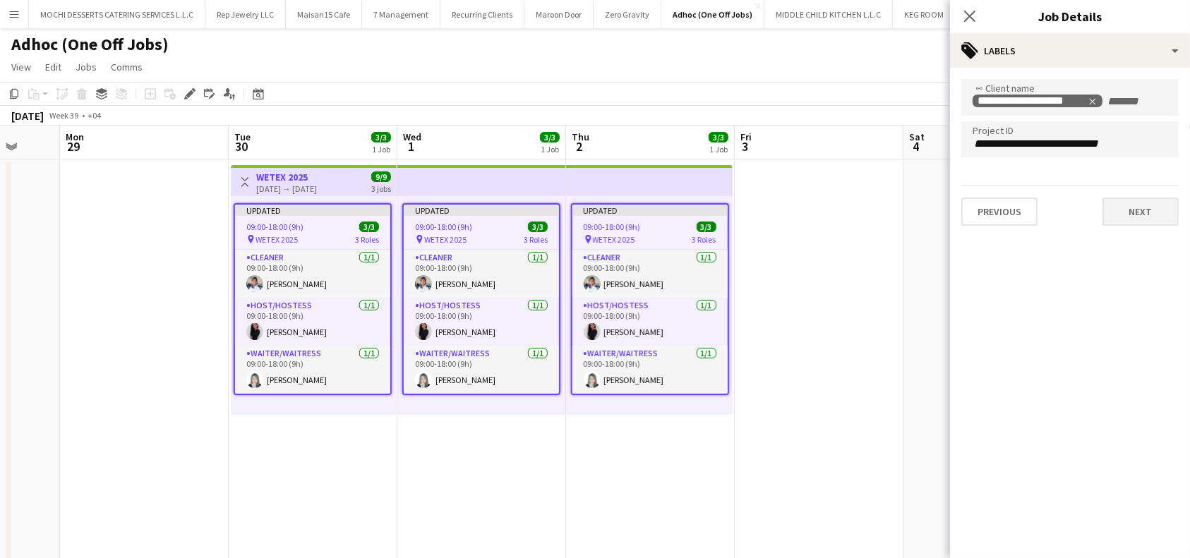
type input "*******"
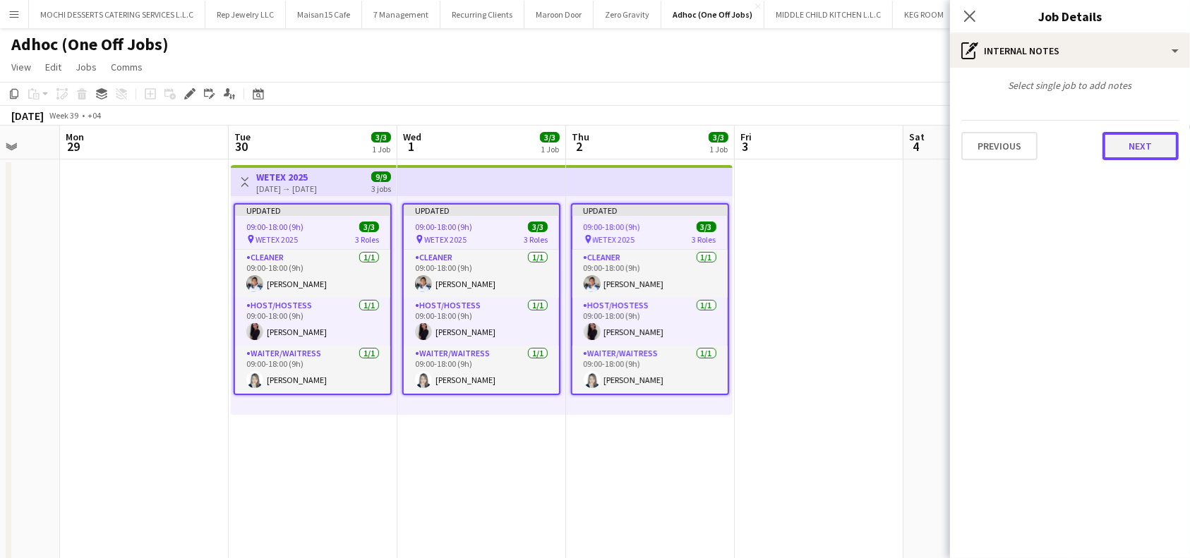
click at [1132, 155] on button "Next" at bounding box center [1140, 146] width 76 height 28
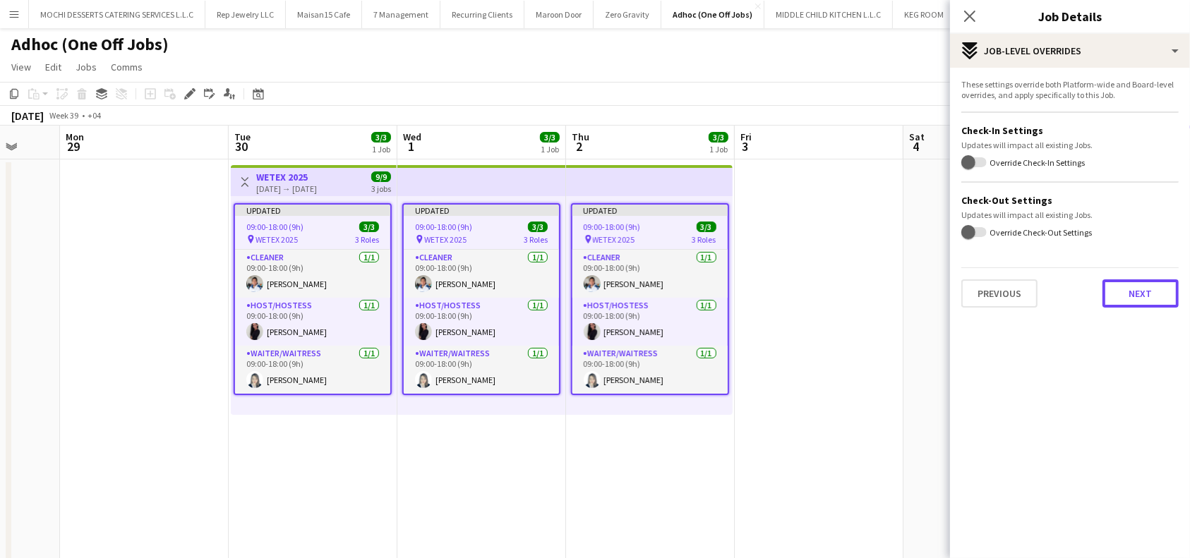
click at [1149, 296] on button "Next" at bounding box center [1140, 293] width 76 height 28
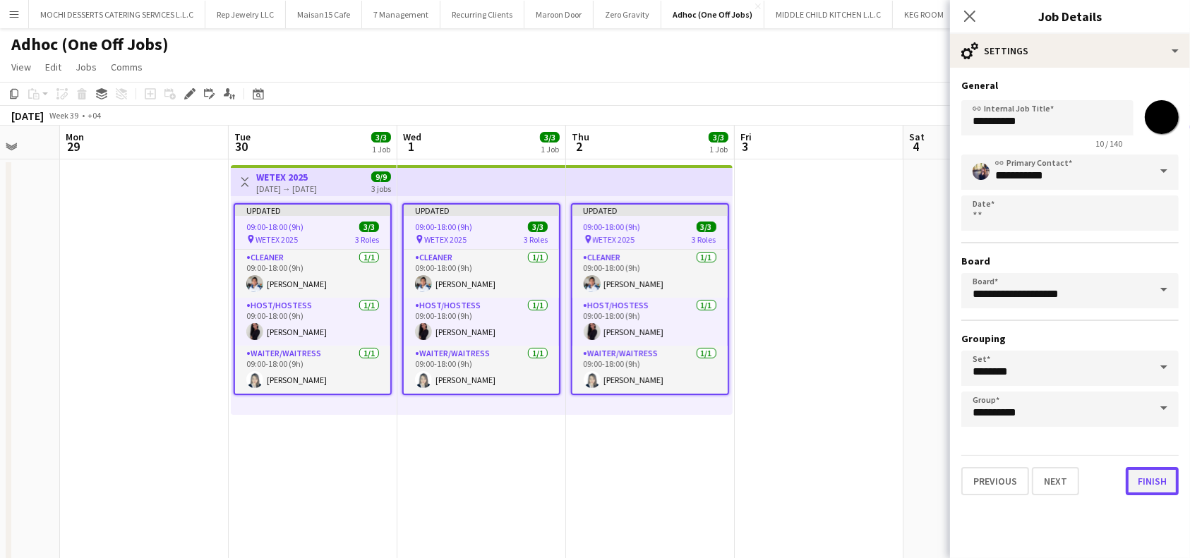
click at [1167, 487] on button "Finish" at bounding box center [1151, 481] width 53 height 28
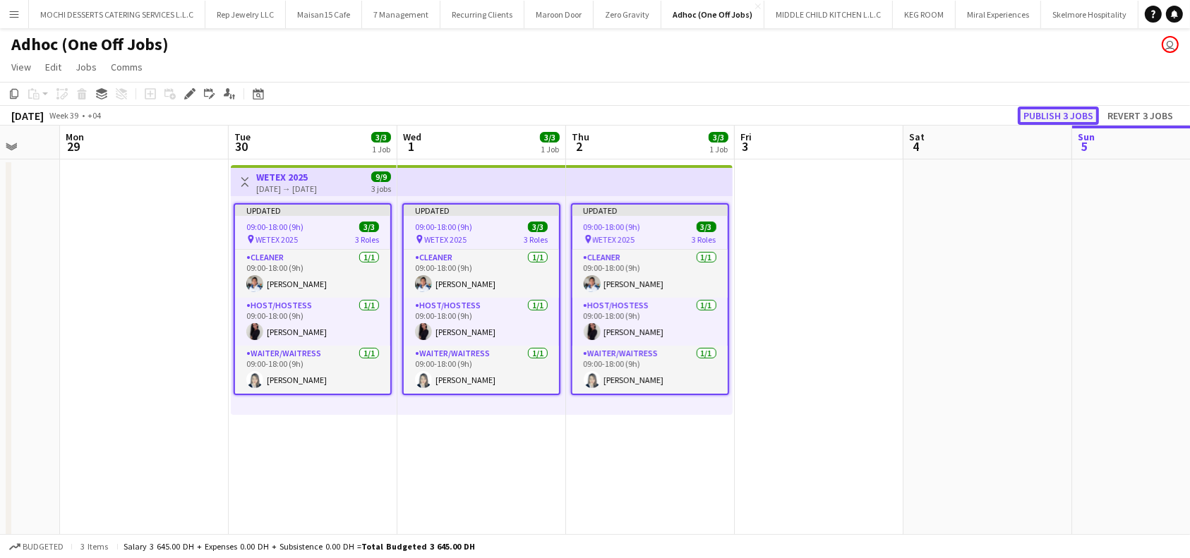
click at [1081, 110] on button "Publish 3 jobs" at bounding box center [1058, 116] width 81 height 18
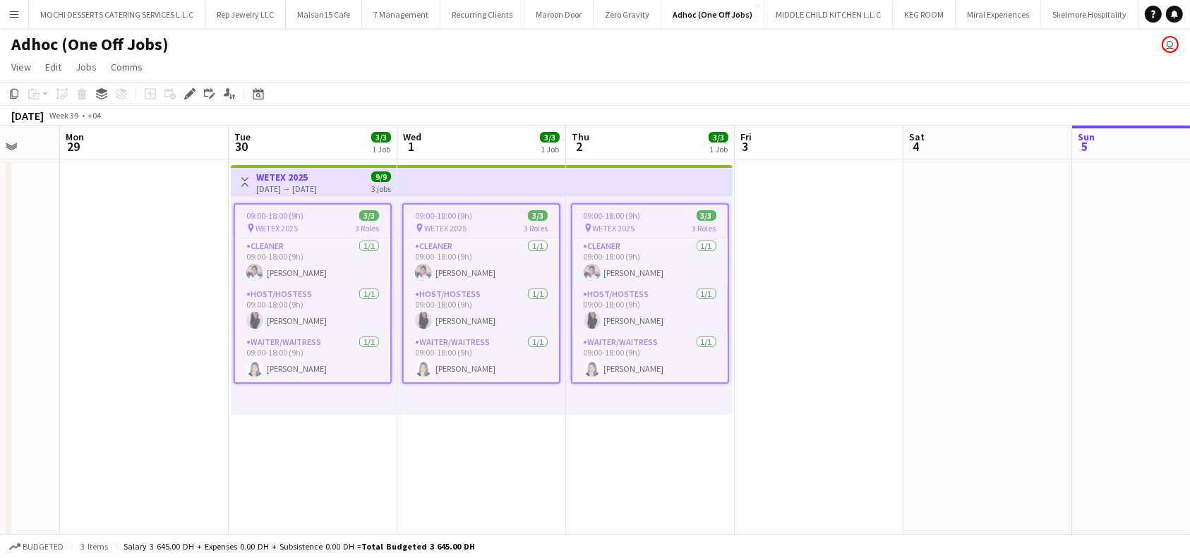
click at [460, 226] on span "WETEX 2025" at bounding box center [445, 228] width 42 height 11
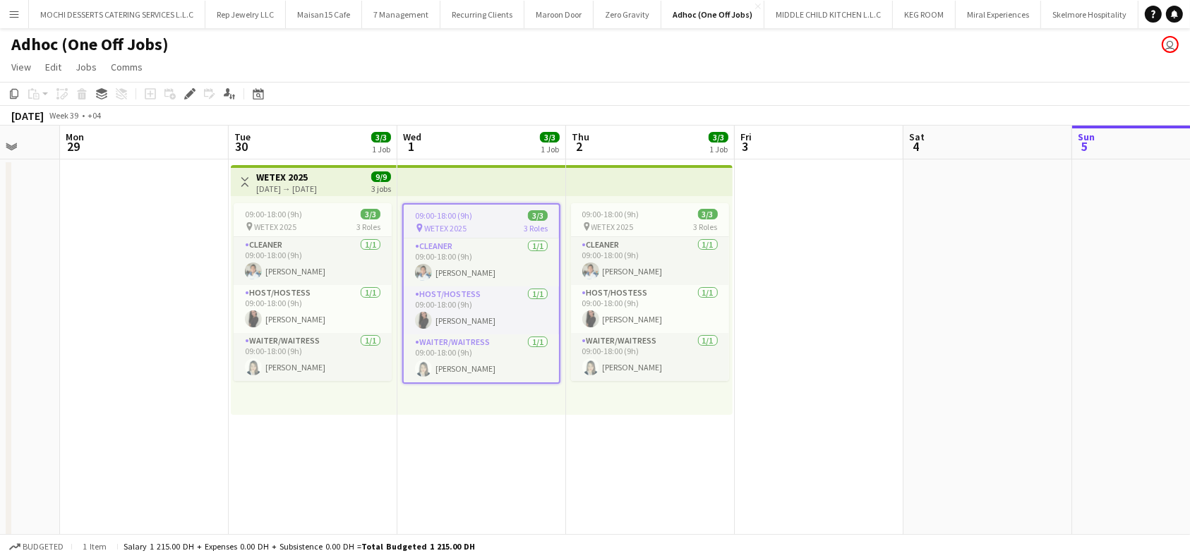
click at [469, 188] on app-top-bar at bounding box center [481, 180] width 169 height 31
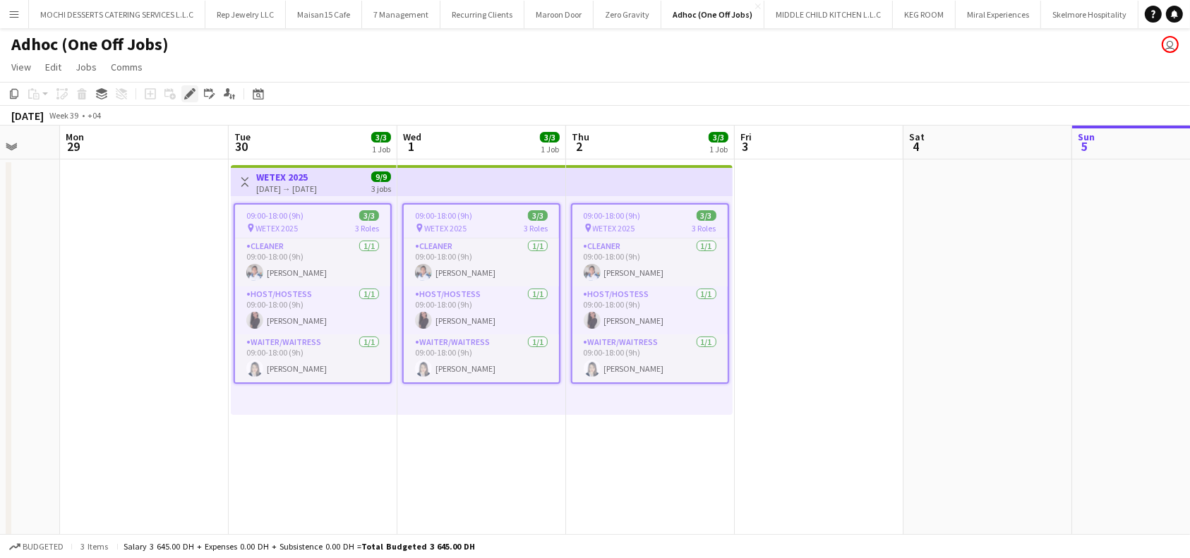
click at [184, 92] on icon "Edit" at bounding box center [189, 93] width 11 height 11
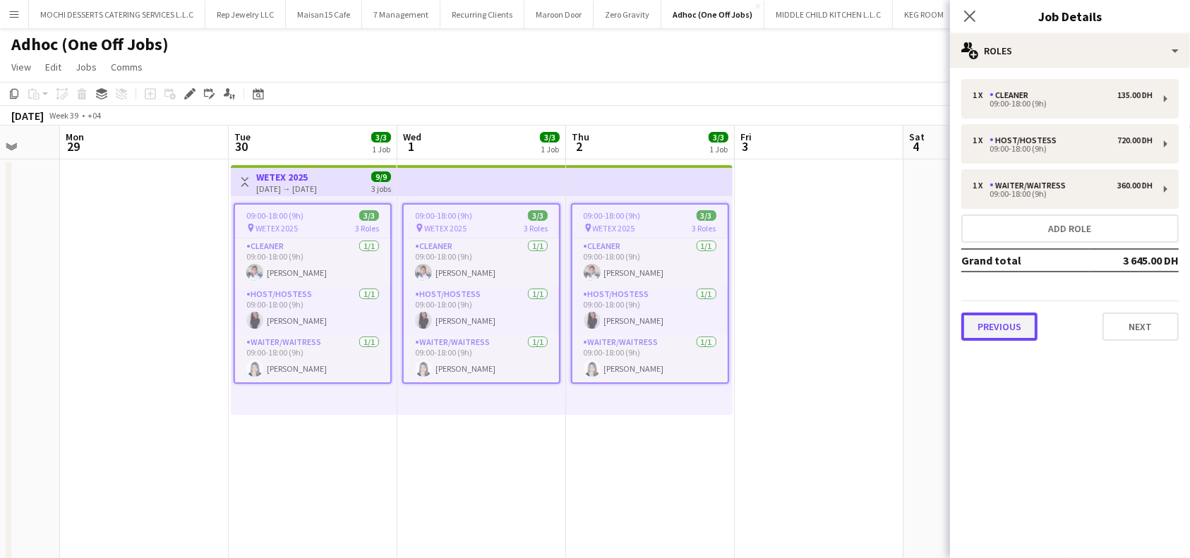
click at [979, 322] on button "Previous" at bounding box center [999, 327] width 76 height 28
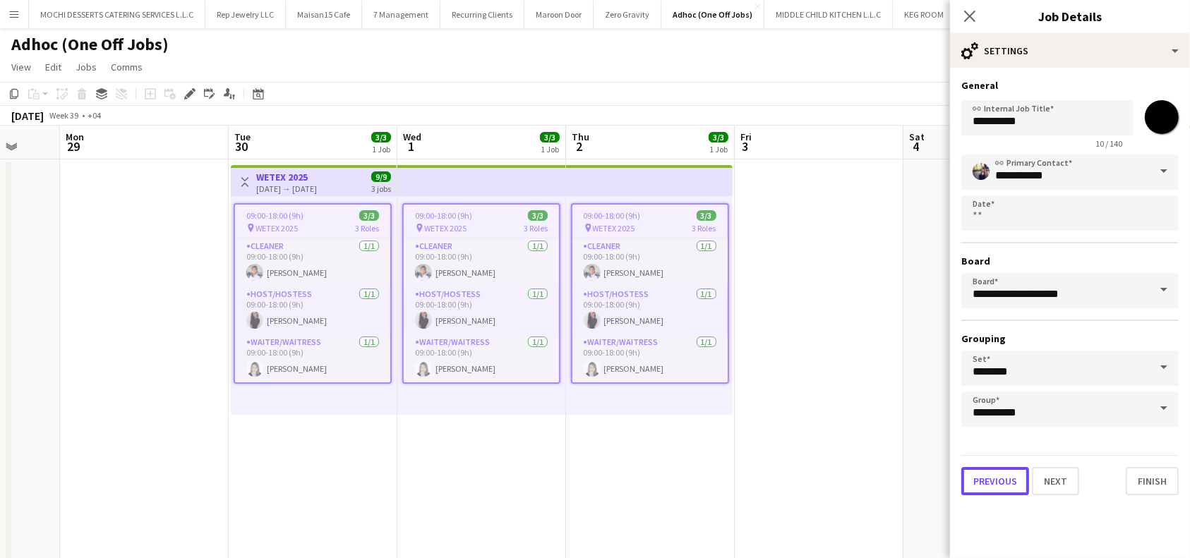
click at [989, 468] on button "Previous" at bounding box center [995, 481] width 68 height 28
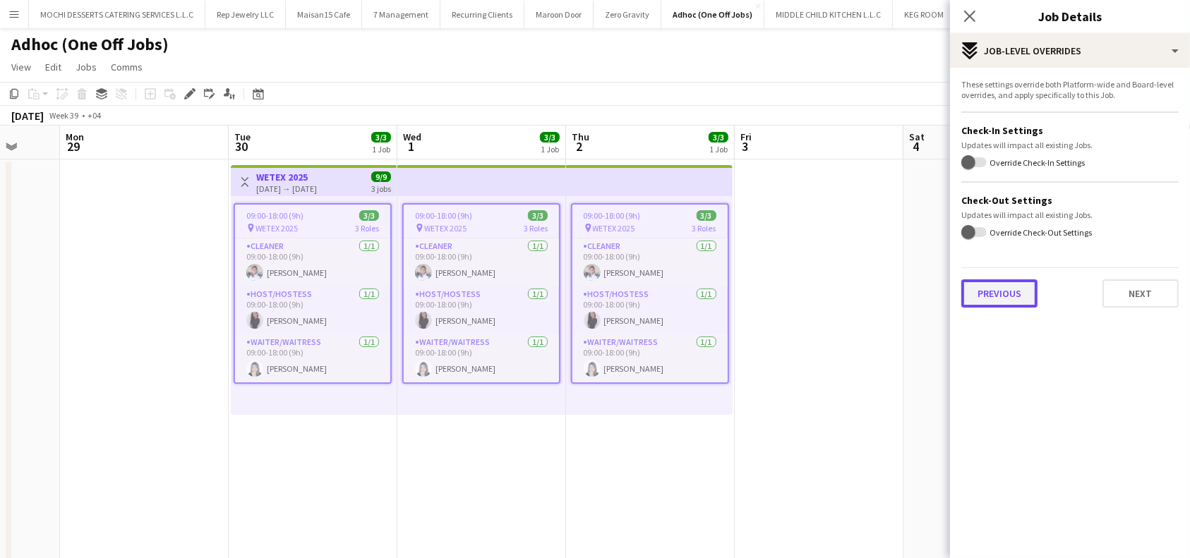
click at [1012, 286] on button "Previous" at bounding box center [999, 293] width 76 height 28
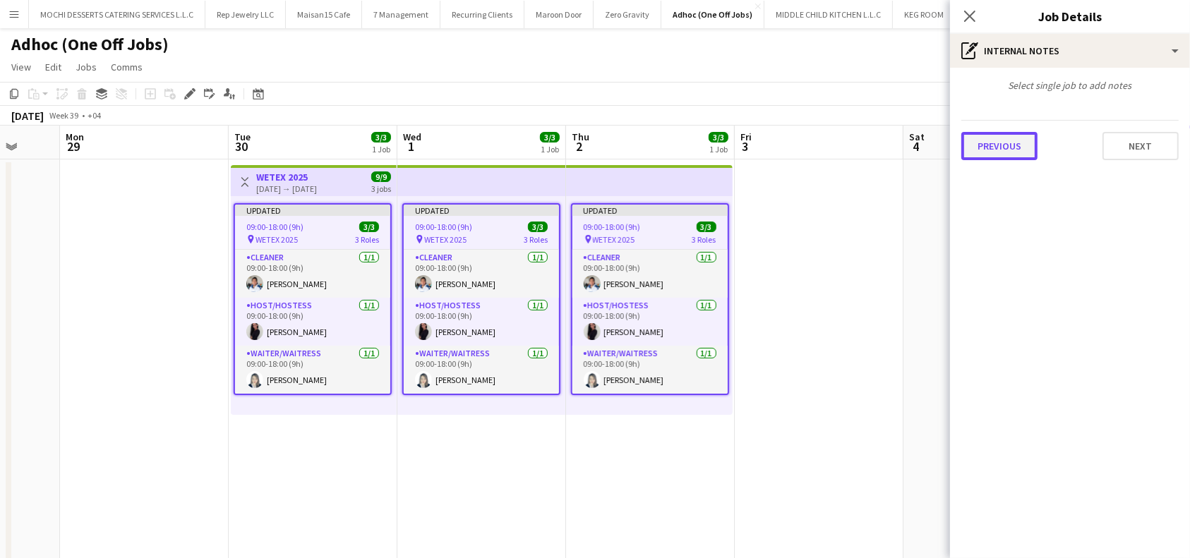
click at [1009, 156] on button "Previous" at bounding box center [999, 146] width 76 height 28
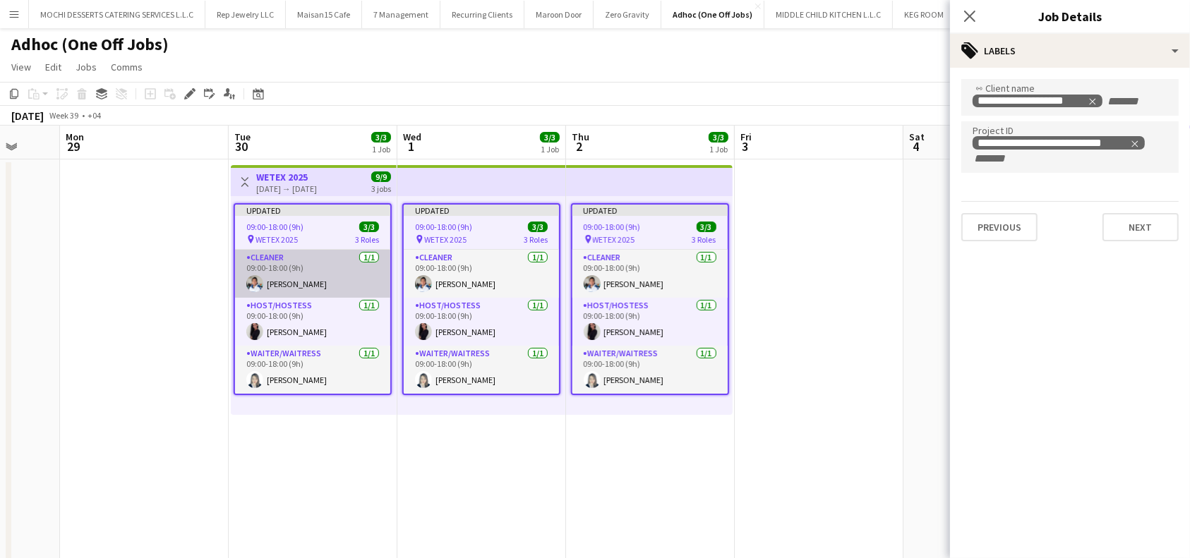
click at [282, 255] on app-card-role "Cleaner [DATE] 09:00-18:00 (9h) [PERSON_NAME]" at bounding box center [312, 274] width 155 height 48
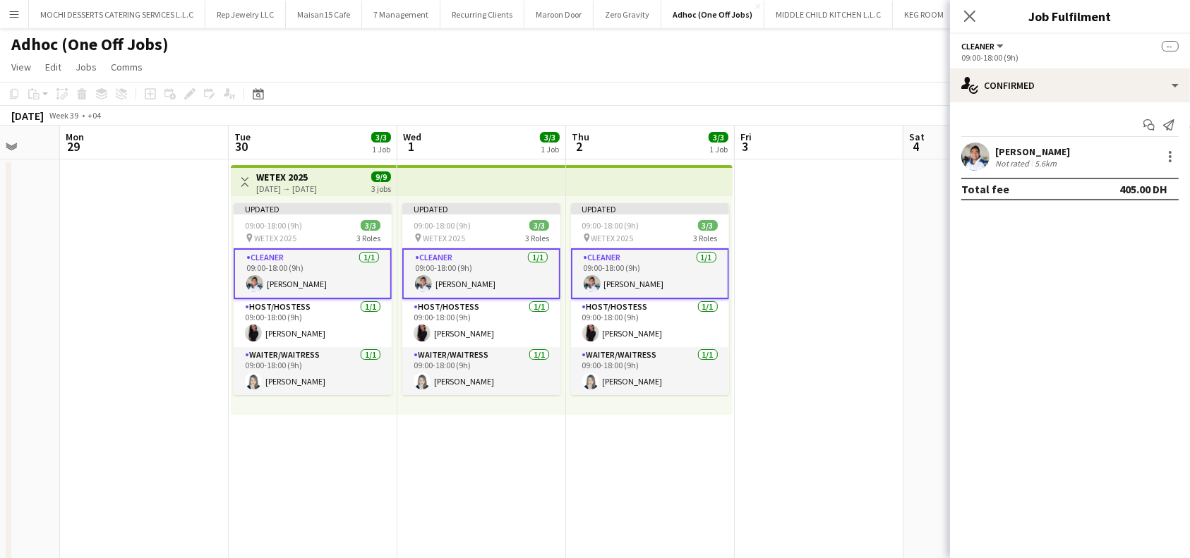
drag, startPoint x: 1073, startPoint y: 149, endPoint x: 995, endPoint y: 152, distance: 78.4
click at [995, 152] on div "[PERSON_NAME] Not rated 5.6km" at bounding box center [1070, 157] width 240 height 28
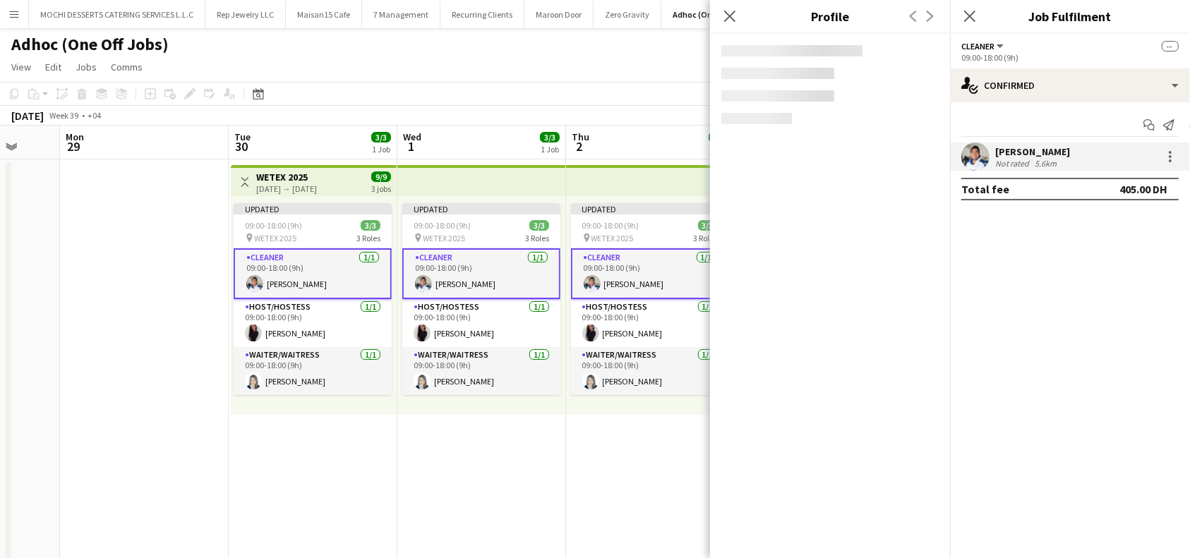
copy div "[PERSON_NAME]"
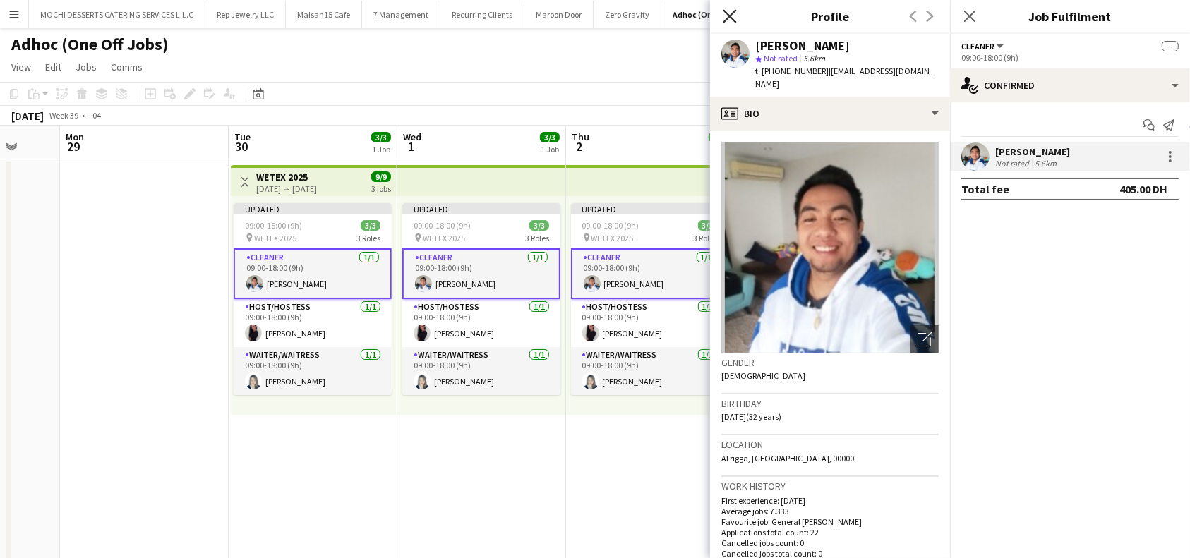
click at [732, 20] on icon at bounding box center [729, 15] width 13 height 13
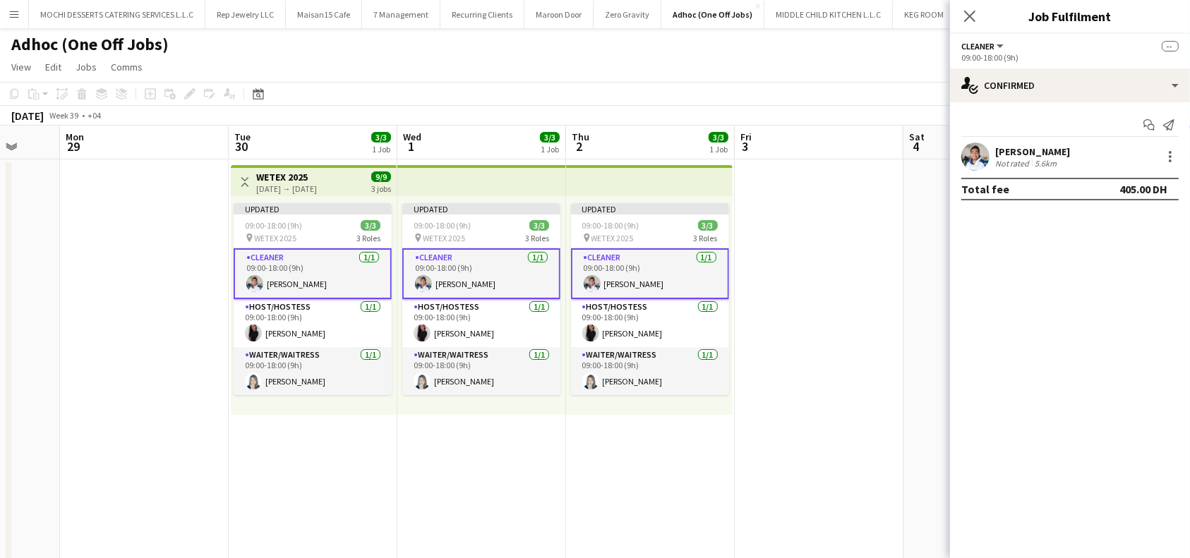
click at [975, 25] on div "Close pop-in" at bounding box center [970, 16] width 40 height 32
click at [972, 23] on icon "Close pop-in" at bounding box center [968, 15] width 13 height 13
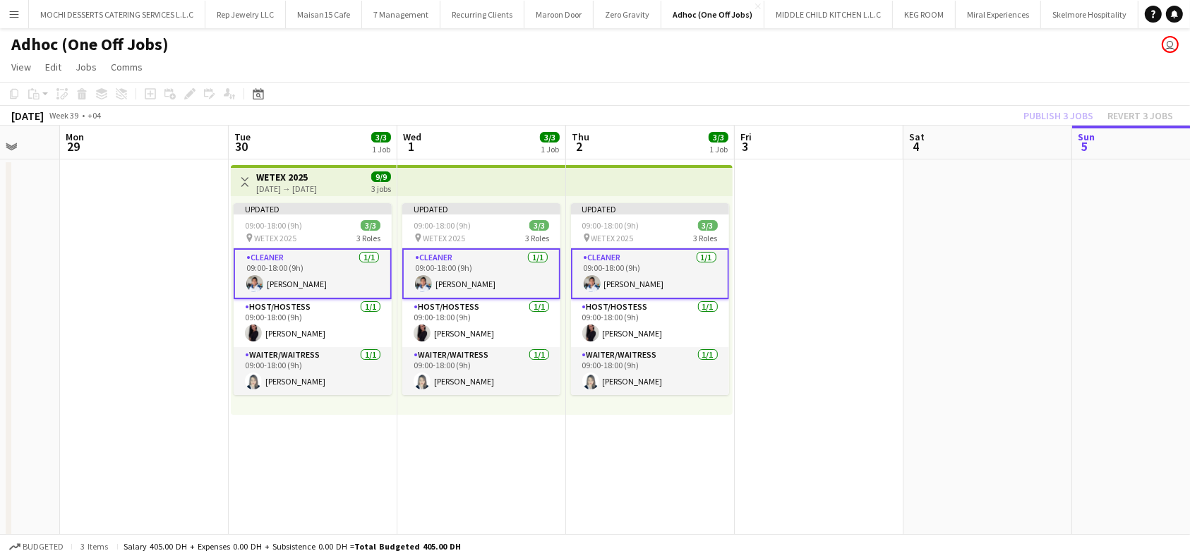
click at [319, 258] on app-card-role "Cleaner [DATE] 09:00-18:00 (9h) [PERSON_NAME]" at bounding box center [313, 273] width 158 height 51
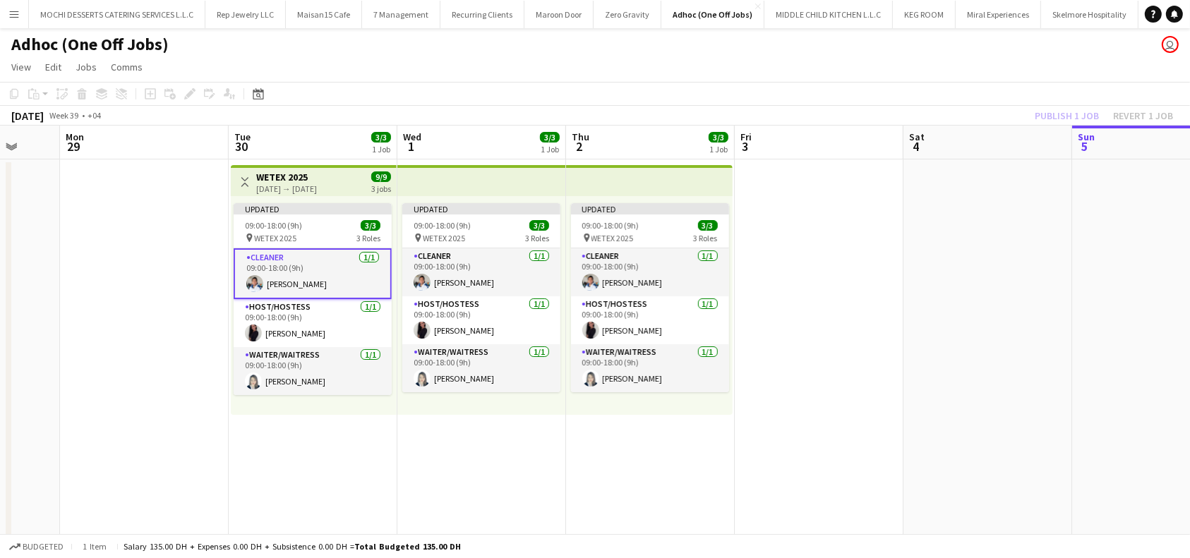
click at [900, 272] on app-date-cell at bounding box center [819, 417] width 169 height 517
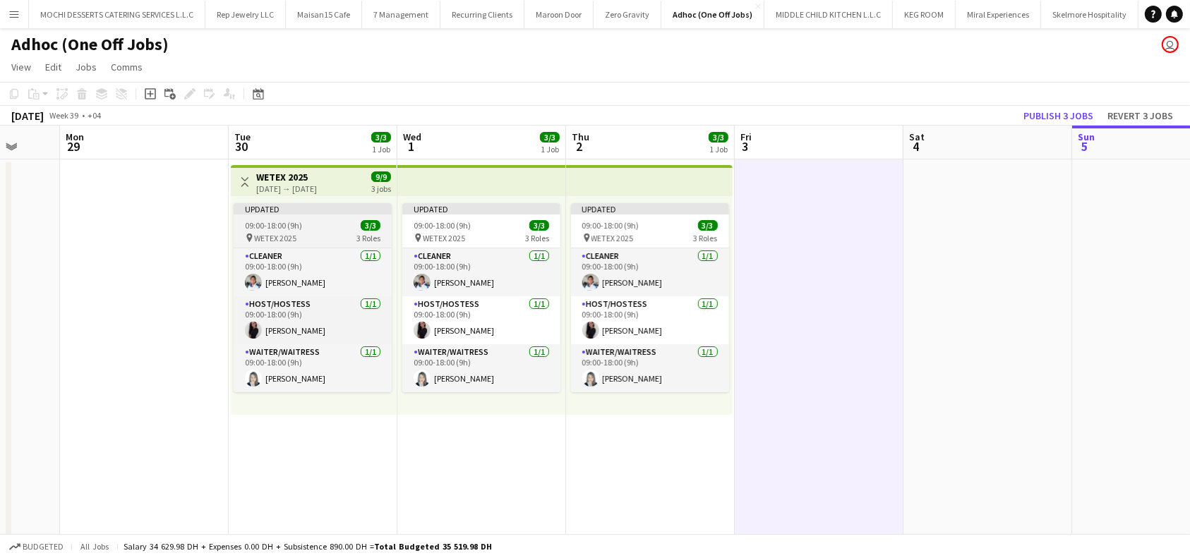
click at [286, 233] on span "WETEX 2025" at bounding box center [275, 238] width 42 height 11
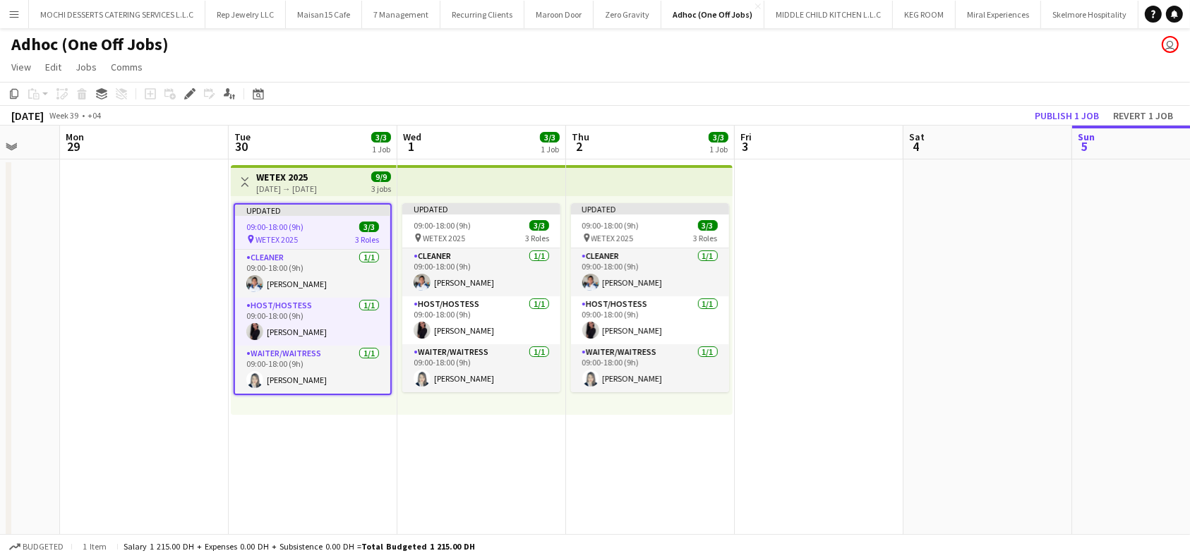
click at [317, 183] on div "[DATE] → [DATE]" at bounding box center [286, 188] width 61 height 11
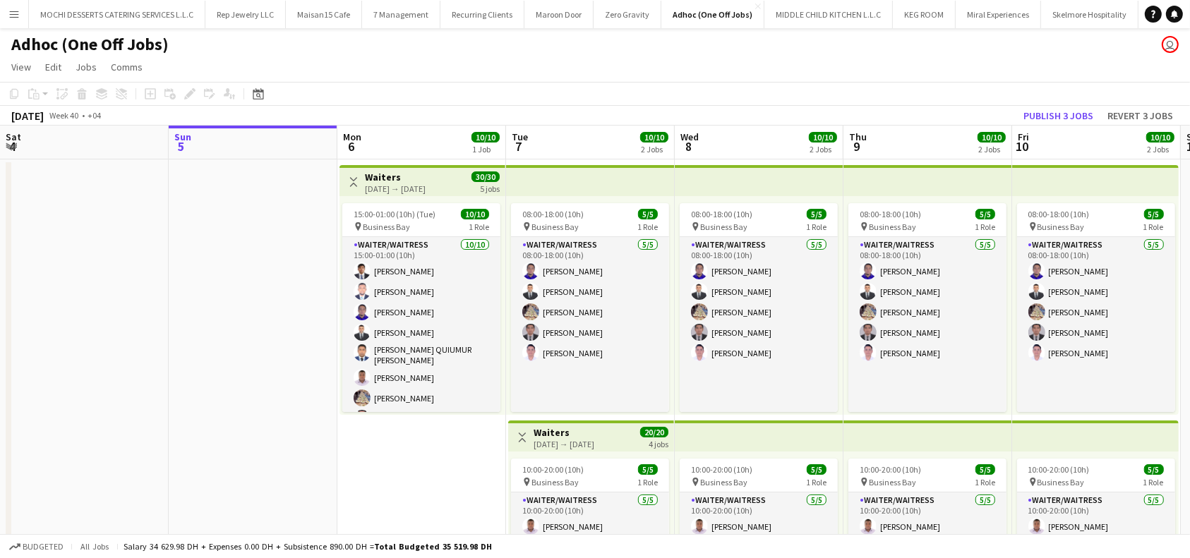
click at [97, 143] on app-board-header-date "Sat 4" at bounding box center [84, 143] width 169 height 34
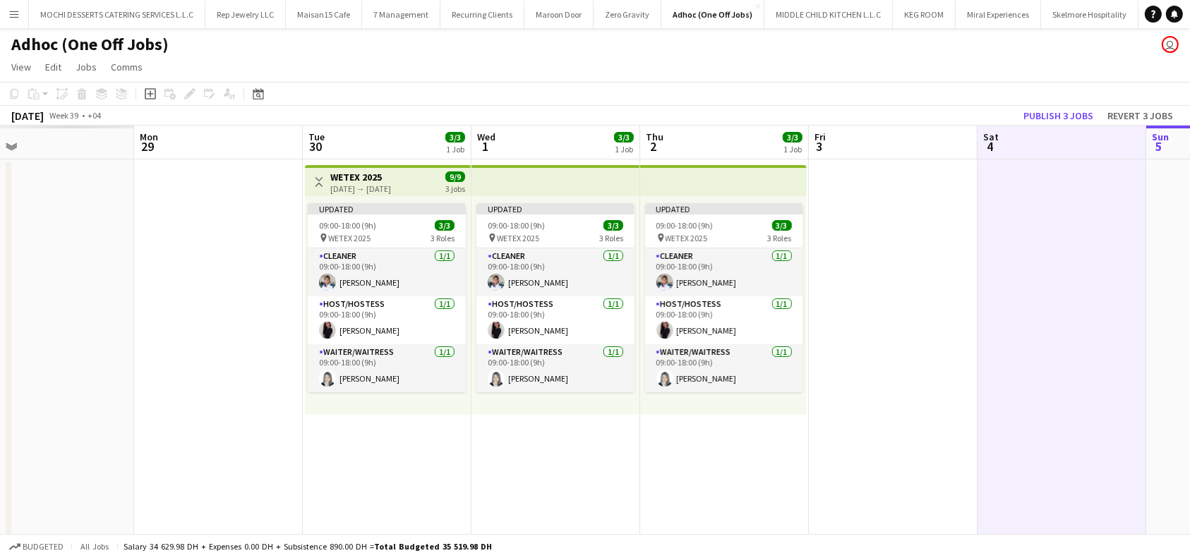
scroll to position [0, 333]
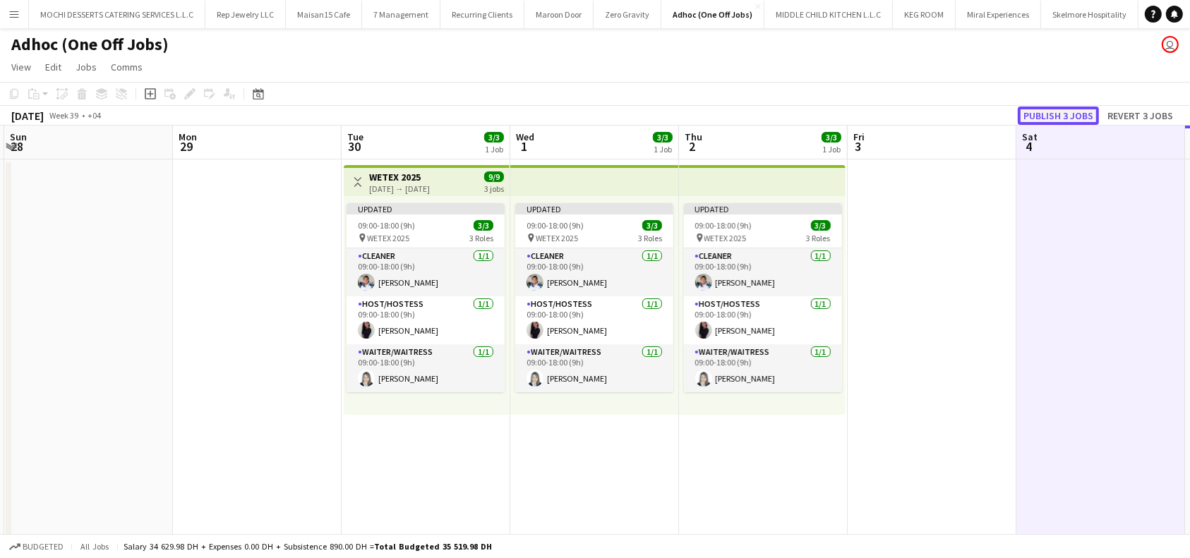
click at [1083, 112] on button "Publish 3 jobs" at bounding box center [1058, 116] width 81 height 18
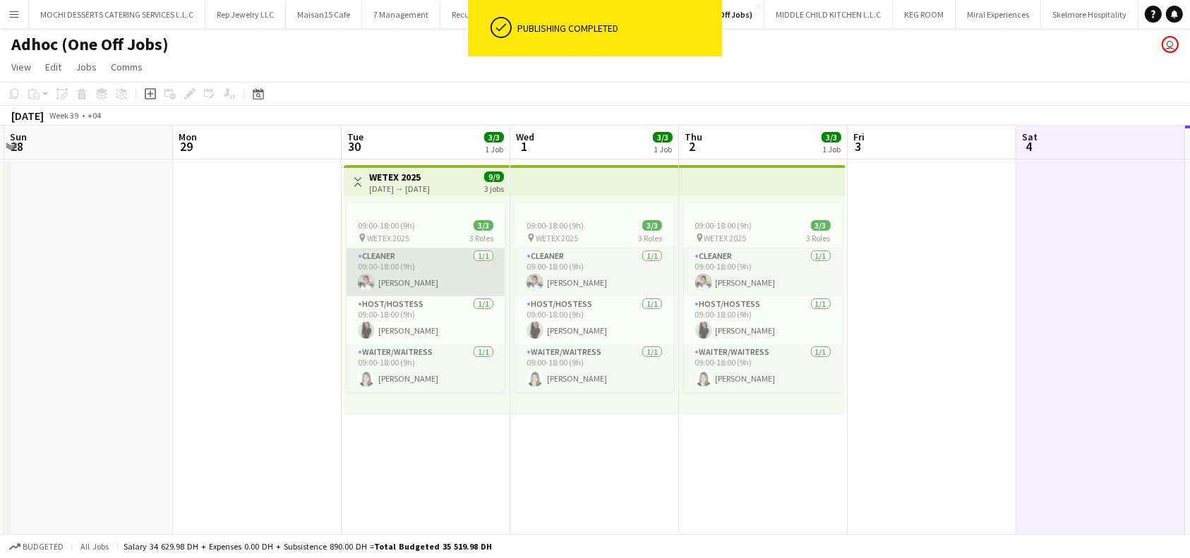
click at [420, 262] on app-card-role "Cleaner [DATE] 09:00-18:00 (9h) [PERSON_NAME]" at bounding box center [425, 272] width 158 height 48
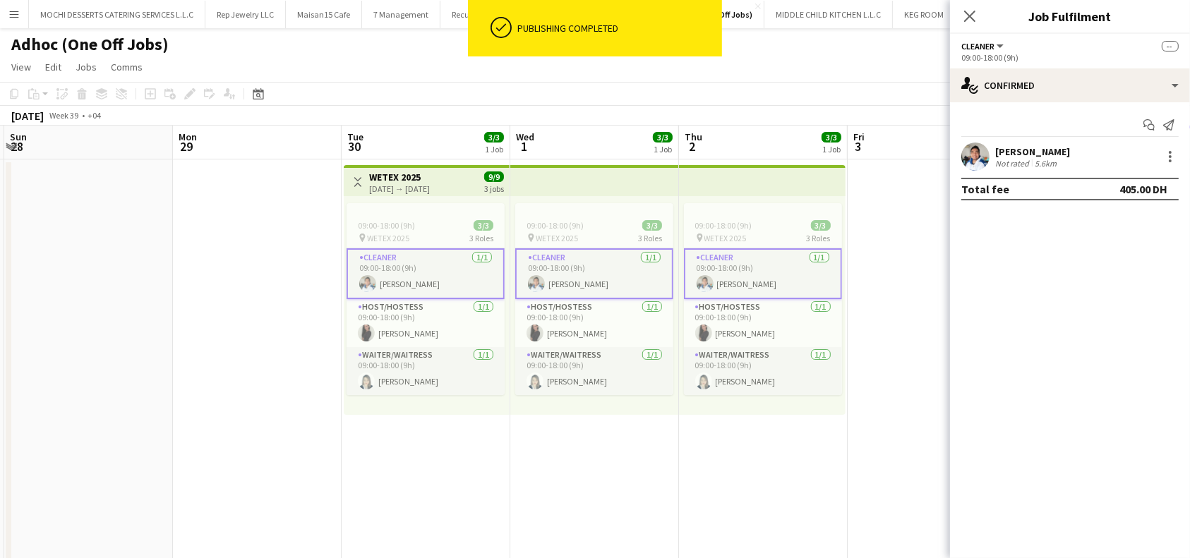
click at [410, 178] on h3 "WETEX 2025" at bounding box center [399, 177] width 61 height 13
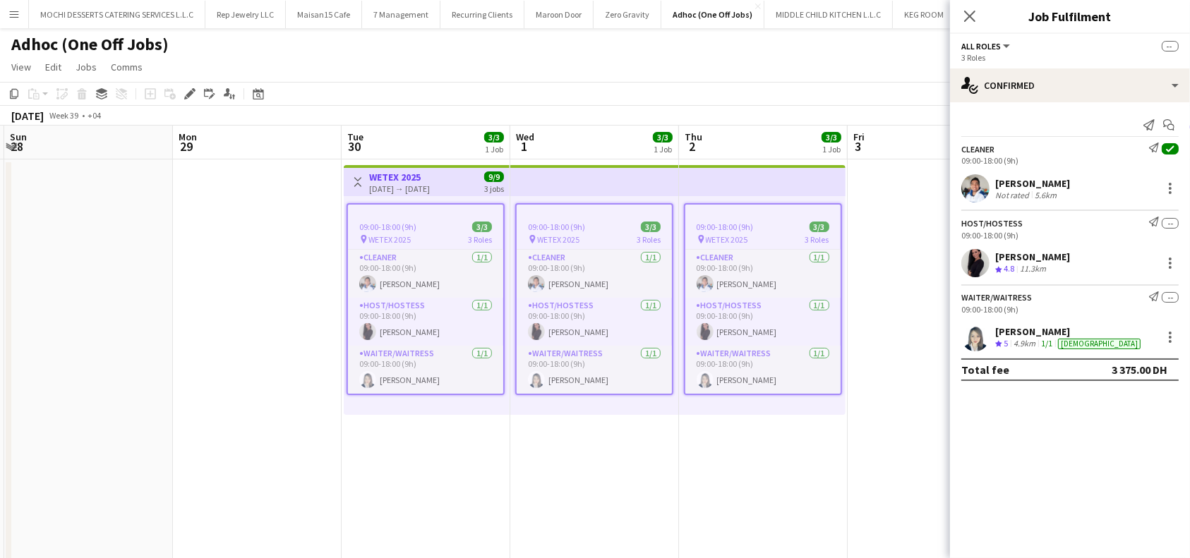
click at [1050, 179] on div "[PERSON_NAME]" at bounding box center [1032, 183] width 75 height 13
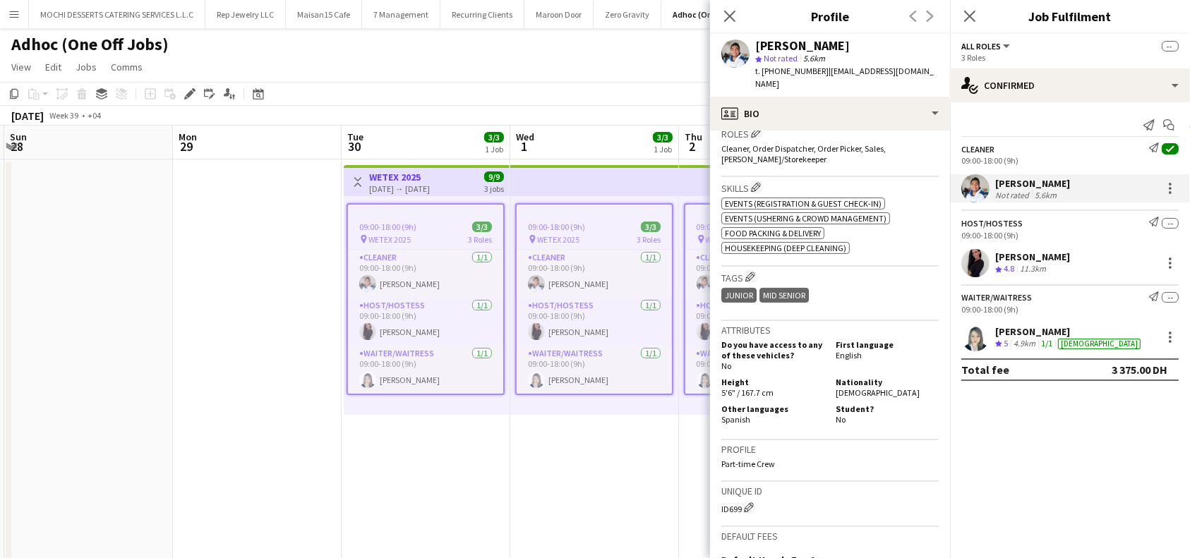
scroll to position [94, 0]
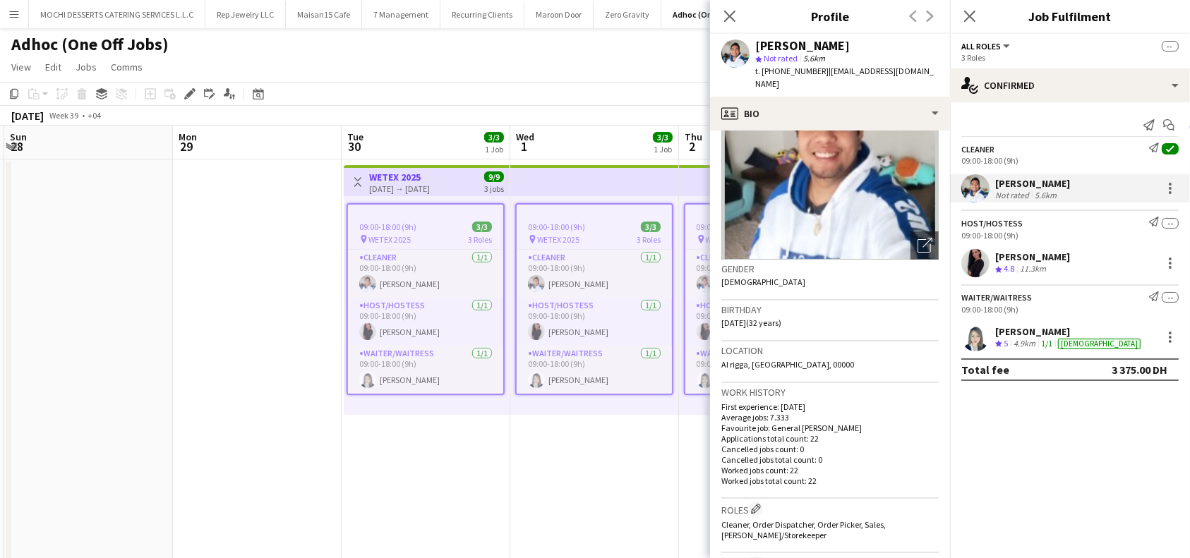
click at [988, 156] on div "09:00-18:00 (9h)" at bounding box center [1069, 160] width 217 height 11
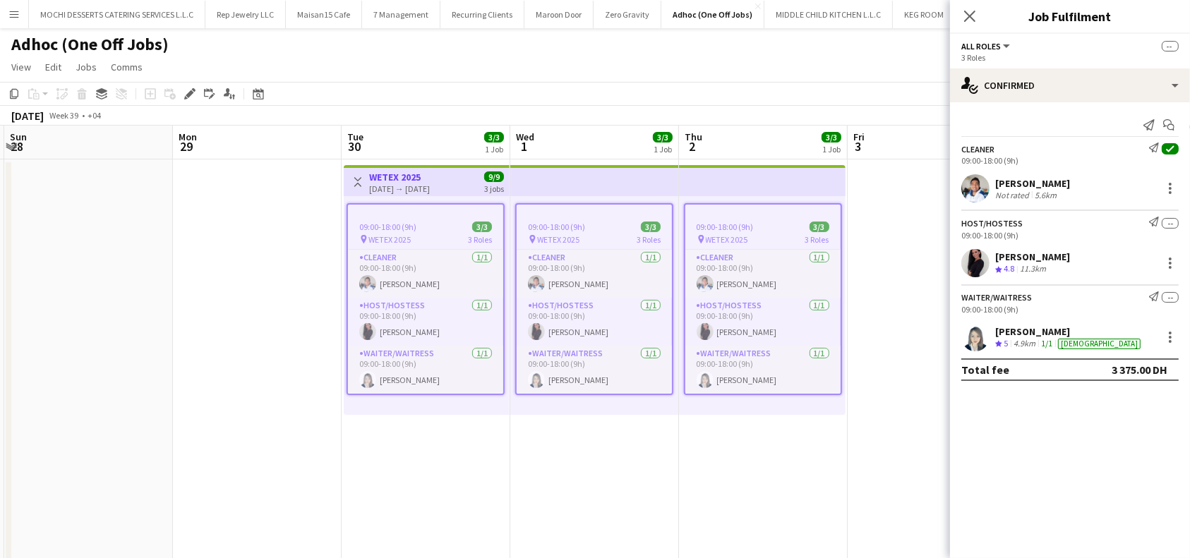
click at [986, 150] on div "Cleaner" at bounding box center [977, 149] width 33 height 11
drag, startPoint x: 186, startPoint y: 99, endPoint x: 228, endPoint y: 104, distance: 41.9
click at [186, 99] on div "Edit" at bounding box center [189, 93] width 17 height 17
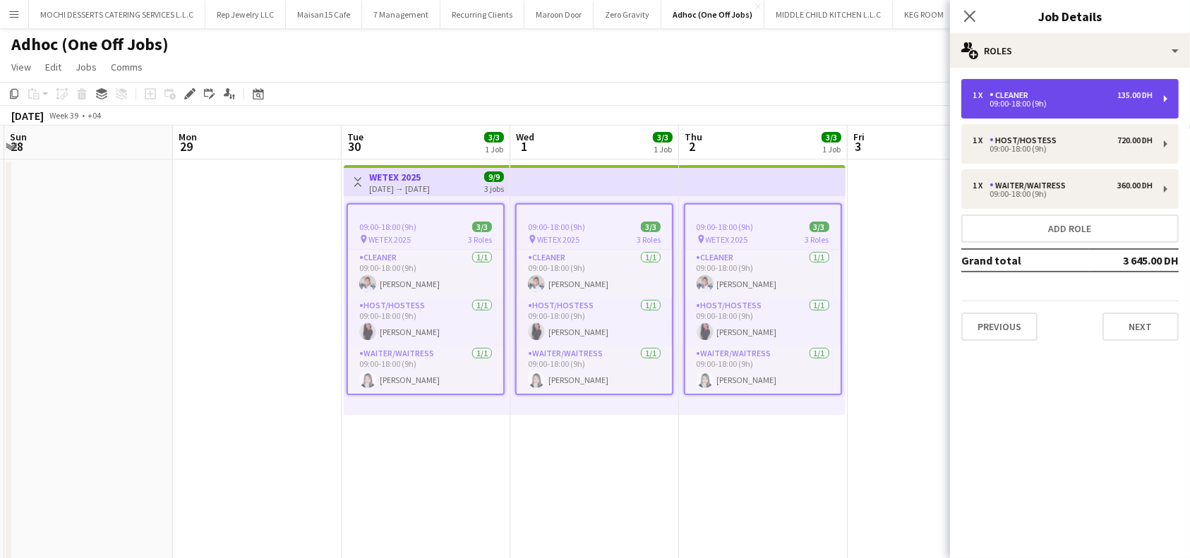
click at [1165, 101] on div "1 x Cleaner 135.00 DH 09:00-18:00 (9h)" at bounding box center [1069, 99] width 217 height 40
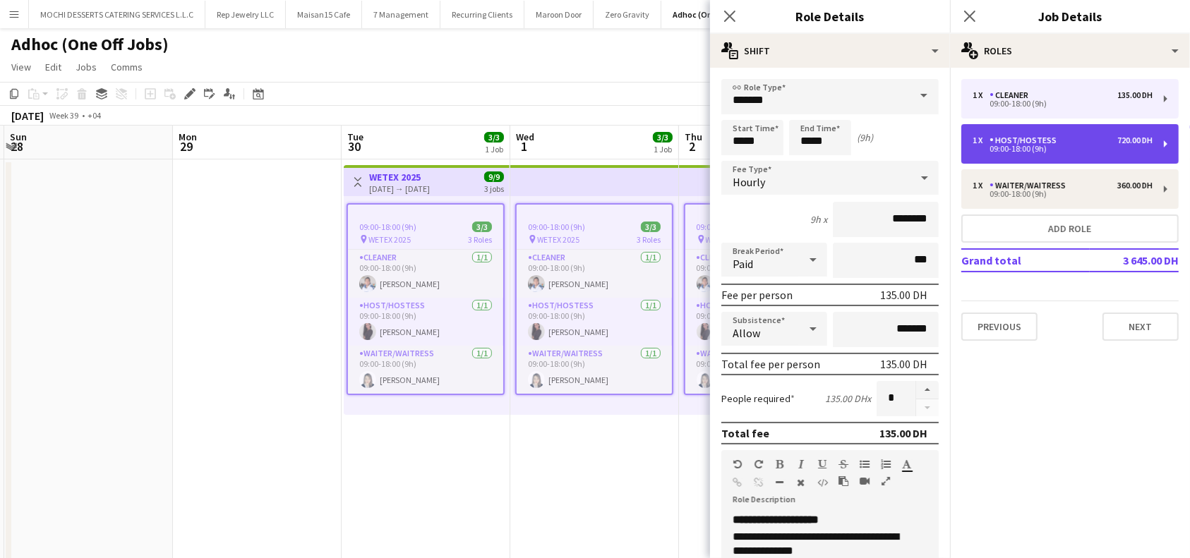
click at [1010, 146] on div "09:00-18:00 (9h)" at bounding box center [1062, 148] width 180 height 7
type input "**********"
type input "********"
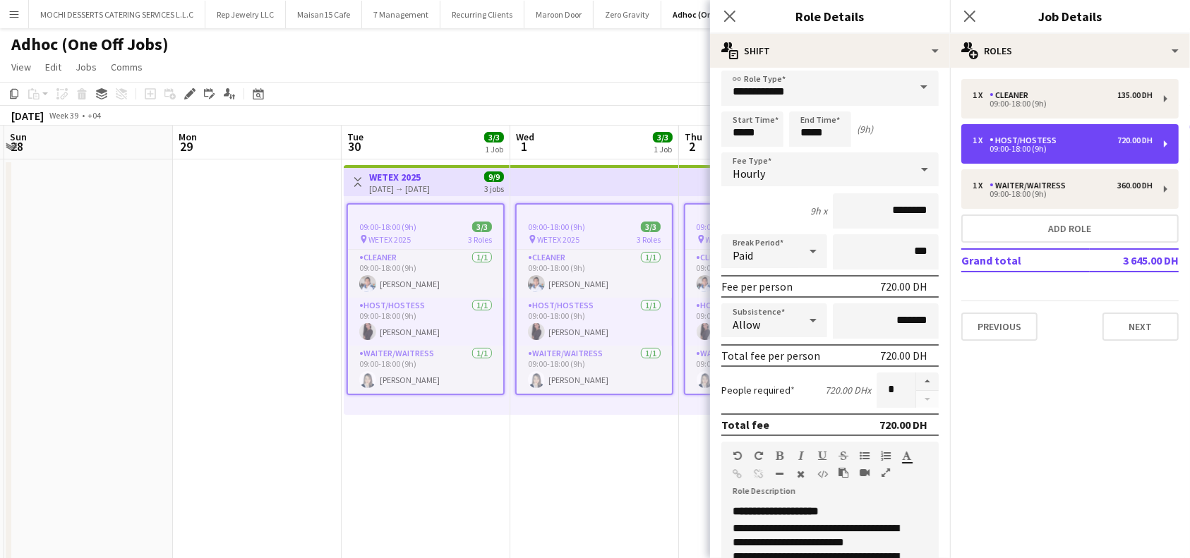
scroll to position [0, 0]
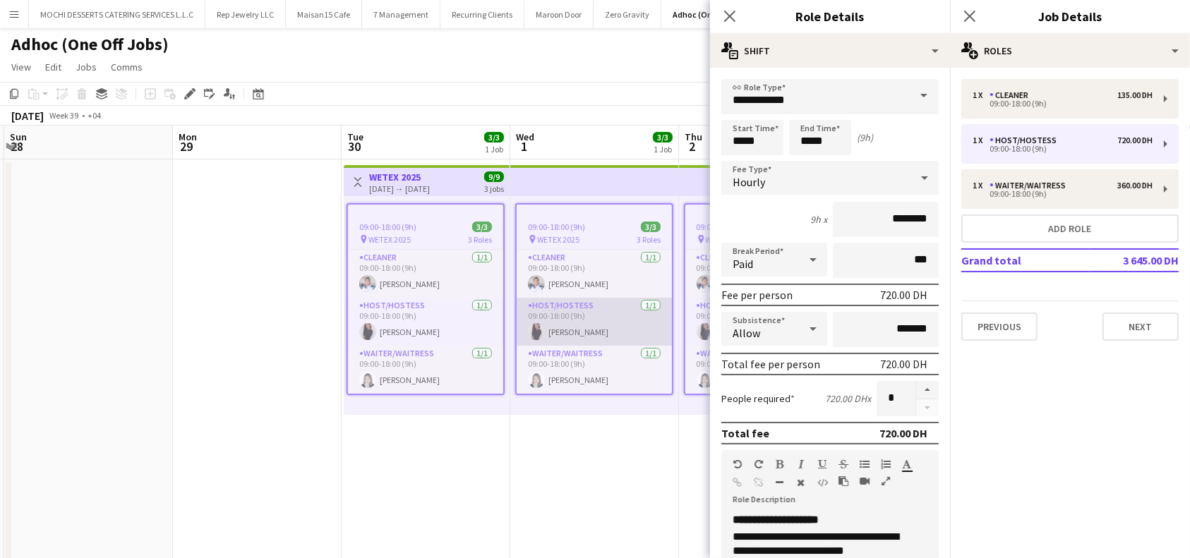
click at [605, 307] on app-card-role "Host/Hostess 1/1 09:00-18:00 (9h) Anastasiya Kolesnikova" at bounding box center [594, 322] width 155 height 48
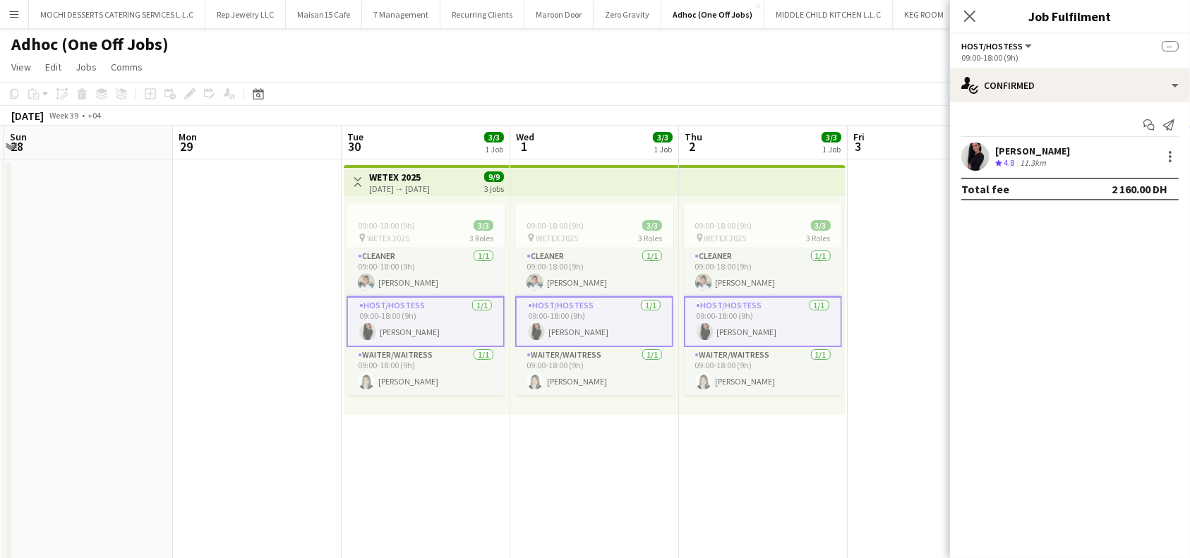
drag, startPoint x: 1106, startPoint y: 147, endPoint x: 996, endPoint y: 151, distance: 110.1
click at [996, 151] on div "Anastasiya Kolesnikova Crew rating 4.8 11.3km" at bounding box center [1070, 157] width 240 height 28
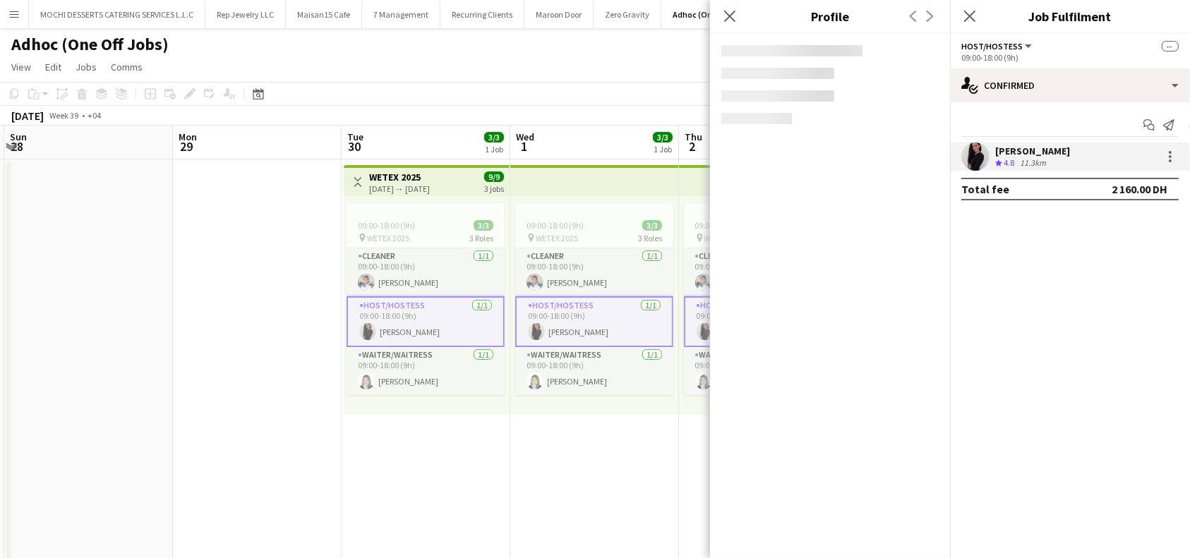
copy div "[PERSON_NAME]"
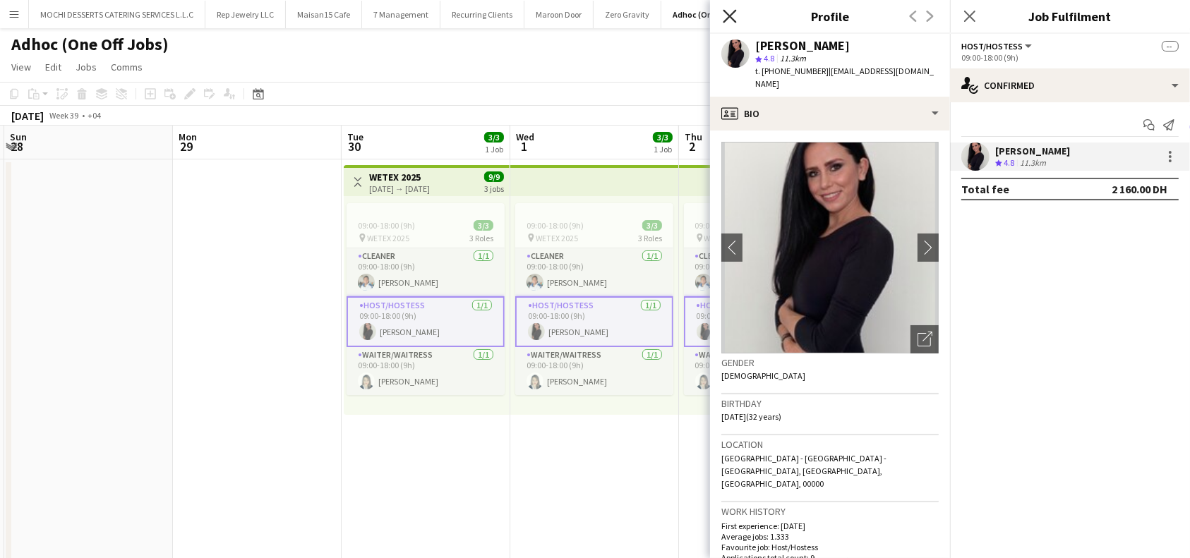
click at [730, 16] on icon at bounding box center [729, 15] width 13 height 13
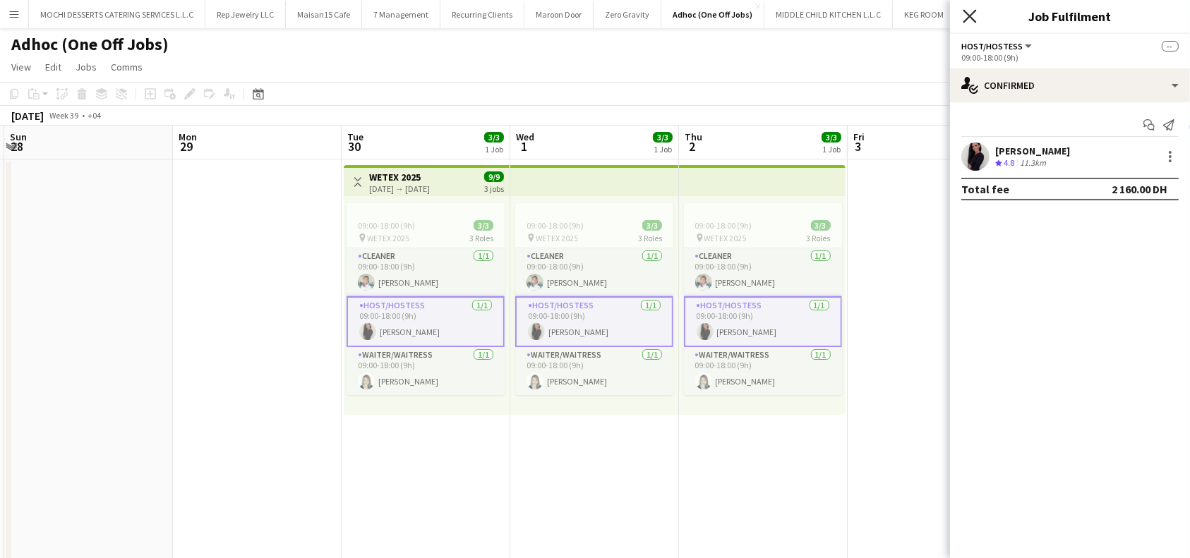
click at [970, 18] on icon "Close pop-in" at bounding box center [968, 15] width 13 height 13
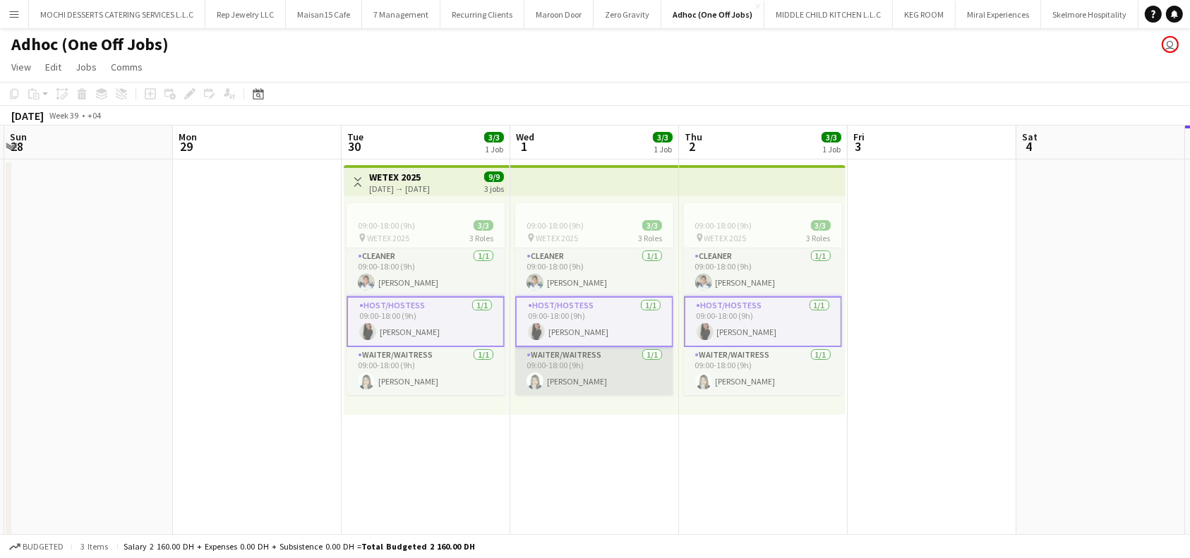
click at [603, 366] on app-card-role "Waiter/Waitress 1/1 09:00-18:00 (9h) Katty Maratas" at bounding box center [594, 371] width 158 height 48
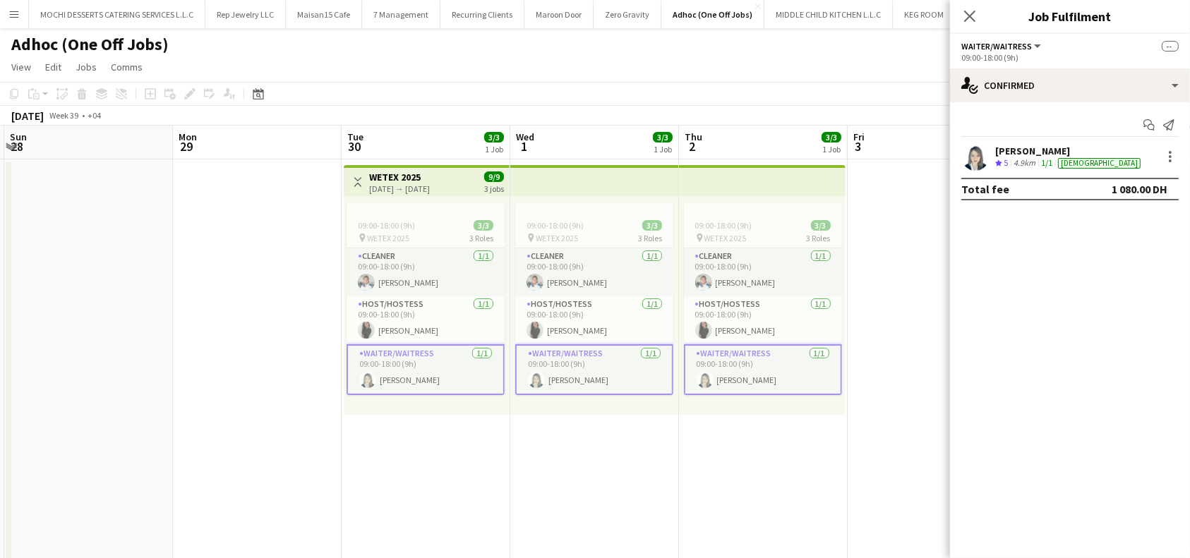
click at [1040, 150] on div "[PERSON_NAME]" at bounding box center [1069, 151] width 148 height 13
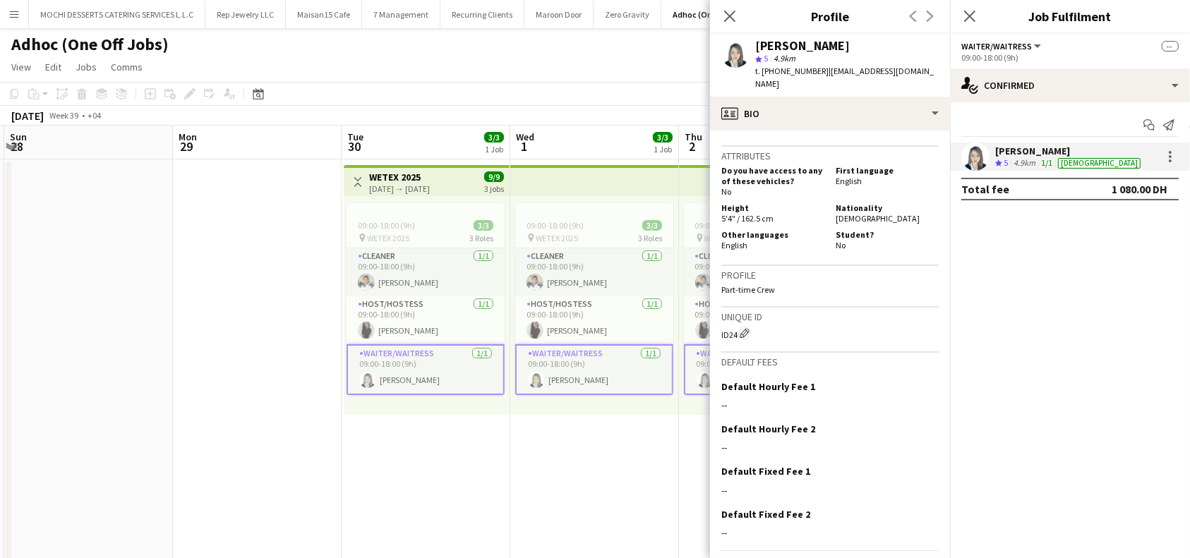
scroll to position [636, 0]
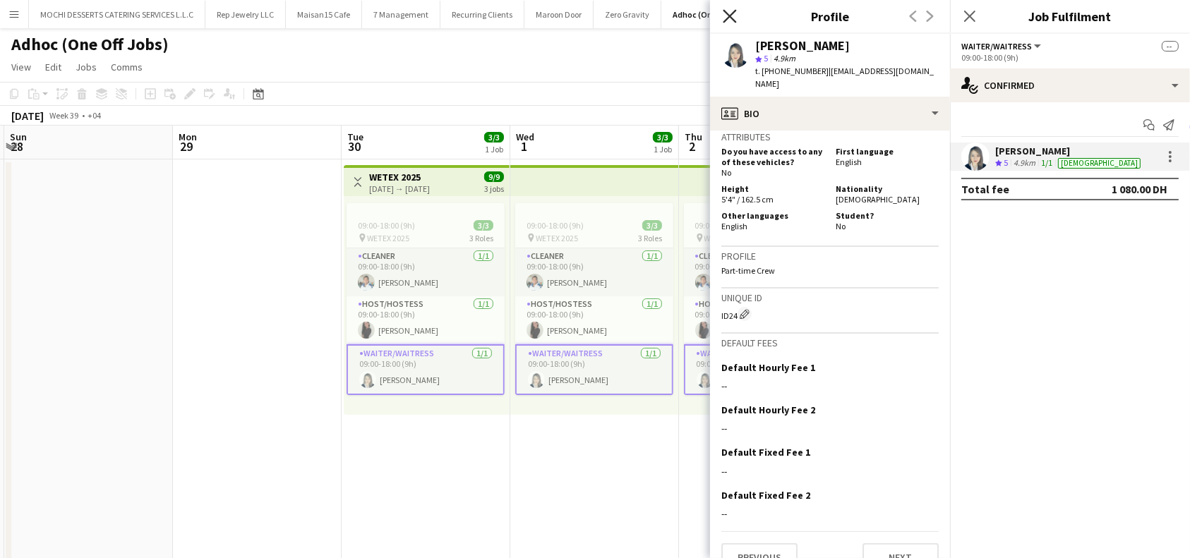
click at [734, 20] on icon at bounding box center [729, 15] width 13 height 13
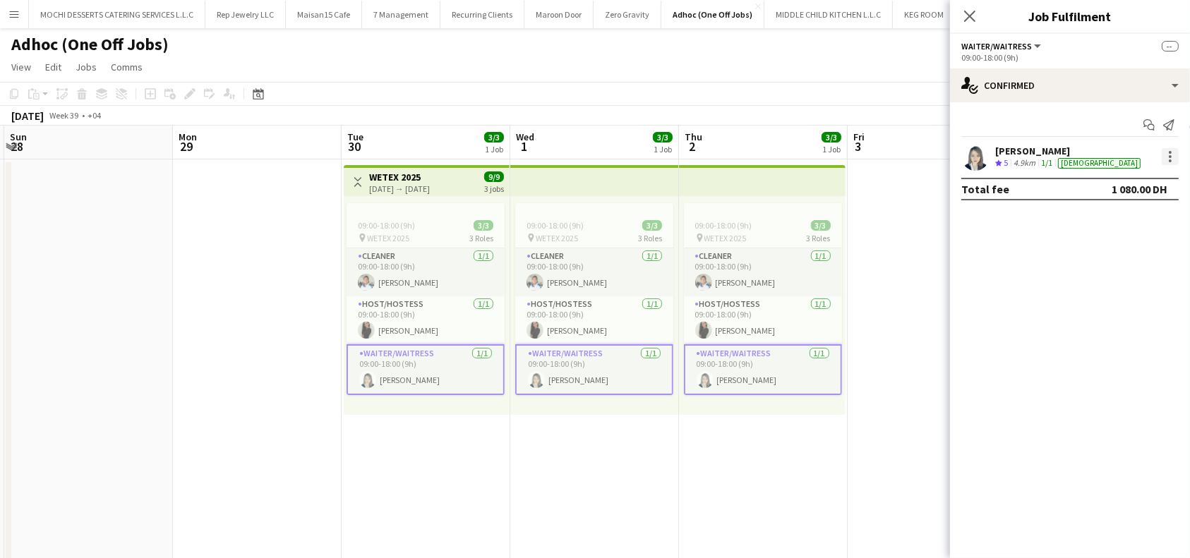
click at [1167, 158] on div at bounding box center [1169, 156] width 17 height 17
click at [1132, 181] on span "Edit fee" at bounding box center [1123, 182] width 87 height 13
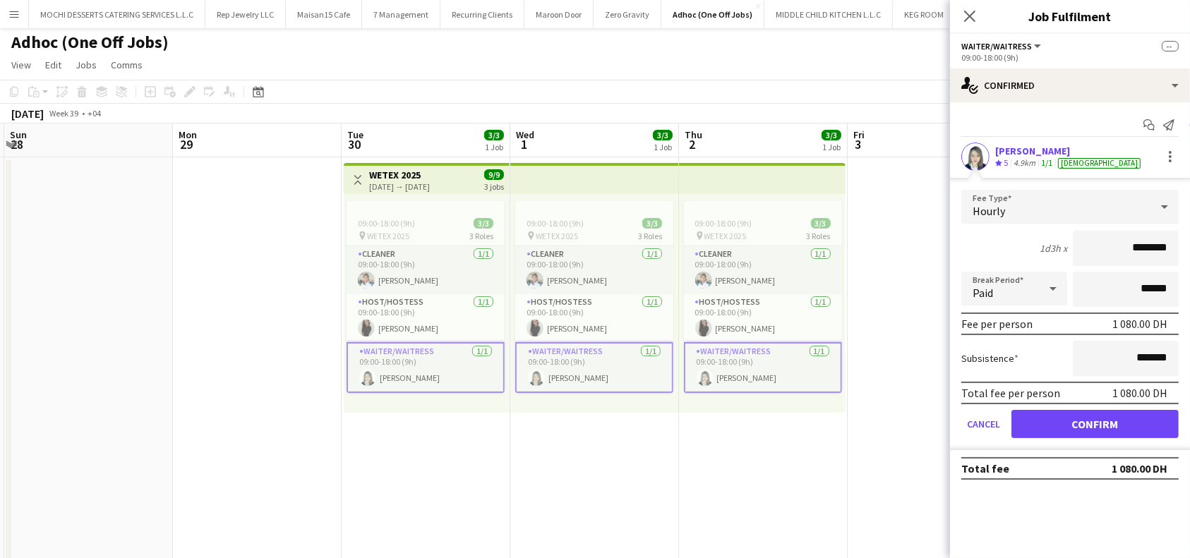
scroll to position [0, 0]
drag, startPoint x: 1062, startPoint y: 147, endPoint x: 996, endPoint y: 151, distance: 66.5
click at [996, 151] on div "[PERSON_NAME]" at bounding box center [1069, 151] width 148 height 13
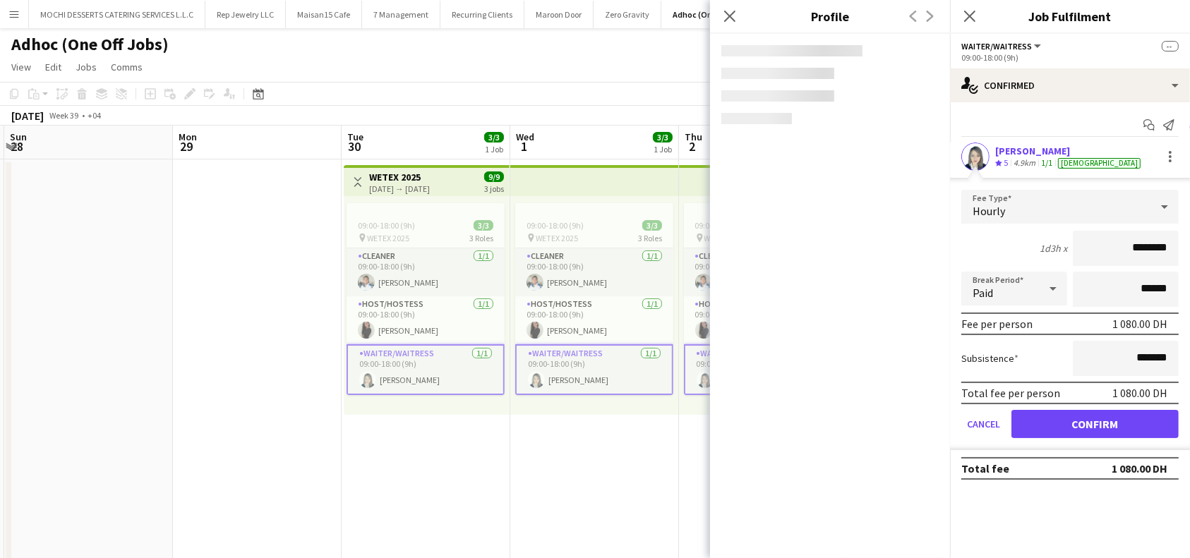
copy div "[PERSON_NAME]"
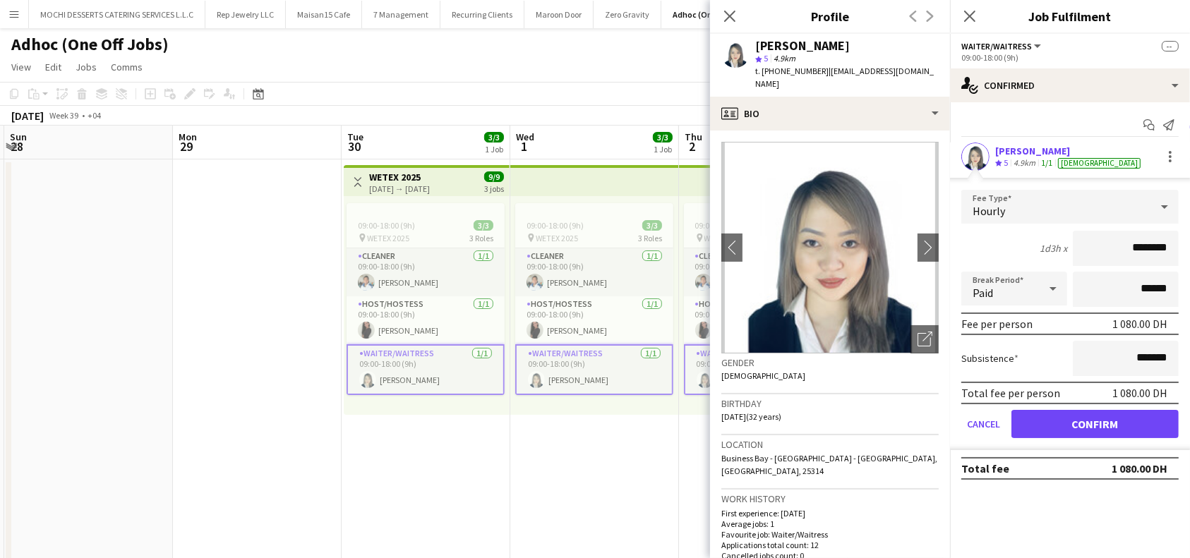
click at [728, 4] on div "Close pop-in" at bounding box center [730, 16] width 40 height 32
drag, startPoint x: 727, startPoint y: 13, endPoint x: 755, endPoint y: 17, distance: 28.4
click at [727, 13] on icon at bounding box center [729, 16] width 11 height 11
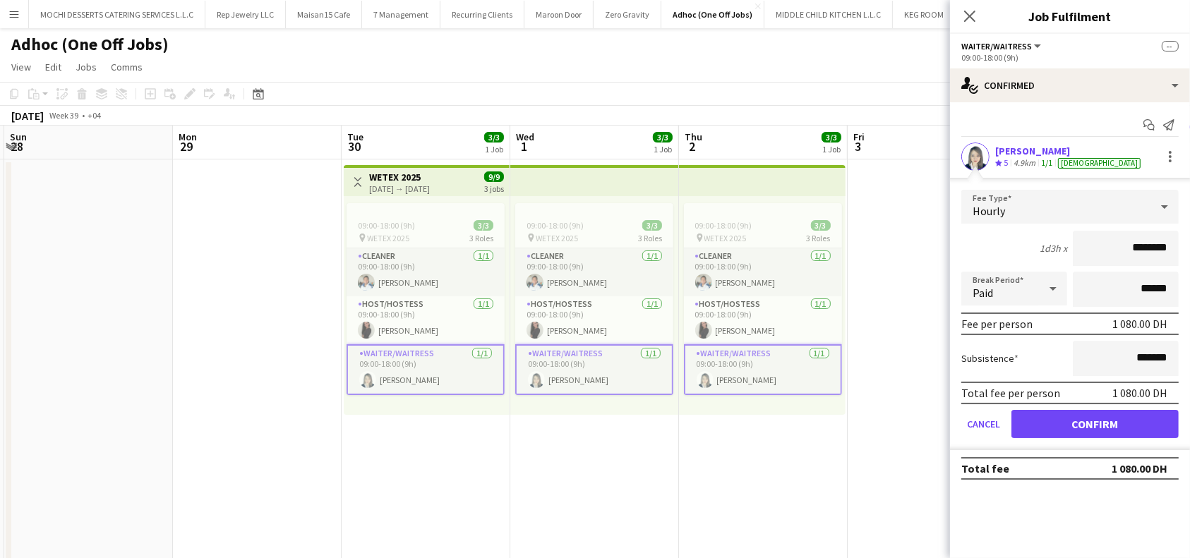
click at [960, 15] on div "Close pop-in" at bounding box center [970, 16] width 40 height 32
click at [970, 22] on icon "Close pop-in" at bounding box center [968, 15] width 13 height 13
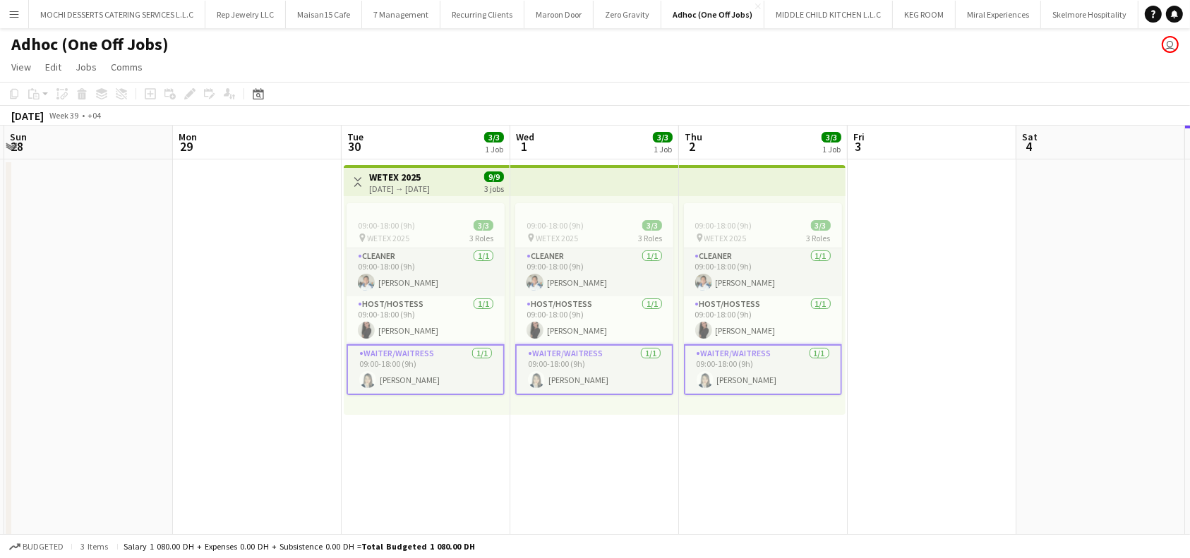
drag, startPoint x: 1076, startPoint y: 327, endPoint x: 1133, endPoint y: 332, distance: 57.3
click at [1078, 327] on app-date-cell at bounding box center [1100, 417] width 169 height 517
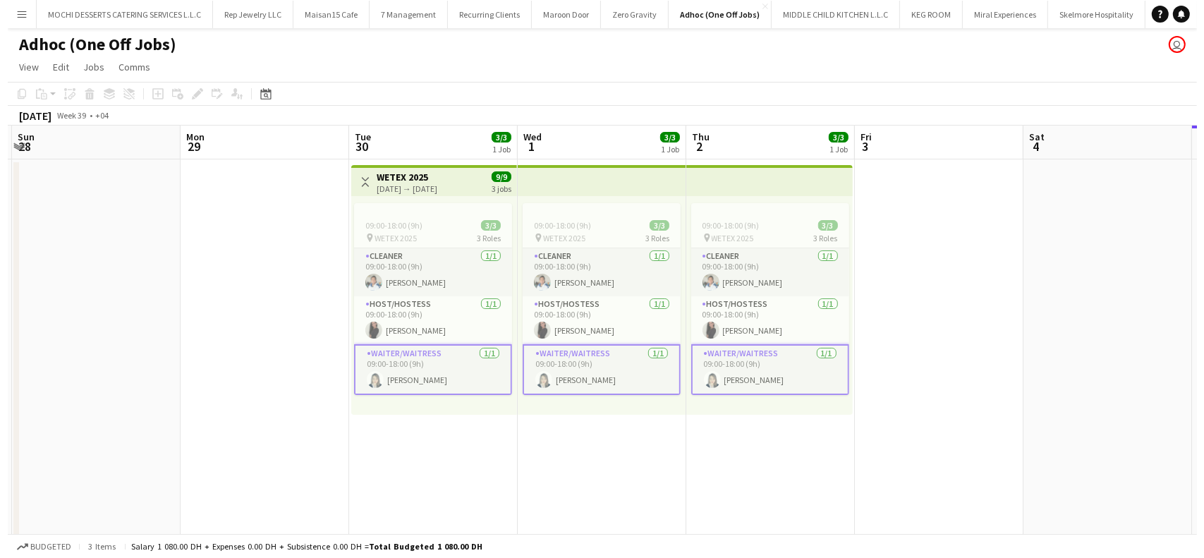
scroll to position [0, 332]
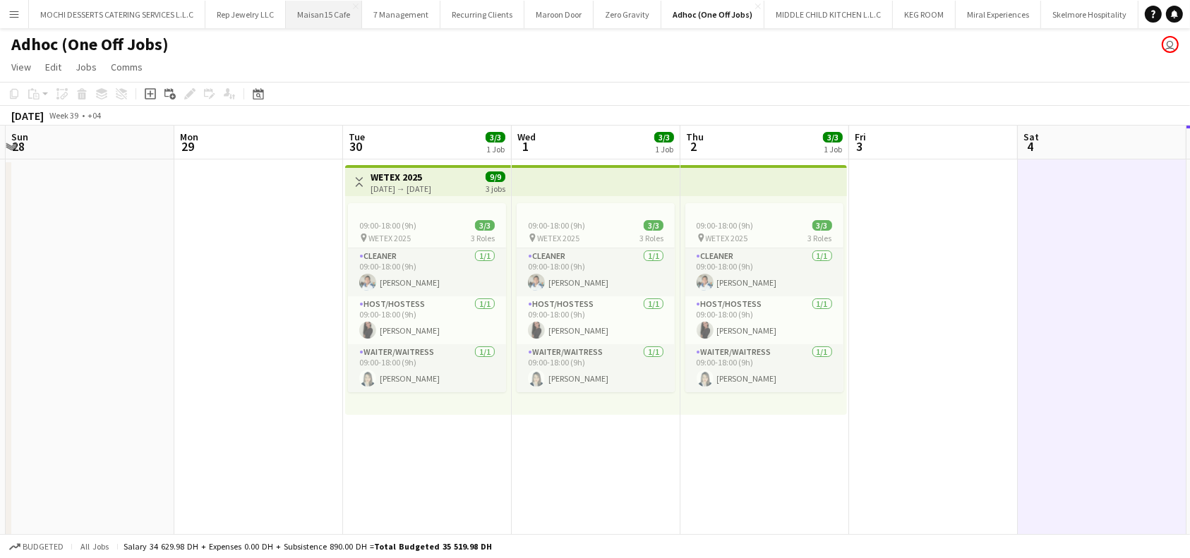
click at [336, 17] on button "Maisan15 Cafe Close" at bounding box center [324, 15] width 76 height 28
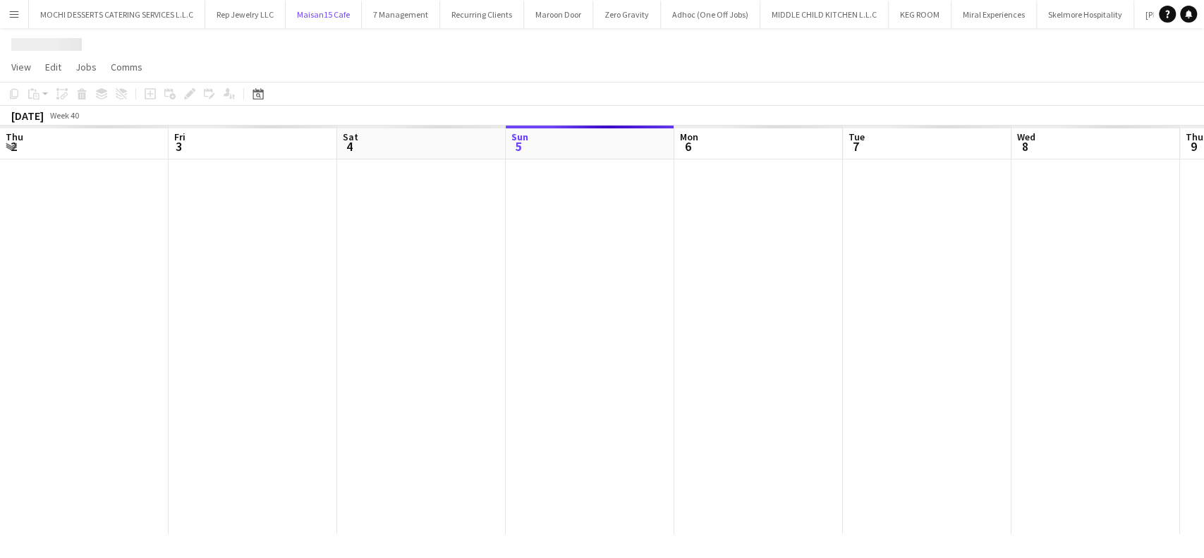
scroll to position [0, 337]
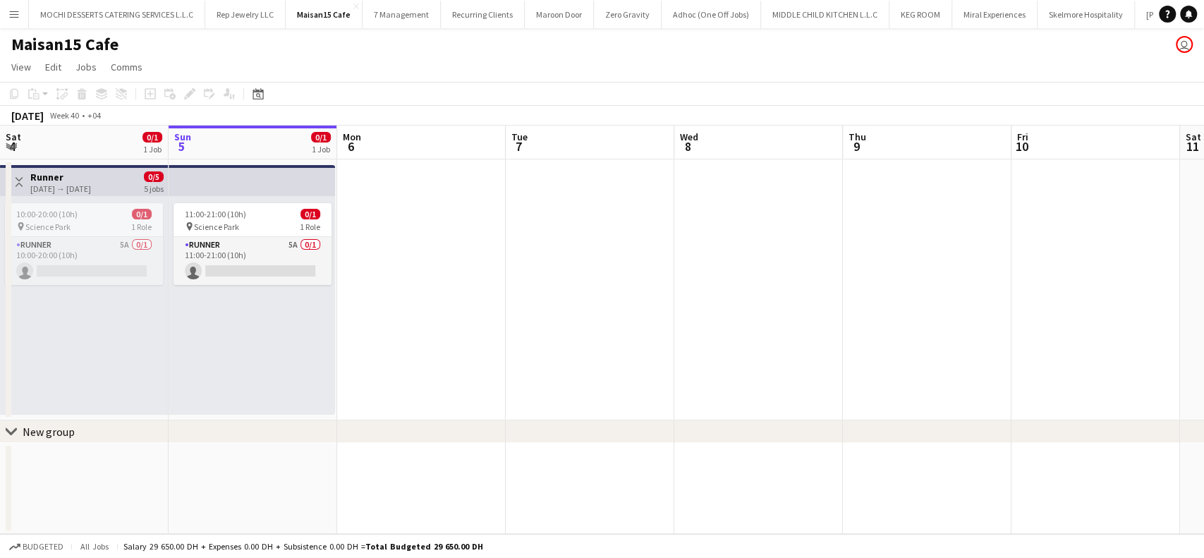
click at [268, 143] on app-board-header-date "Sun 5 0/1 1 Job" at bounding box center [253, 143] width 169 height 34
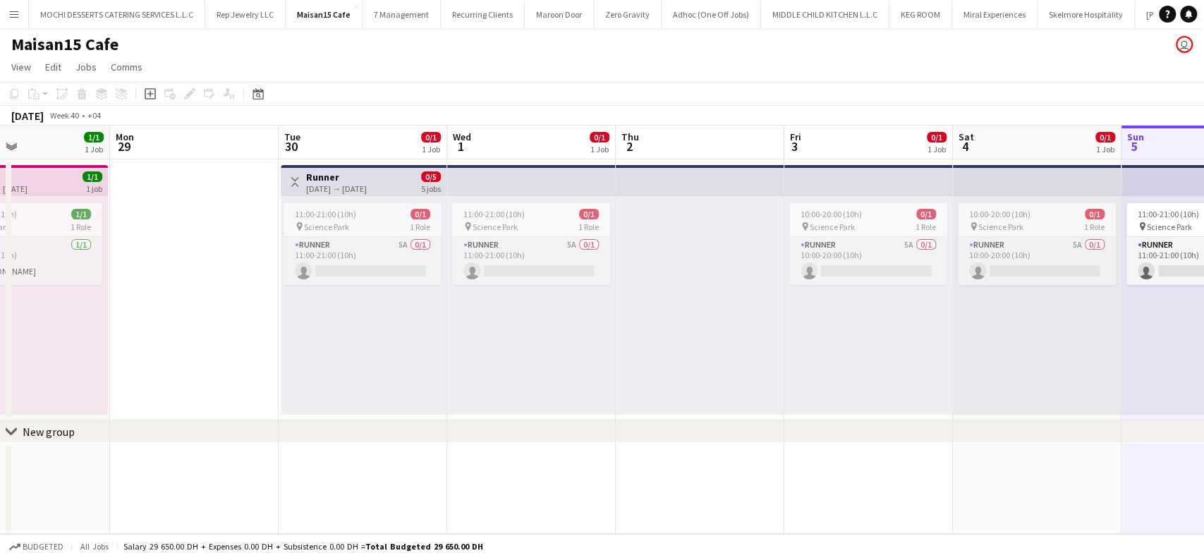
scroll to position [0, 371]
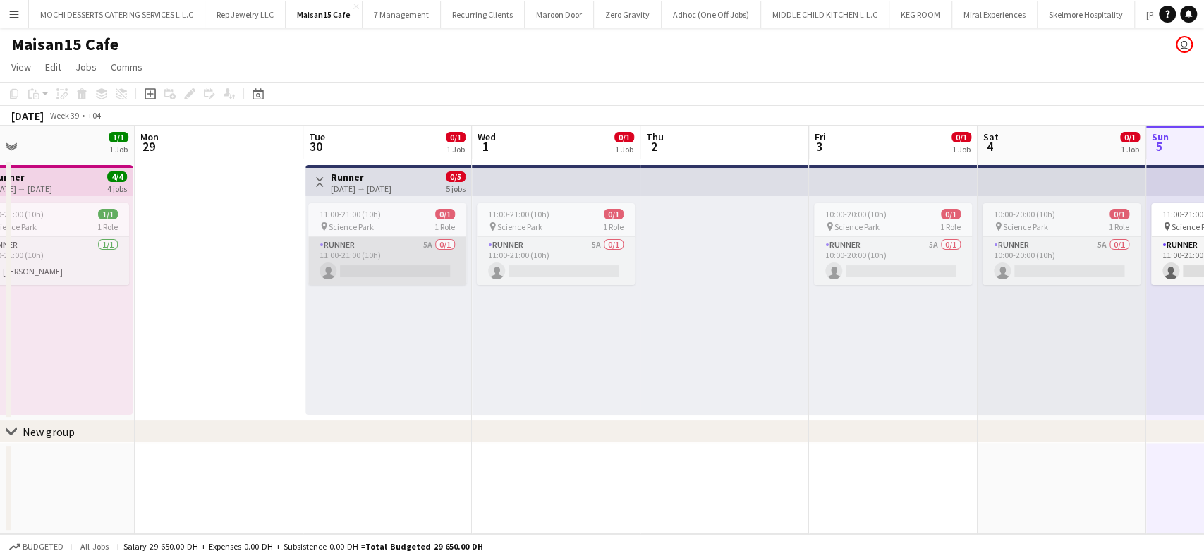
click at [375, 268] on app-card-role "Runner 5A 0/1 11:00-21:00 (10h) single-neutral-actions" at bounding box center [387, 261] width 158 height 48
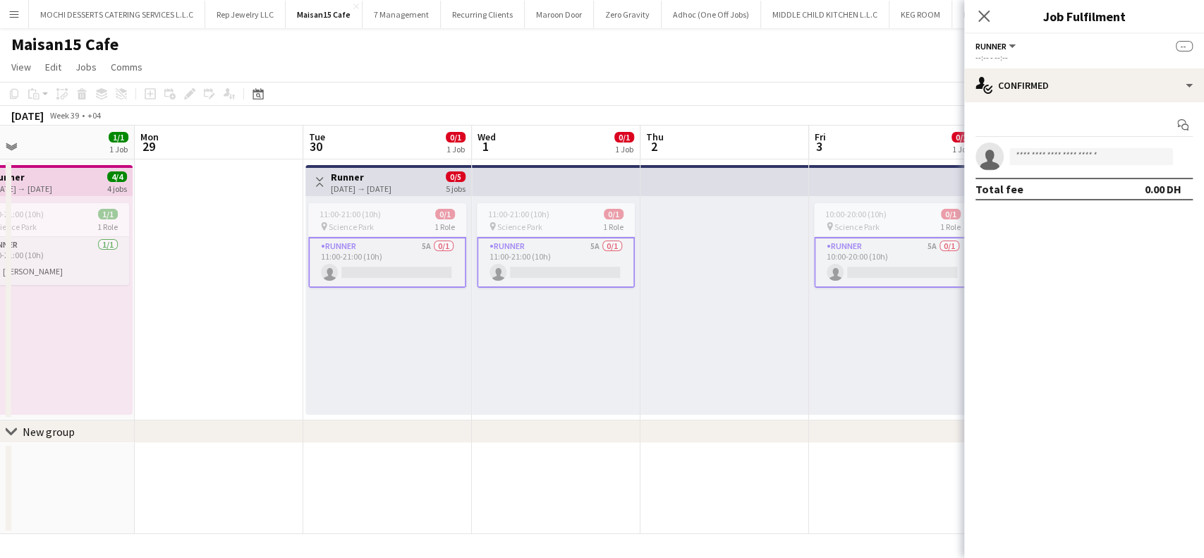
click at [1101, 166] on app-invite-slot "single-neutral-actions" at bounding box center [1085, 157] width 240 height 28
click at [1106, 155] on input at bounding box center [1092, 156] width 164 height 17
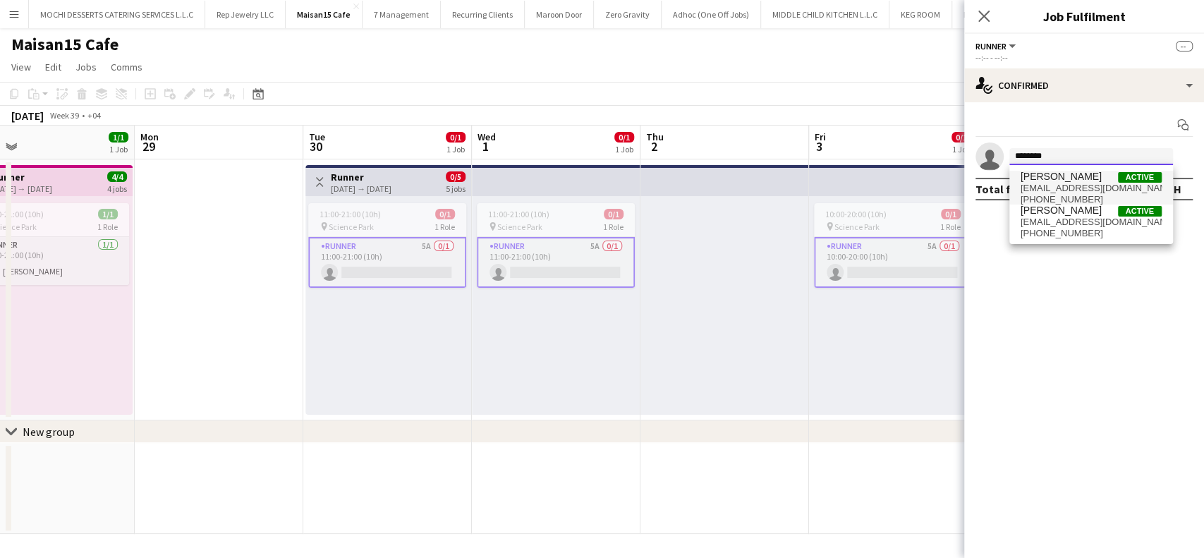
type input "********"
click at [1095, 178] on span "Joselito Azuela Active" at bounding box center [1091, 177] width 141 height 12
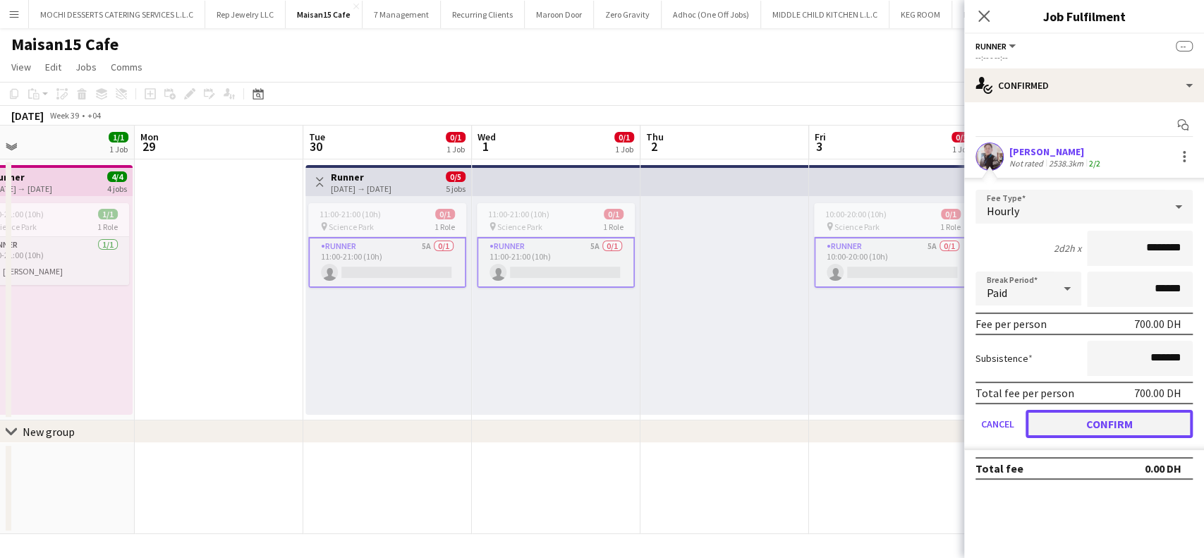
click at [1135, 415] on button "Confirm" at bounding box center [1109, 424] width 167 height 28
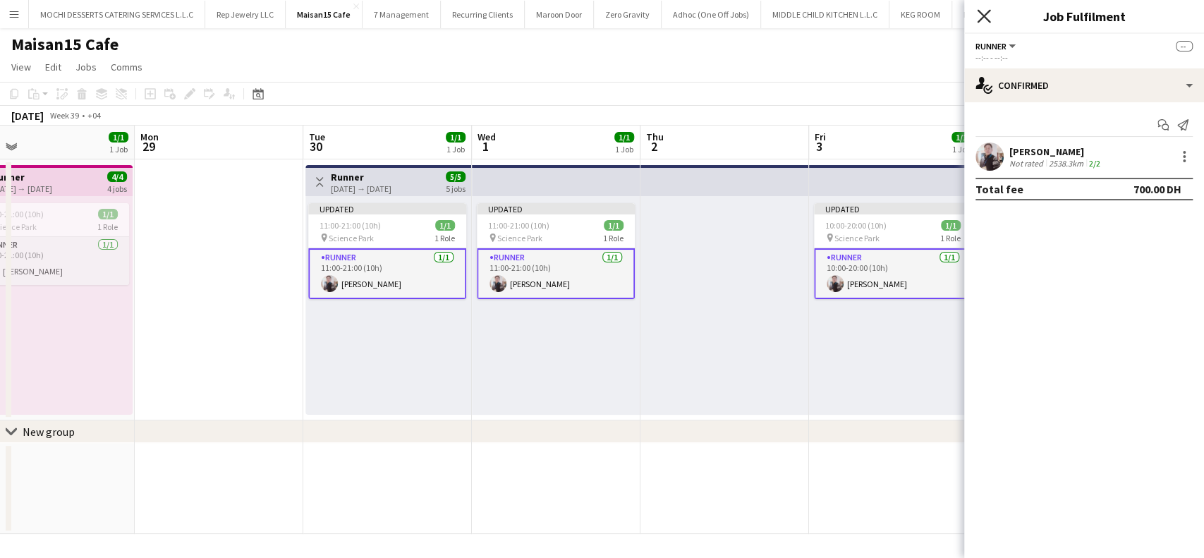
drag, startPoint x: 979, startPoint y: 4, endPoint x: 983, endPoint y: 18, distance: 14.1
click at [979, 6] on div "Close pop-in" at bounding box center [985, 16] width 40 height 32
drag, startPoint x: 983, startPoint y: 18, endPoint x: 1021, endPoint y: 28, distance: 39.5
click at [985, 18] on icon at bounding box center [984, 16] width 11 height 11
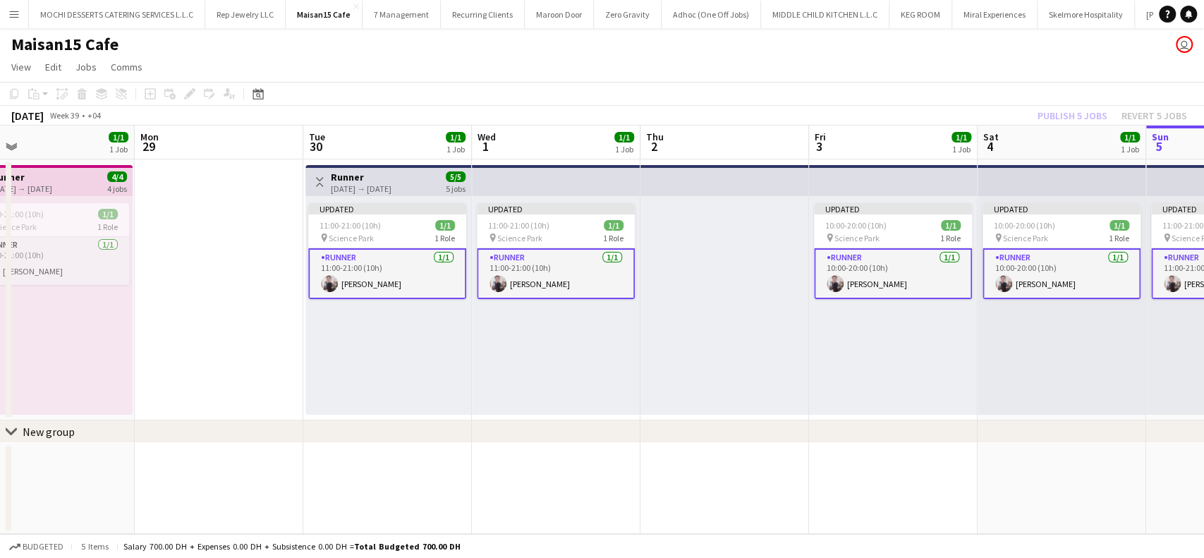
click at [1078, 114] on div "Publish 5 jobs Revert 5 jobs" at bounding box center [1112, 116] width 183 height 18
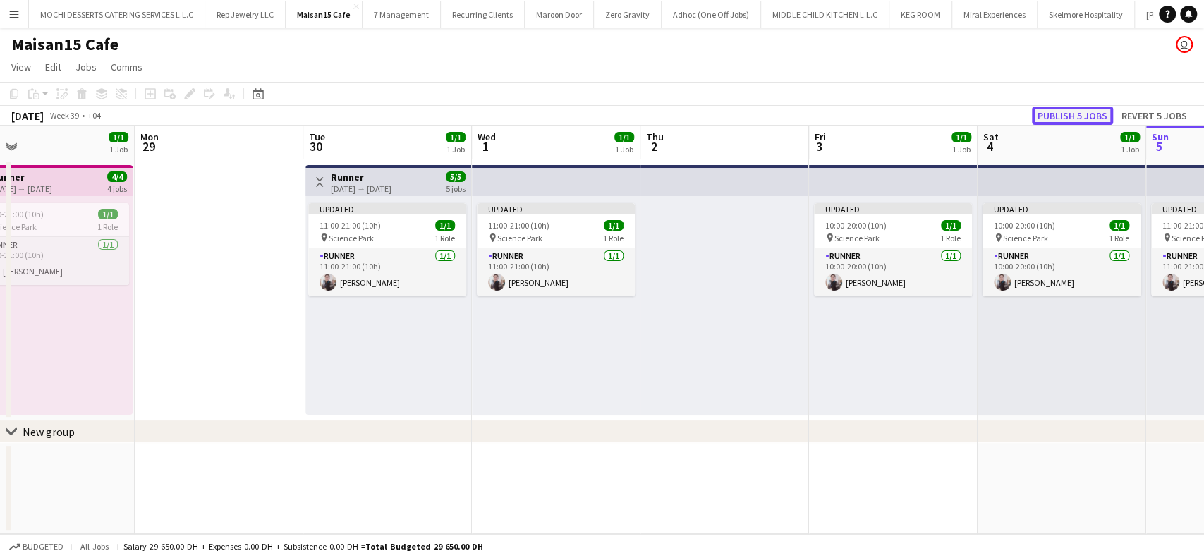
click at [1089, 118] on button "Publish 5 jobs" at bounding box center [1072, 116] width 81 height 18
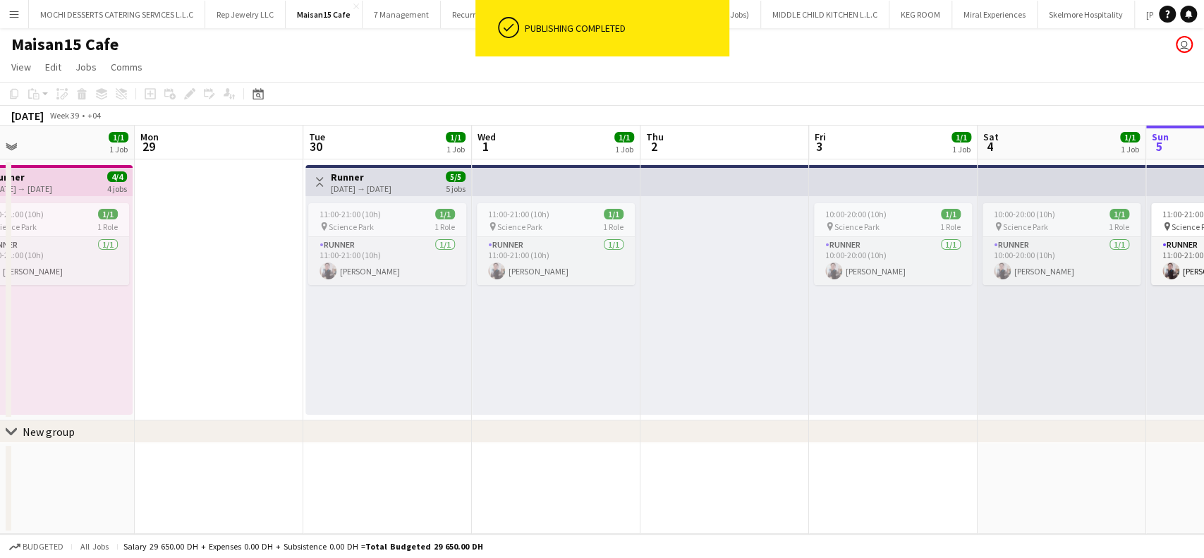
click at [198, 178] on app-date-cell at bounding box center [219, 289] width 169 height 261
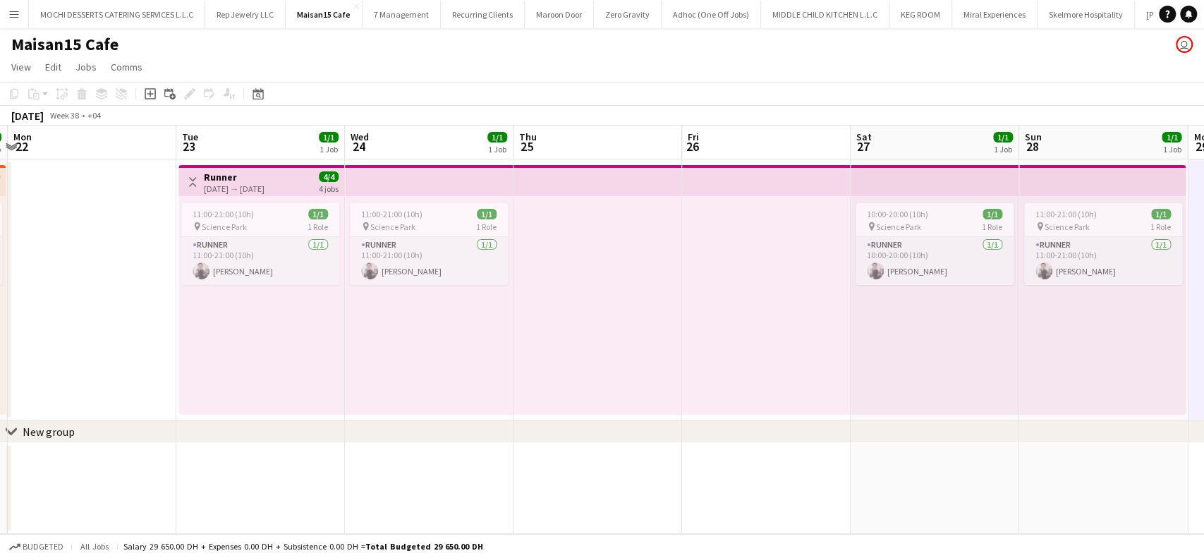
scroll to position [0, 705]
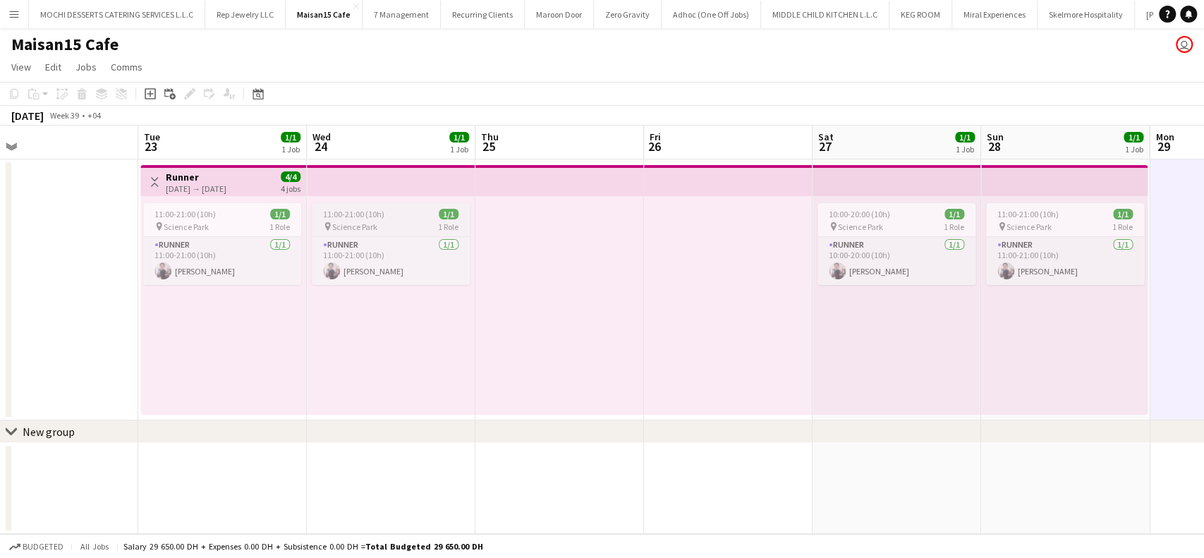
click at [356, 209] on span "11:00-21:00 (10h)" at bounding box center [353, 214] width 61 height 11
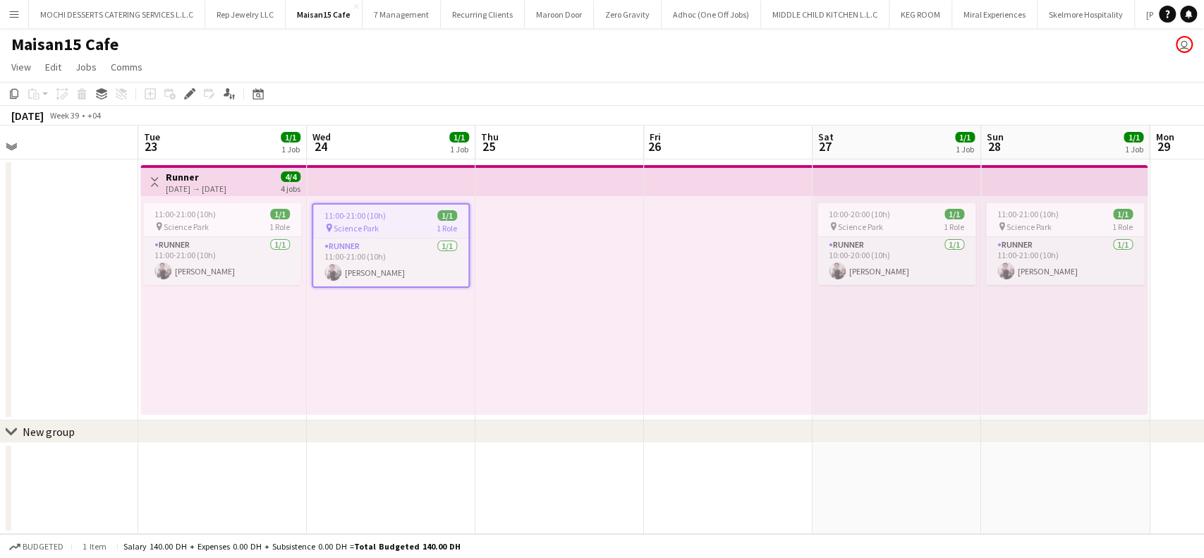
click at [218, 180] on h3 "Runner" at bounding box center [196, 177] width 61 height 13
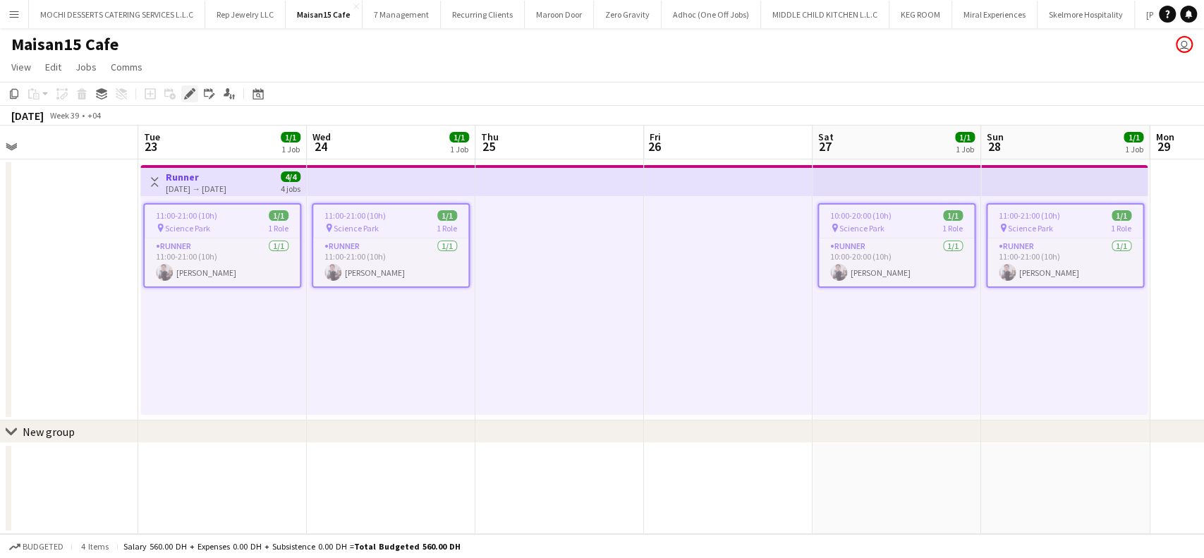
click at [186, 89] on icon "Edit" at bounding box center [189, 93] width 11 height 11
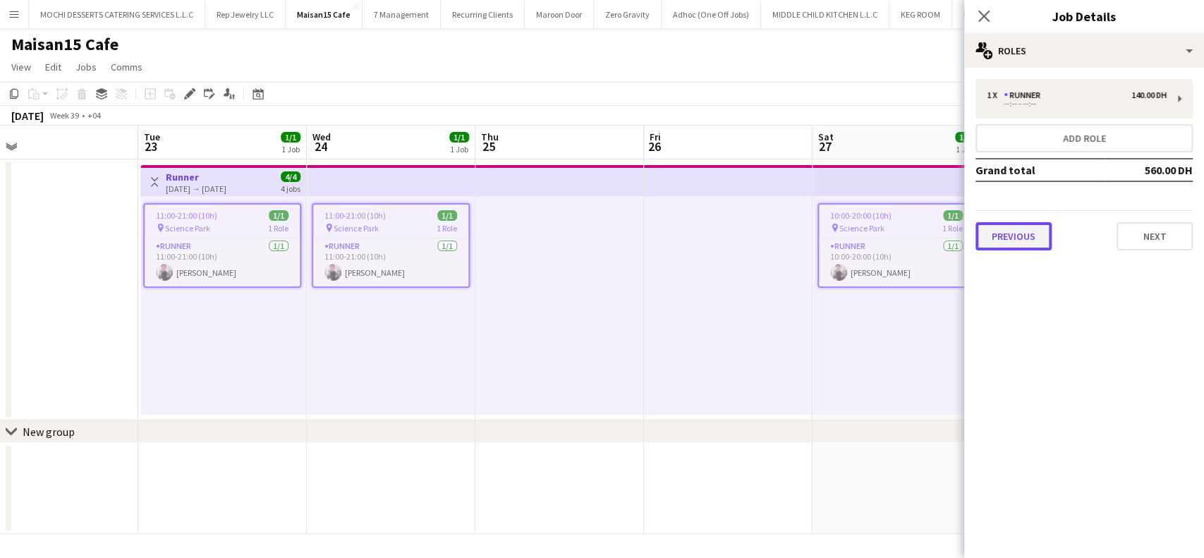
click at [1012, 239] on button "Previous" at bounding box center [1014, 236] width 76 height 28
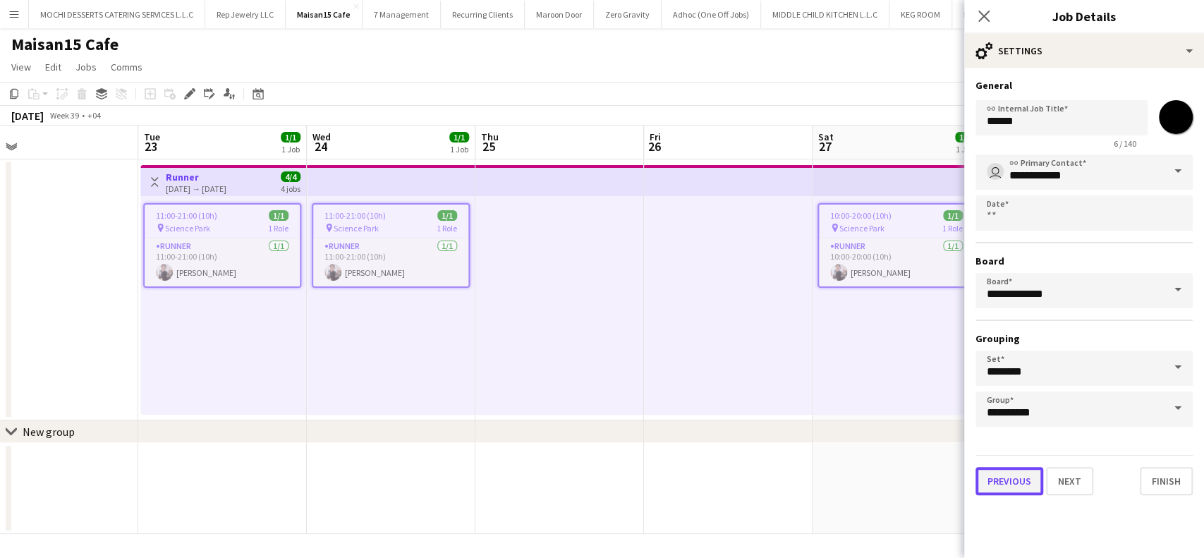
click at [1025, 473] on button "Previous" at bounding box center [1010, 481] width 68 height 28
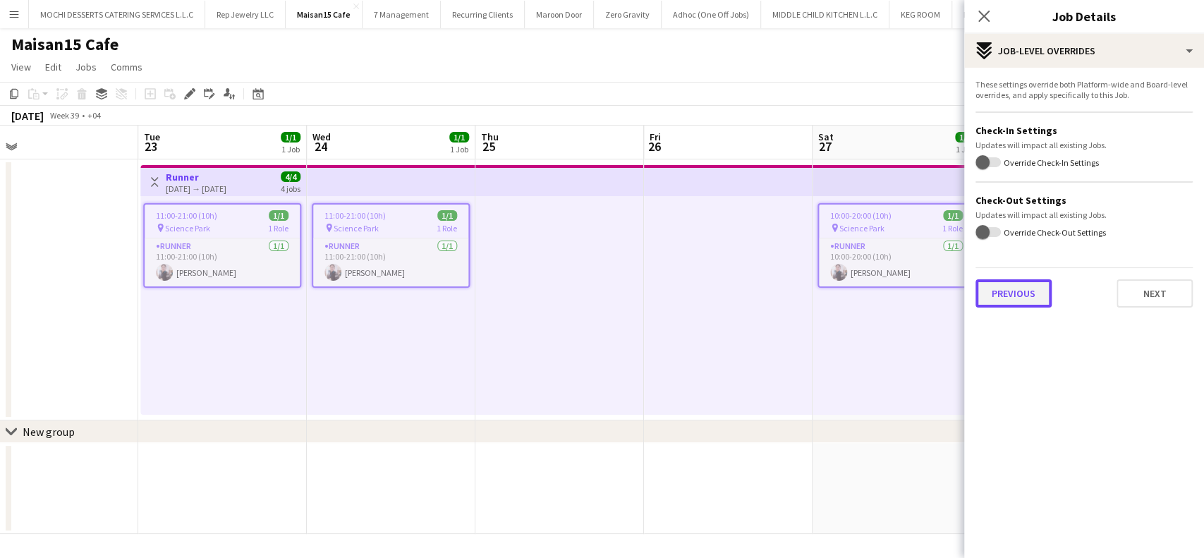
click at [1030, 284] on button "Previous" at bounding box center [1014, 293] width 76 height 28
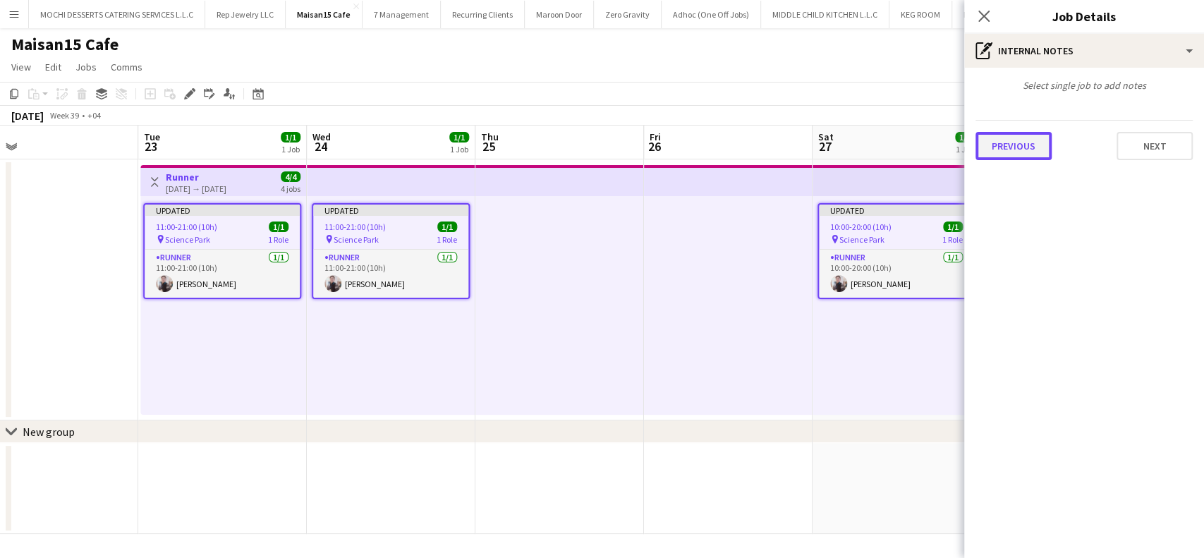
click at [1025, 140] on button "Previous" at bounding box center [1014, 146] width 76 height 28
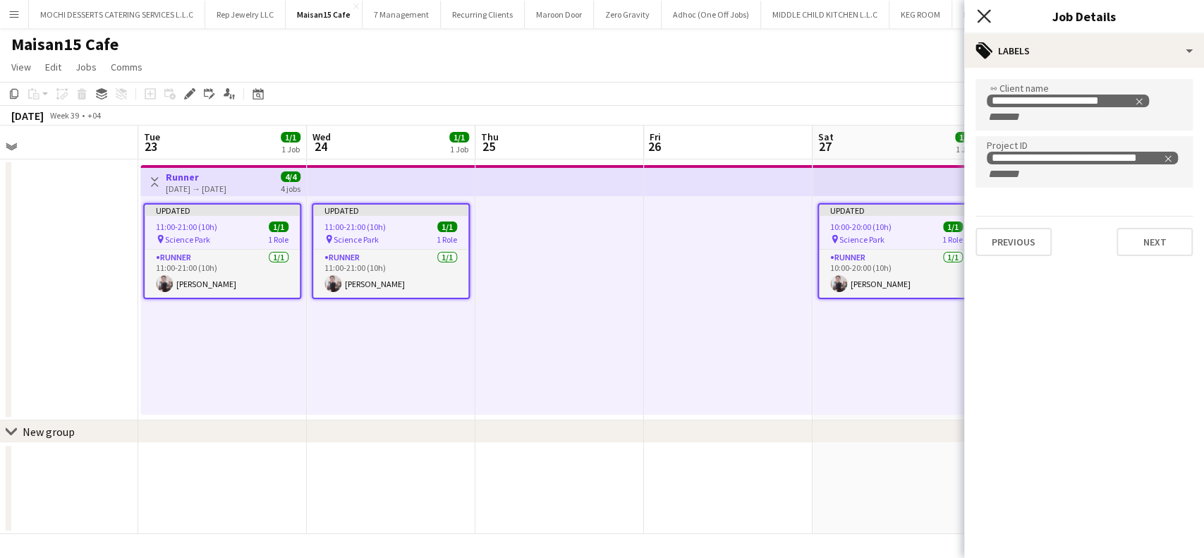
click at [984, 12] on icon "Close pop-in" at bounding box center [983, 15] width 13 height 13
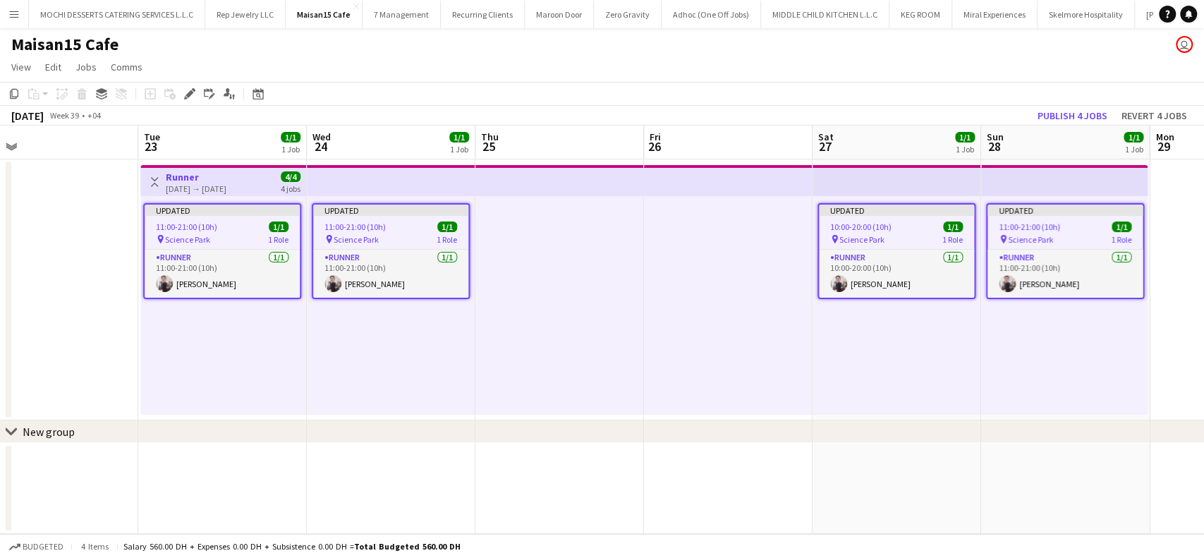
click at [701, 354] on div at bounding box center [728, 305] width 169 height 219
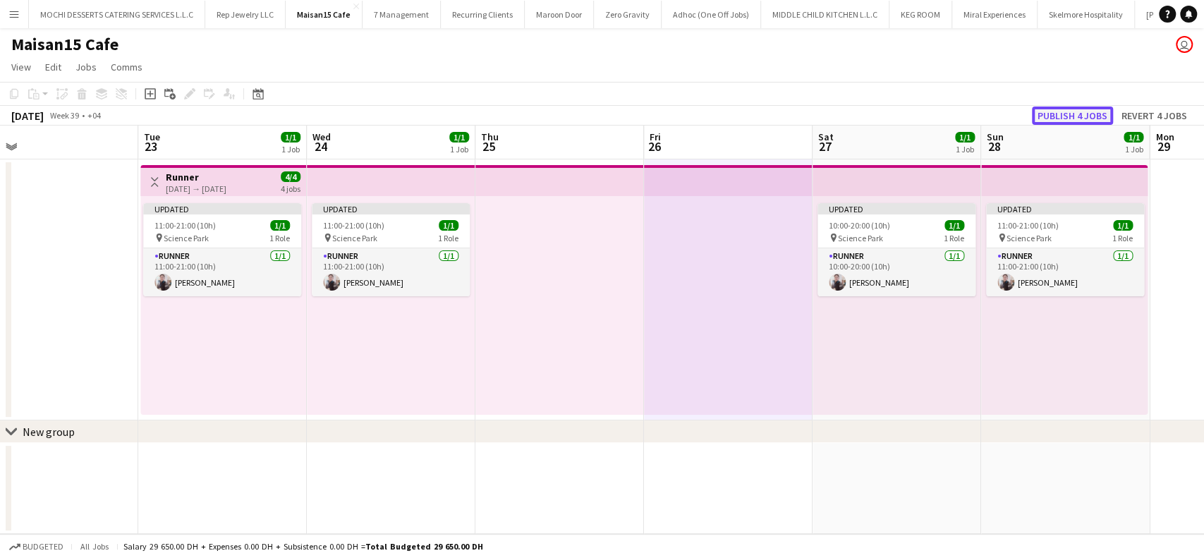
click at [1089, 116] on button "Publish 4 jobs" at bounding box center [1072, 116] width 81 height 18
